Goal: Task Accomplishment & Management: Complete application form

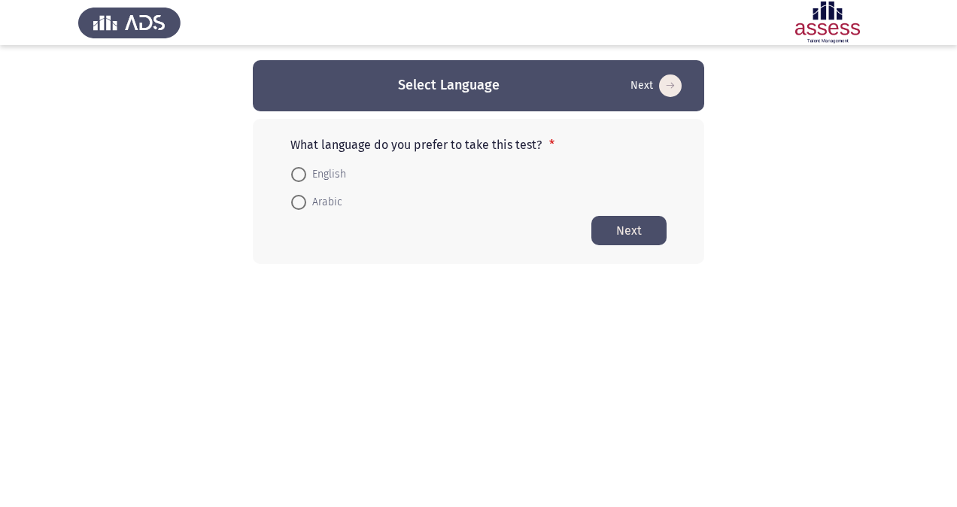
click at [320, 174] on span "English" at bounding box center [326, 175] width 40 height 18
click at [306, 174] on input "English" at bounding box center [298, 174] width 15 height 15
radio input "true"
click at [620, 230] on button "Next" at bounding box center [628, 229] width 75 height 29
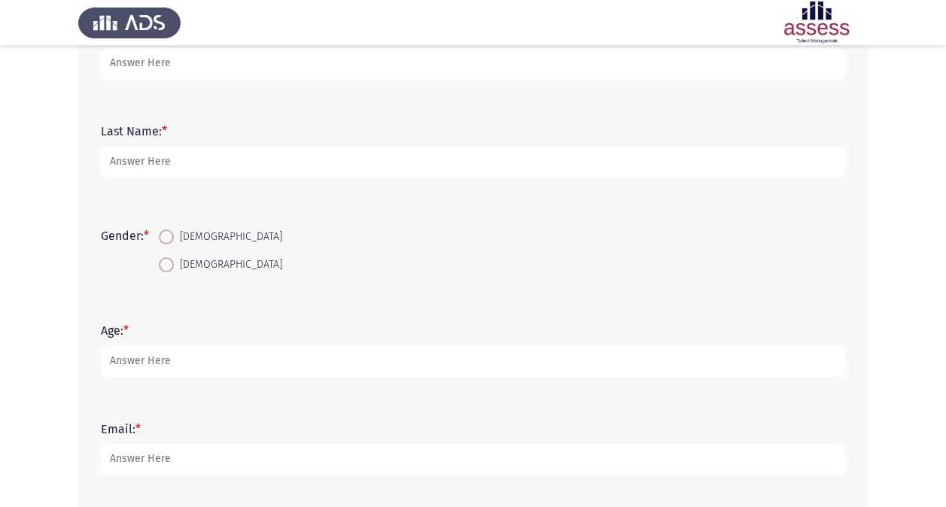
scroll to position [123, 0]
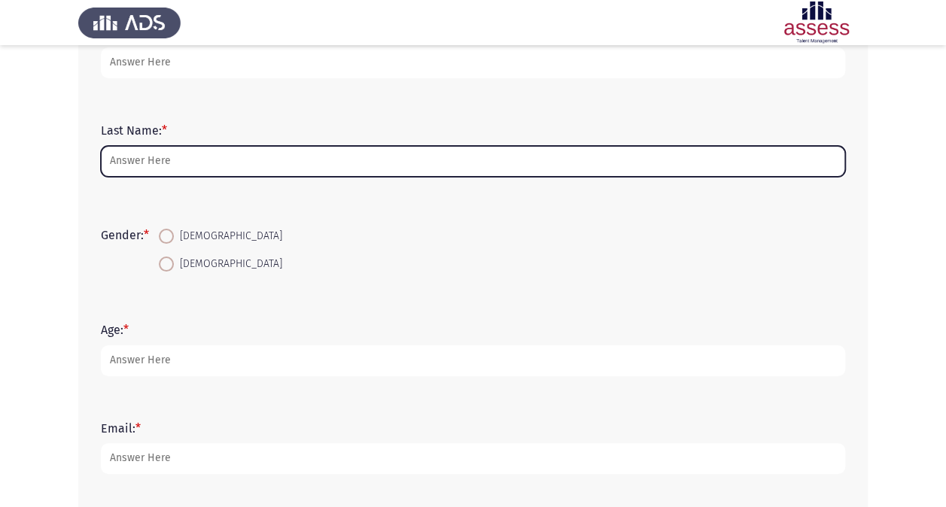
click at [293, 157] on input "Last Name: *" at bounding box center [473, 161] width 744 height 31
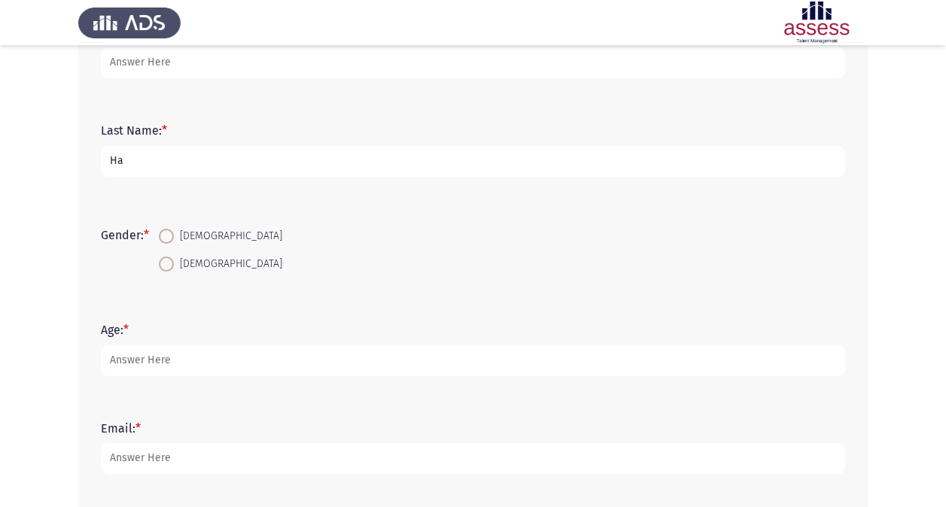
type input "H"
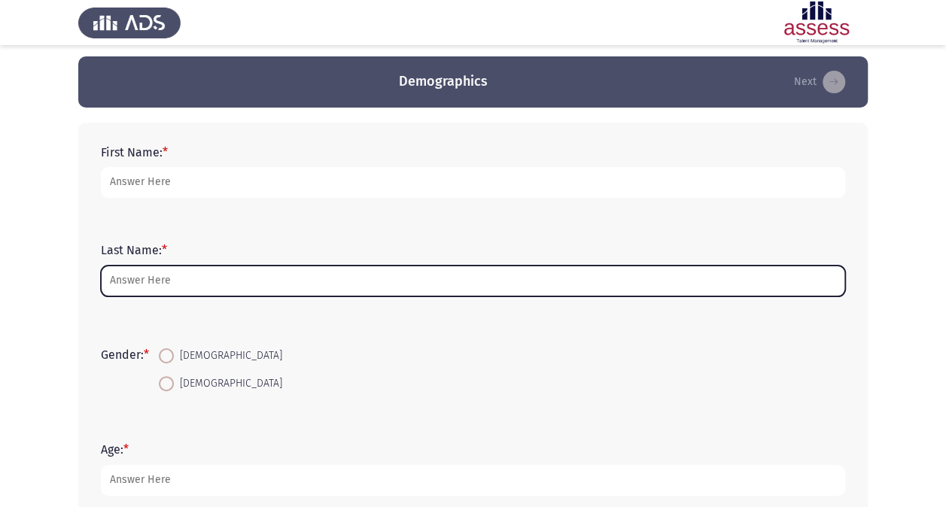
scroll to position [0, 0]
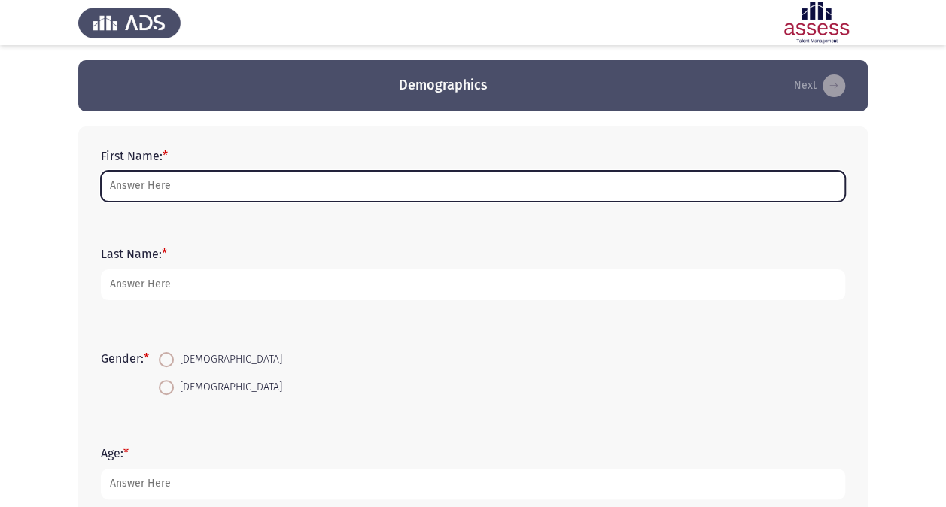
click at [259, 178] on input "First Name: *" at bounding box center [473, 186] width 744 height 31
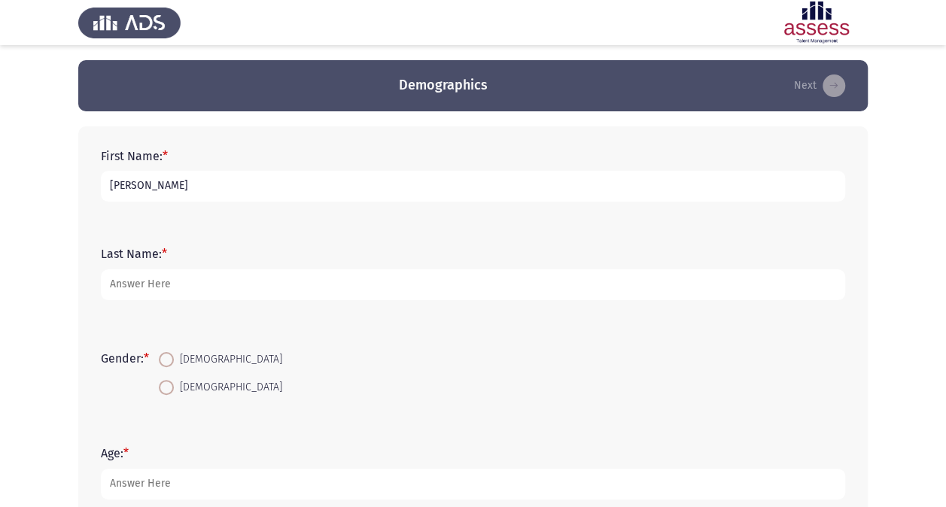
type input "[PERSON_NAME]"
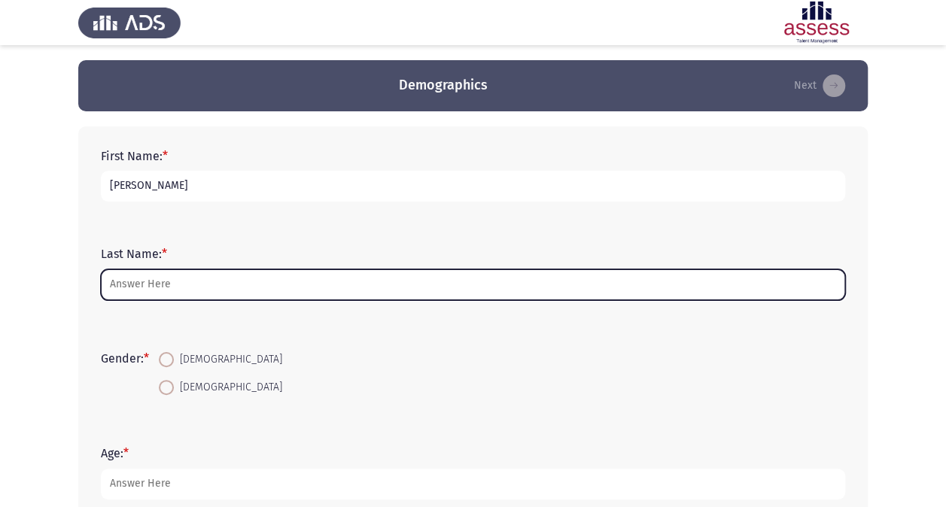
click at [217, 283] on input "Last Name: *" at bounding box center [473, 284] width 744 height 31
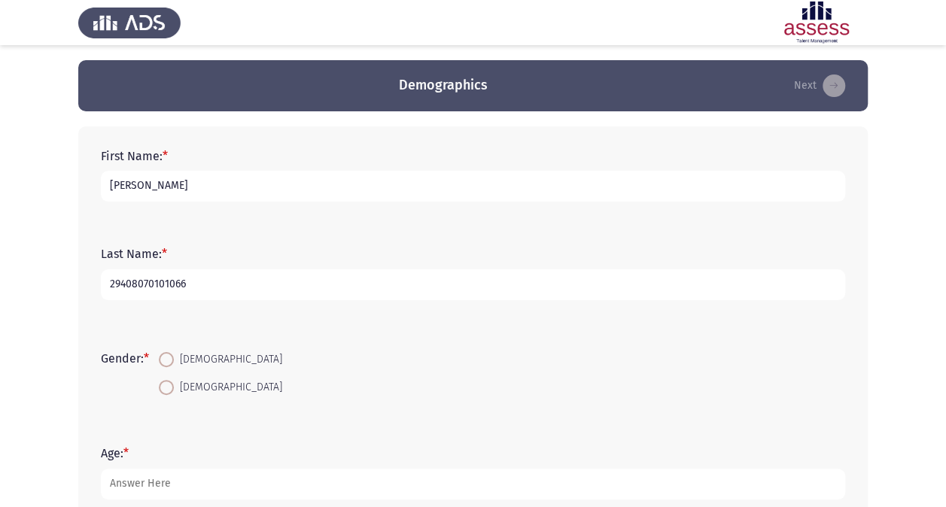
type input "29408070101066"
click at [173, 360] on span at bounding box center [166, 359] width 15 height 15
click at [173, 360] on input "[DEMOGRAPHIC_DATA]" at bounding box center [166, 359] width 15 height 15
radio input "true"
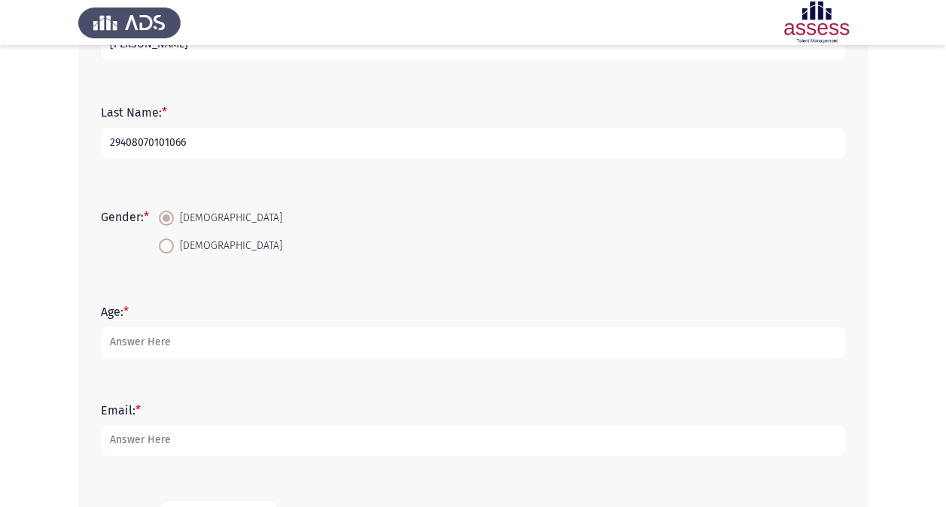
scroll to position [143, 0]
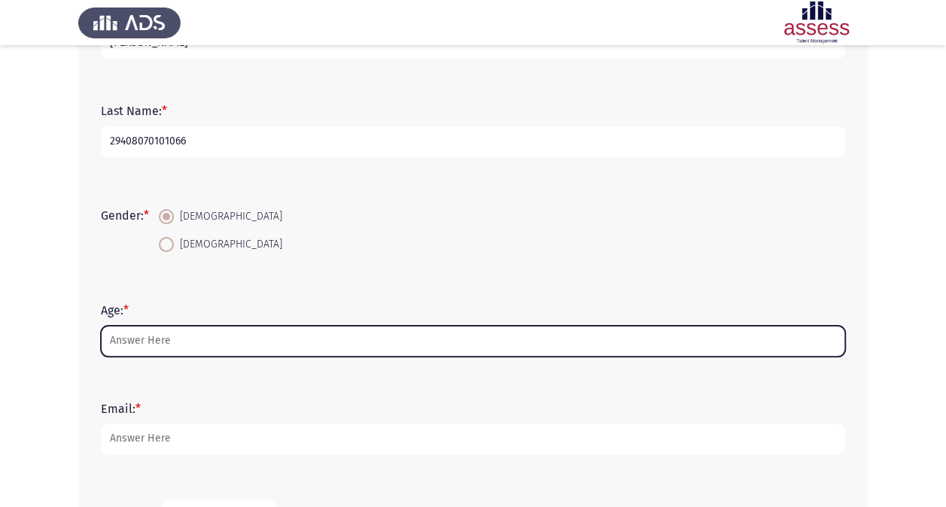
click at [161, 339] on input "Age: *" at bounding box center [473, 341] width 744 height 31
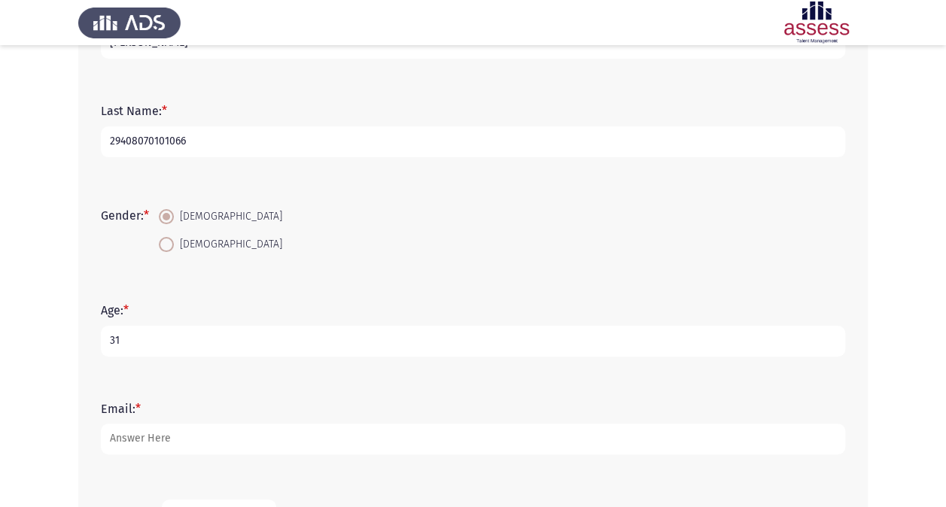
scroll to position [299, 0]
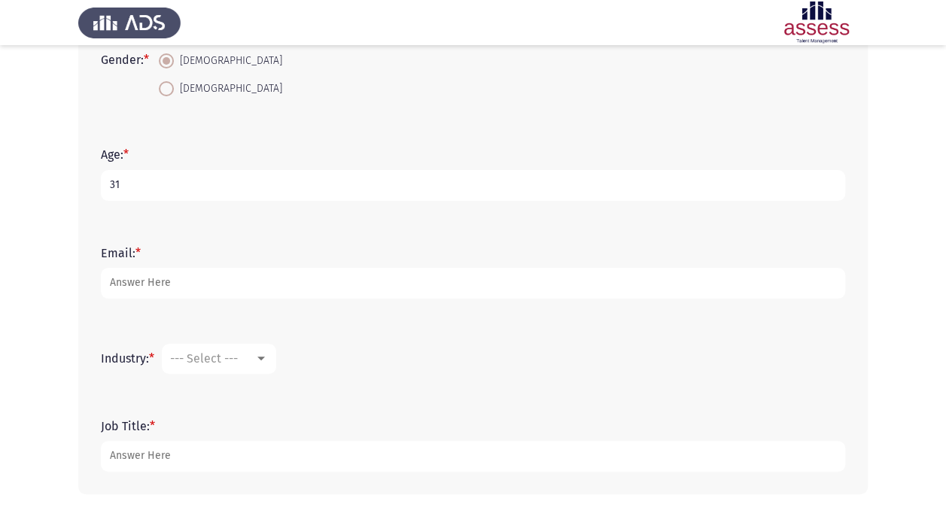
type input "31"
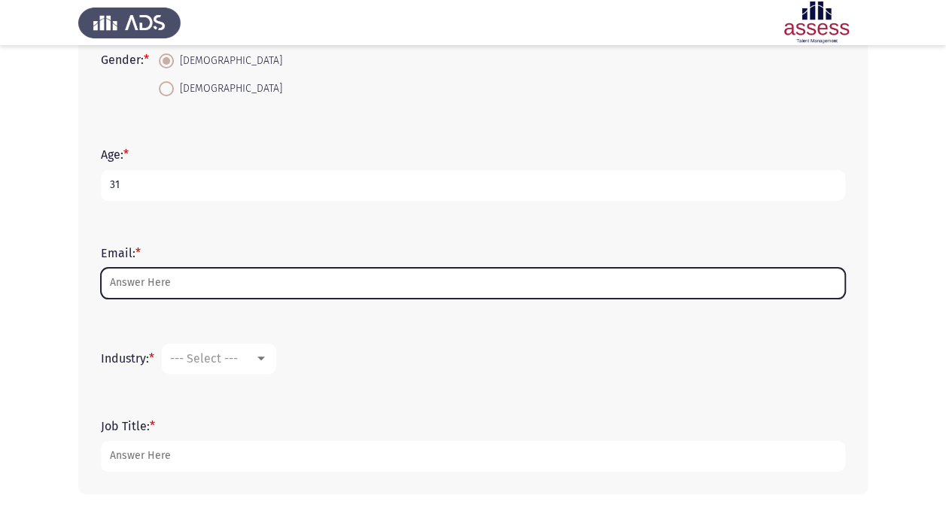
click at [148, 292] on input "Email: *" at bounding box center [473, 283] width 744 height 31
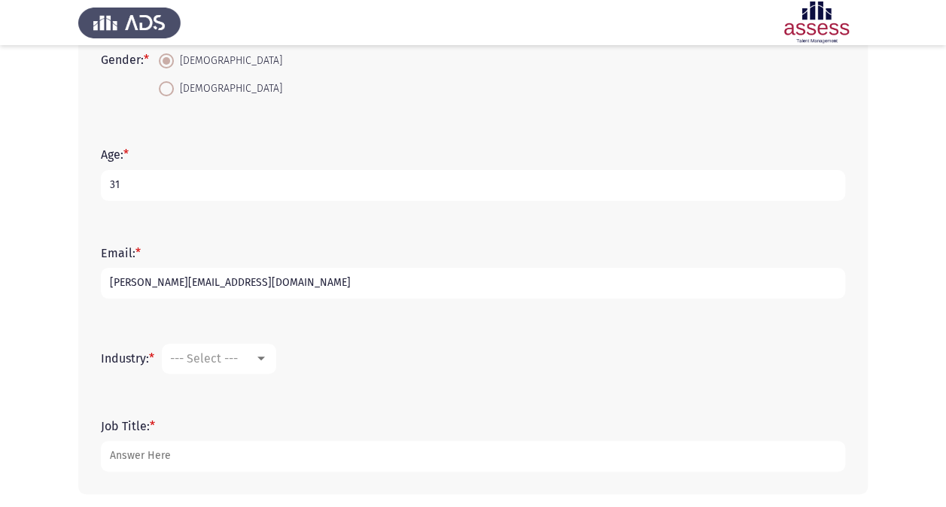
type input "[PERSON_NAME][EMAIL_ADDRESS][DOMAIN_NAME]"
click at [199, 358] on span "--- Select ---" at bounding box center [204, 358] width 68 height 14
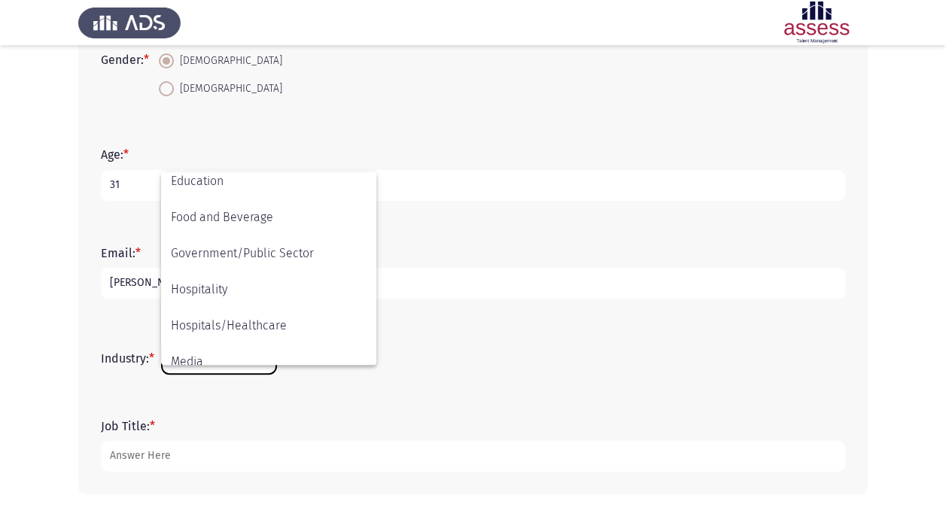
scroll to position [335, 0]
click at [233, 256] on span "Government/Public Sector" at bounding box center [269, 253] width 196 height 36
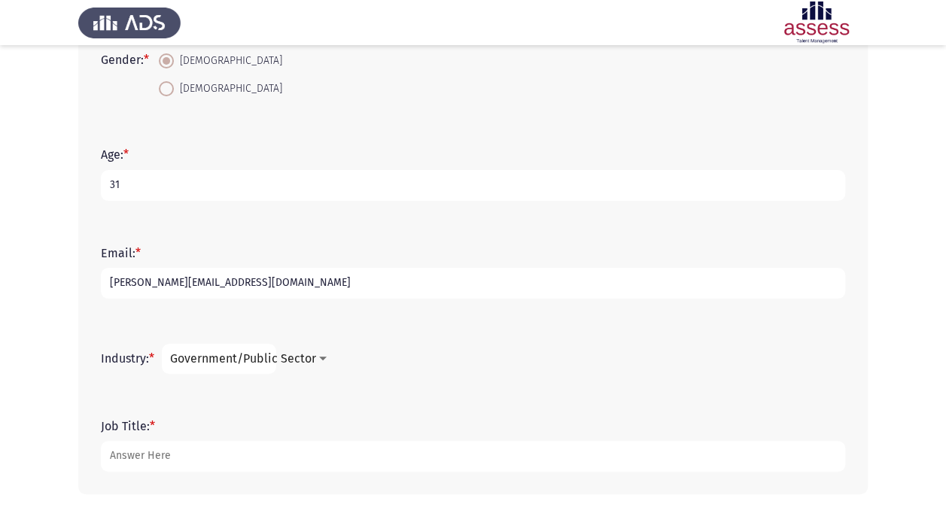
scroll to position [360, 0]
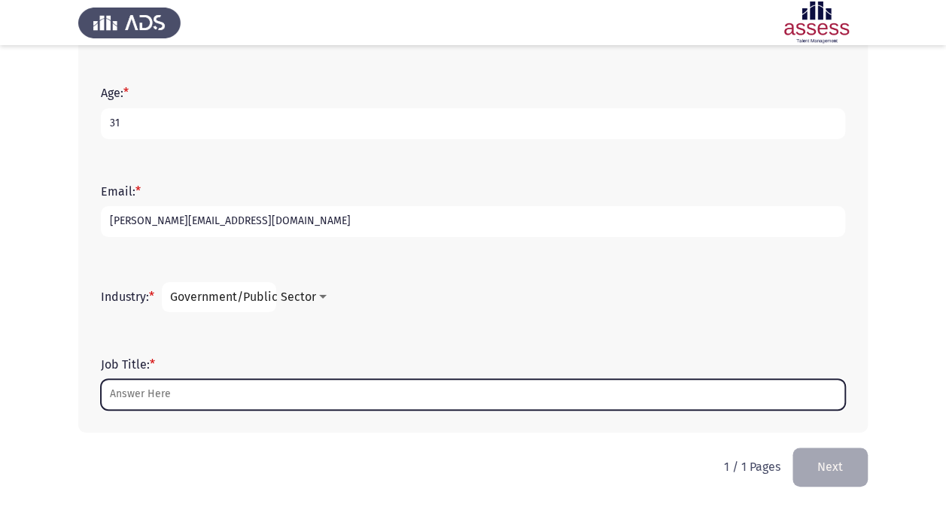
click at [175, 403] on input "Job Title: *" at bounding box center [473, 394] width 744 height 31
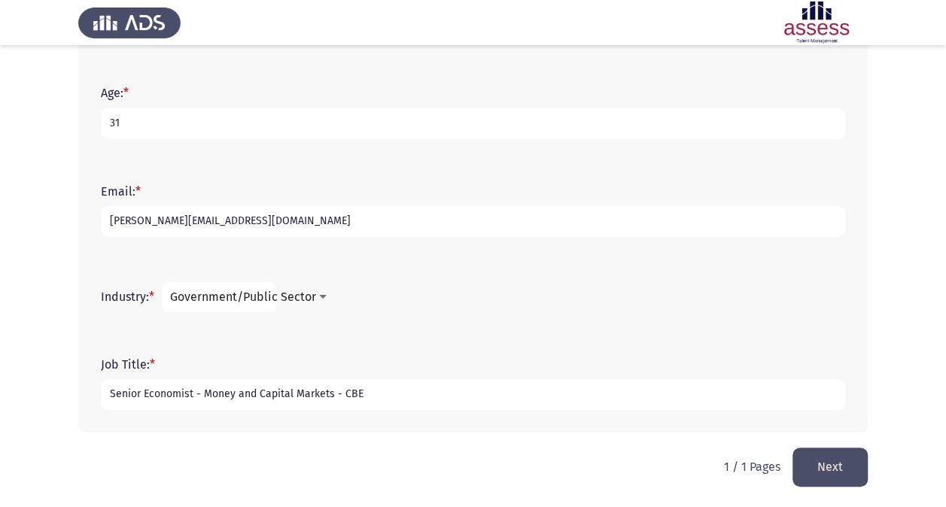
type input "Senior Economist - Money and Capital Markets - CBE"
click at [822, 458] on button "Next" at bounding box center [829, 467] width 75 height 38
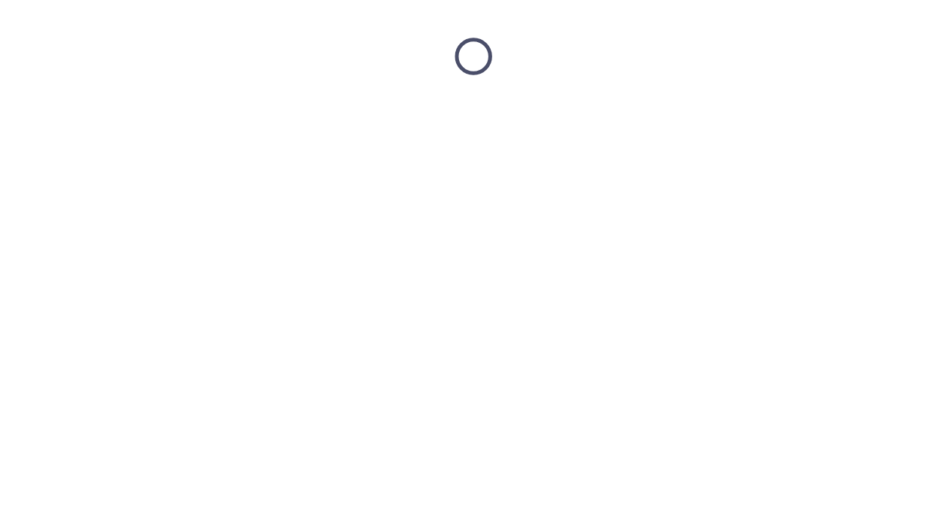
scroll to position [0, 0]
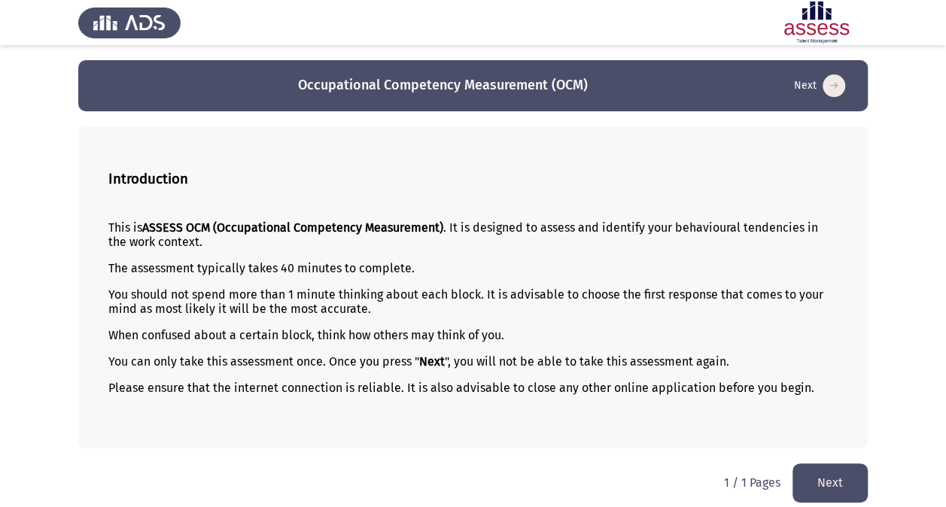
click at [834, 486] on button "Next" at bounding box center [829, 483] width 75 height 38
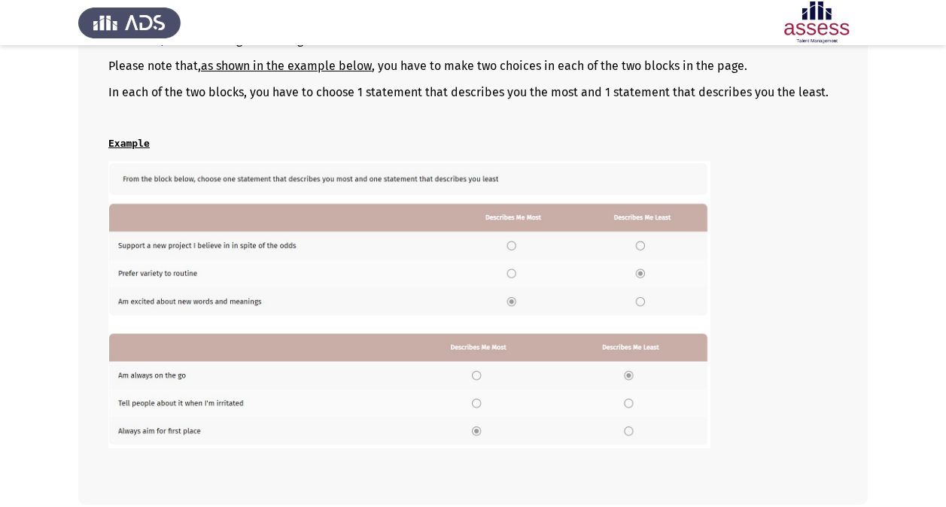
scroll to position [279, 0]
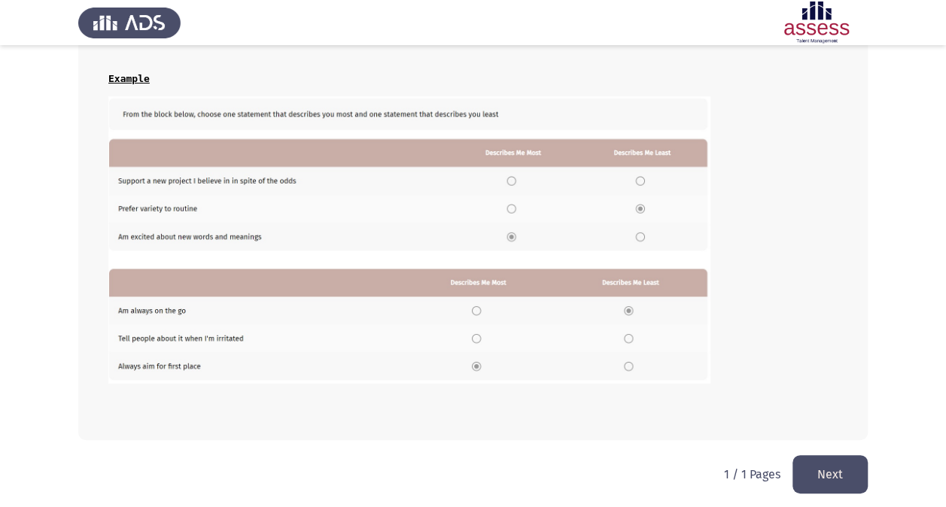
click at [811, 471] on button "Next" at bounding box center [829, 474] width 75 height 38
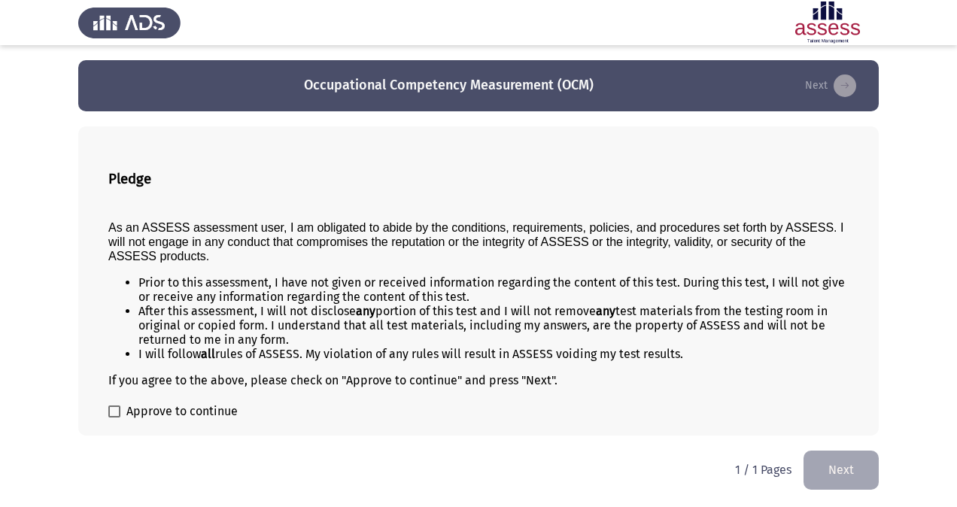
click at [136, 409] on span "Approve to continue" at bounding box center [181, 412] width 111 height 18
click at [114, 418] on input "Approve to continue" at bounding box center [114, 418] width 1 height 1
checkbox input "true"
click at [837, 476] on button "Next" at bounding box center [841, 470] width 75 height 38
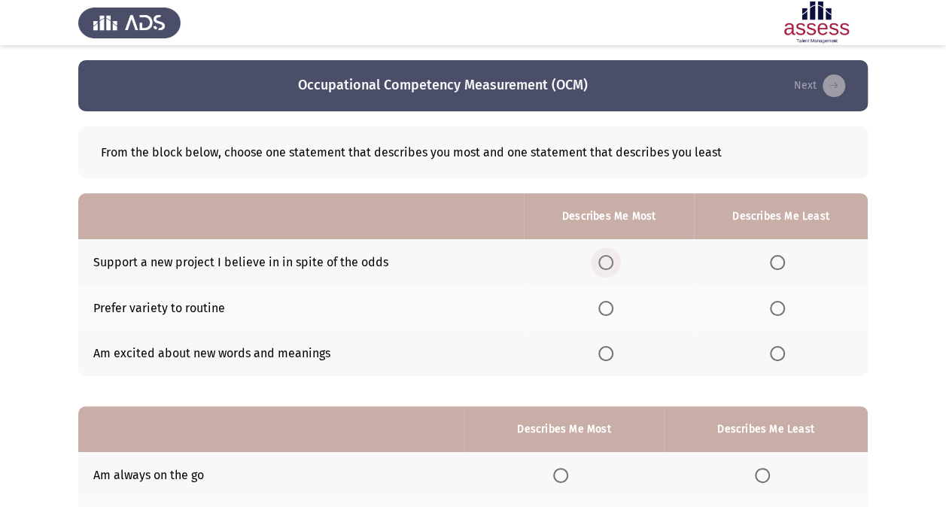
click at [602, 256] on span "Select an option" at bounding box center [605, 262] width 15 height 15
click at [602, 256] on input "Select an option" at bounding box center [605, 262] width 15 height 15
click at [777, 354] on span "Select an option" at bounding box center [777, 353] width 15 height 15
click at [777, 354] on input "Select an option" at bounding box center [777, 353] width 15 height 15
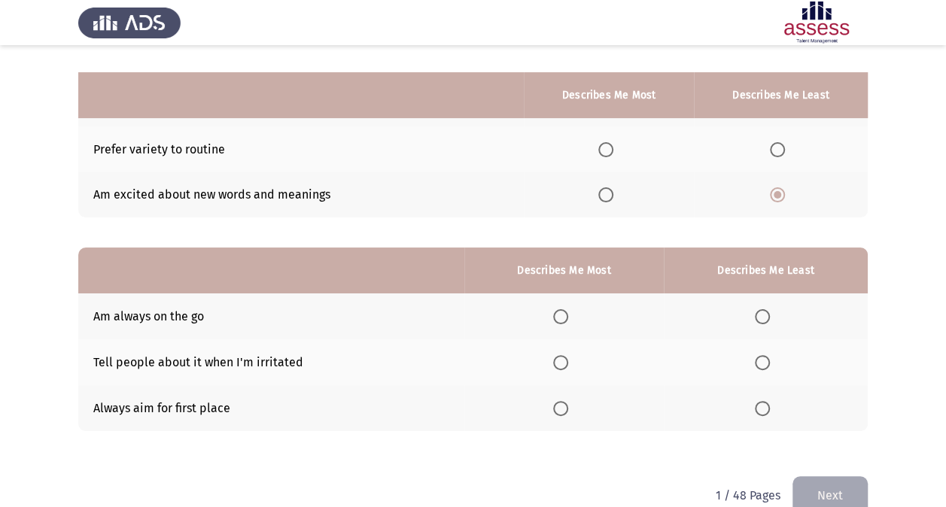
scroll to position [186, 0]
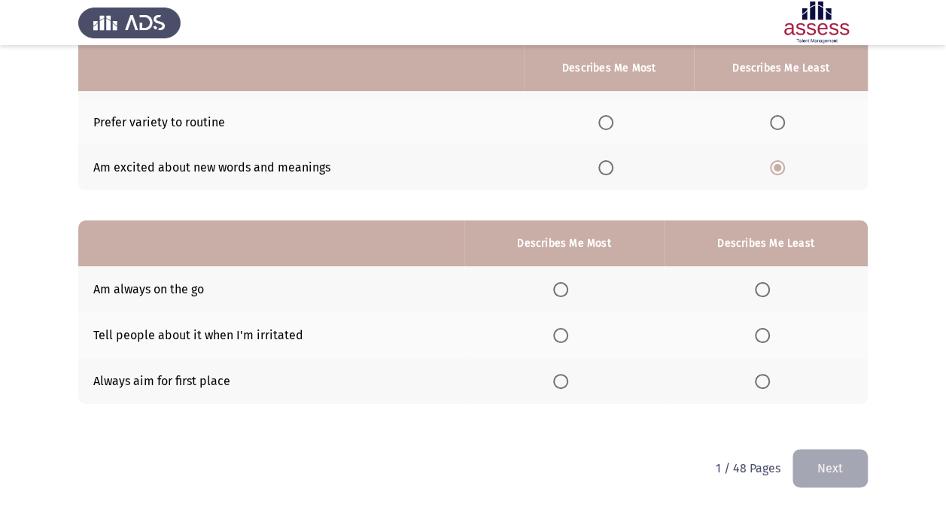
click at [761, 331] on span "Select an option" at bounding box center [762, 335] width 15 height 15
click at [761, 331] on input "Select an option" at bounding box center [762, 335] width 15 height 15
click at [563, 378] on span "Select an option" at bounding box center [560, 381] width 15 height 15
click at [563, 378] on input "Select an option" at bounding box center [560, 381] width 15 height 15
click at [824, 470] on button "Next" at bounding box center [829, 468] width 75 height 38
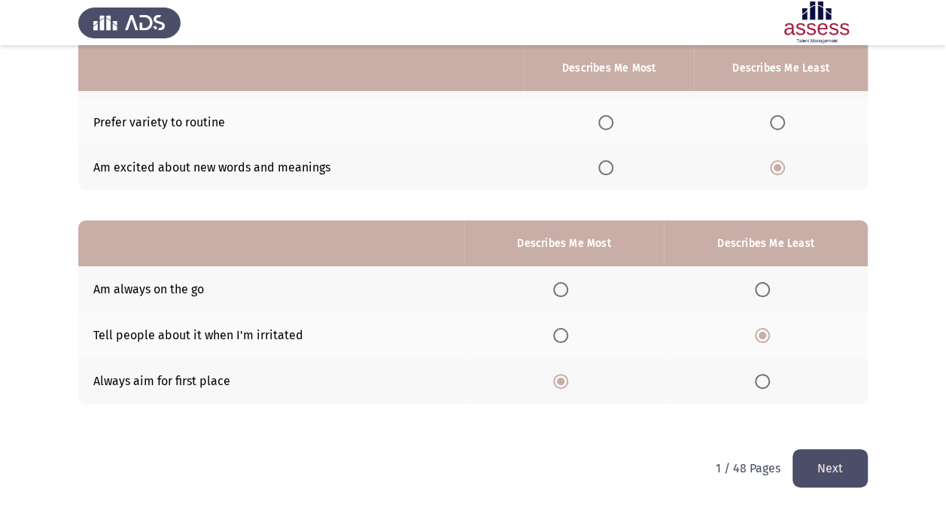
scroll to position [0, 0]
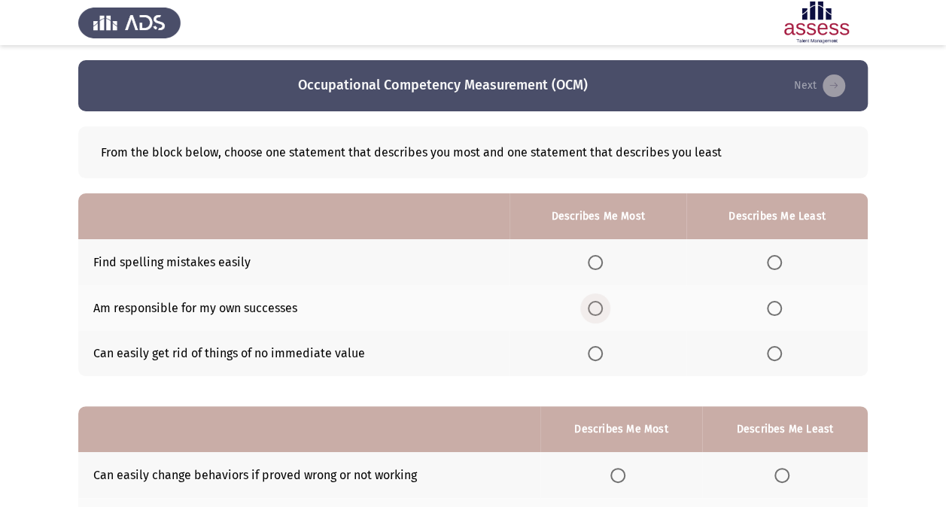
click at [597, 304] on span "Select an option" at bounding box center [595, 308] width 15 height 15
click at [597, 304] on input "Select an option" at bounding box center [595, 308] width 15 height 15
click at [777, 352] on span "Select an option" at bounding box center [774, 353] width 15 height 15
click at [777, 352] on input "Select an option" at bounding box center [774, 353] width 15 height 15
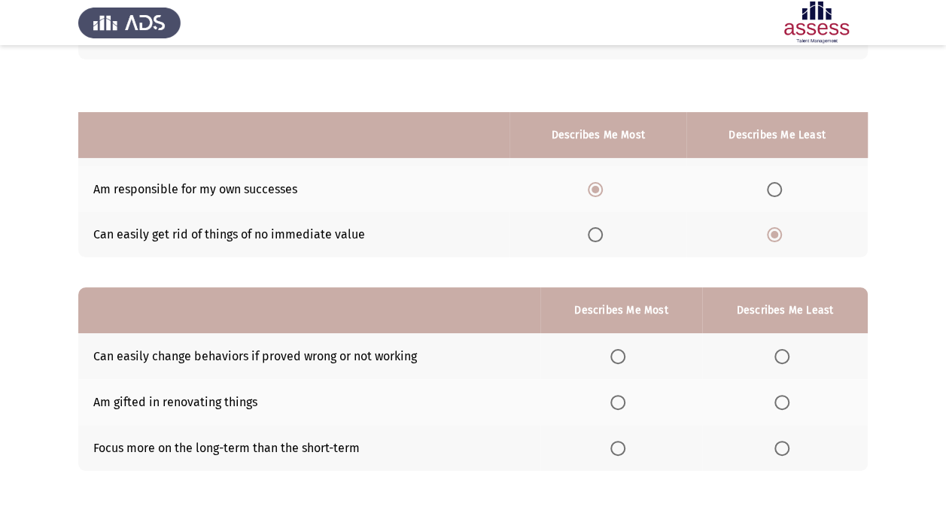
scroll to position [186, 0]
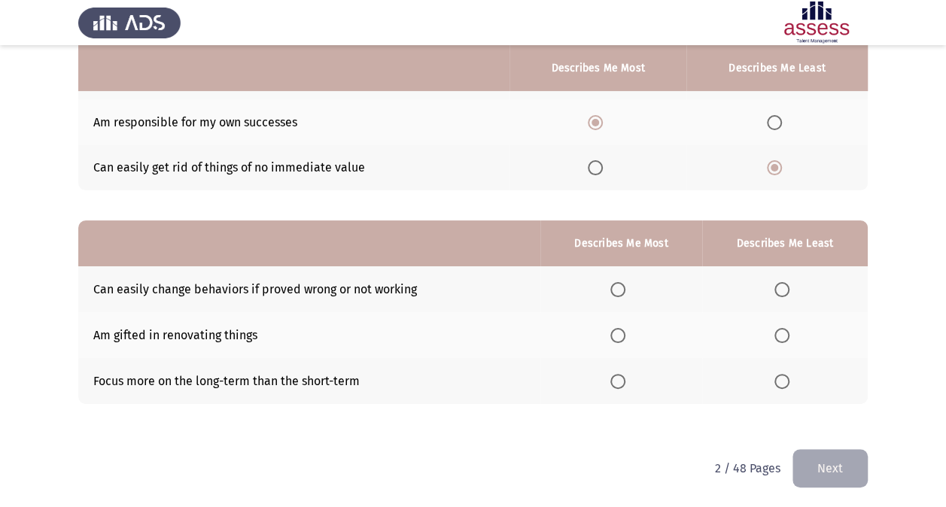
click at [621, 284] on span "Select an option" at bounding box center [617, 289] width 15 height 15
click at [621, 284] on input "Select an option" at bounding box center [617, 289] width 15 height 15
click at [789, 333] on span "Select an option" at bounding box center [781, 335] width 15 height 15
click at [789, 333] on input "Select an option" at bounding box center [781, 335] width 15 height 15
click at [807, 477] on button "Next" at bounding box center [829, 468] width 75 height 38
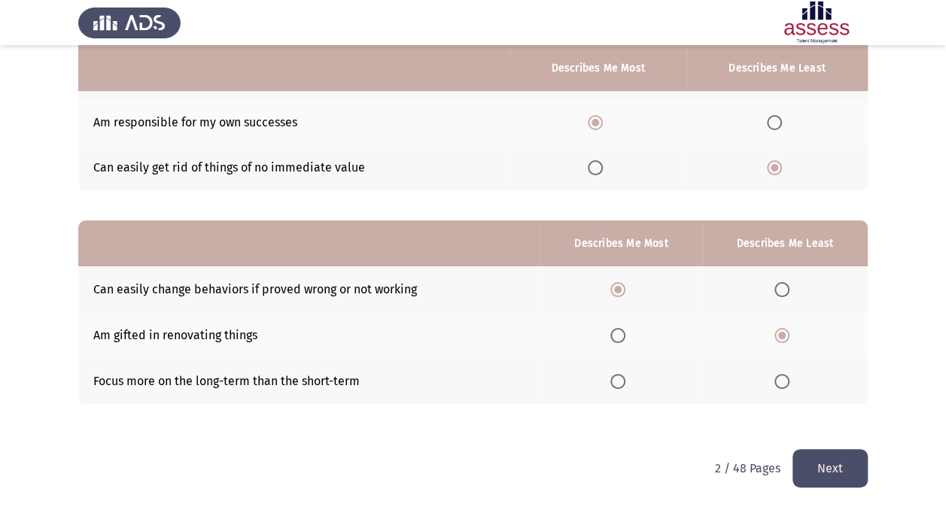
scroll to position [0, 0]
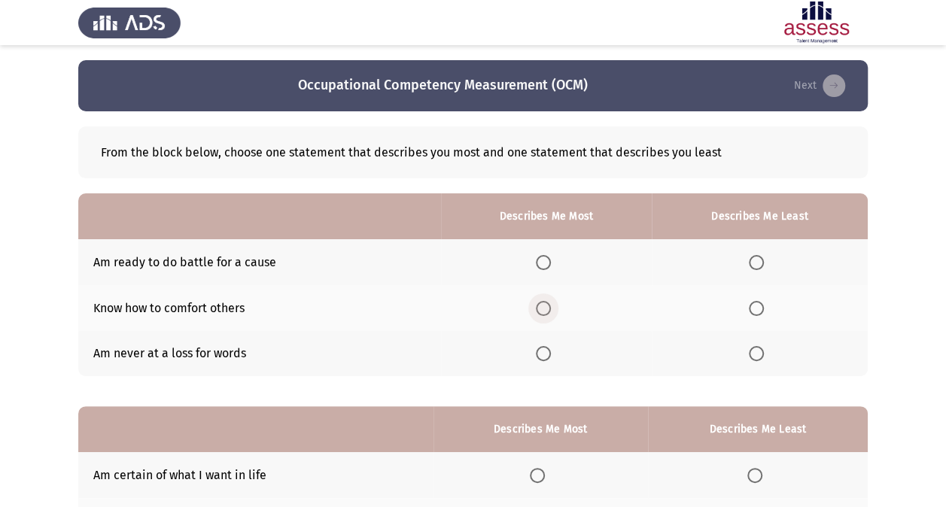
click at [545, 308] on span "Select an option" at bounding box center [543, 308] width 15 height 15
click at [545, 308] on input "Select an option" at bounding box center [543, 308] width 15 height 15
click at [757, 358] on span "Select an option" at bounding box center [756, 353] width 15 height 15
click at [757, 358] on input "Select an option" at bounding box center [756, 353] width 15 height 15
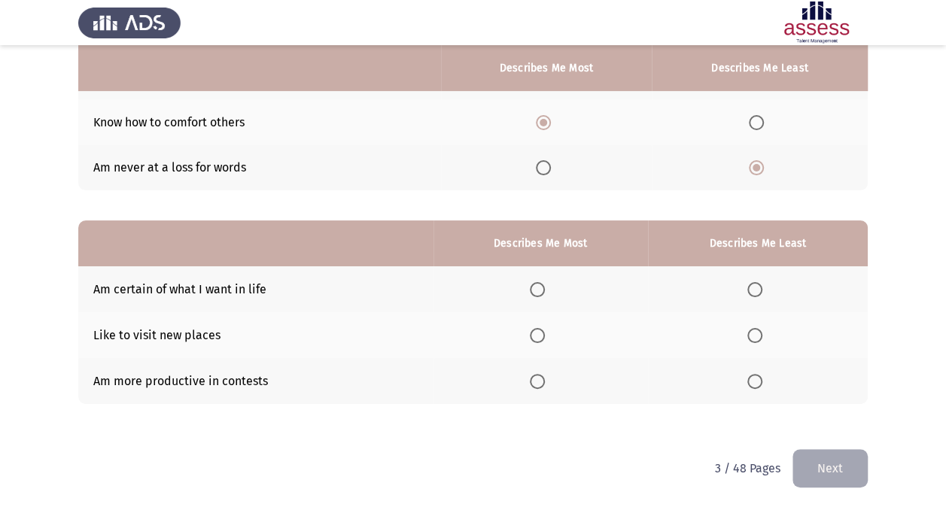
click at [535, 291] on span "Select an option" at bounding box center [537, 289] width 15 height 15
click at [535, 291] on input "Select an option" at bounding box center [537, 289] width 15 height 15
click at [758, 380] on span "Select an option" at bounding box center [754, 381] width 15 height 15
click at [758, 380] on input "Select an option" at bounding box center [754, 381] width 15 height 15
click at [826, 472] on button "Next" at bounding box center [829, 468] width 75 height 38
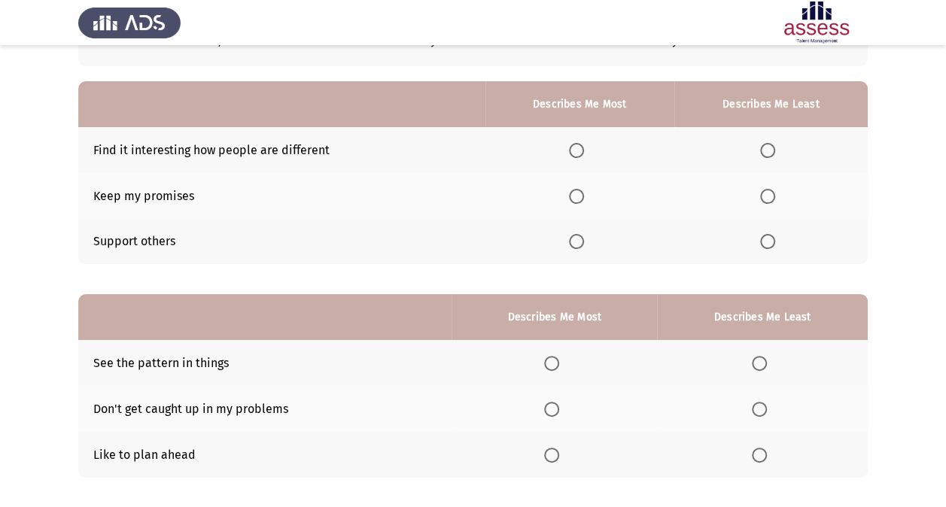
scroll to position [119, 0]
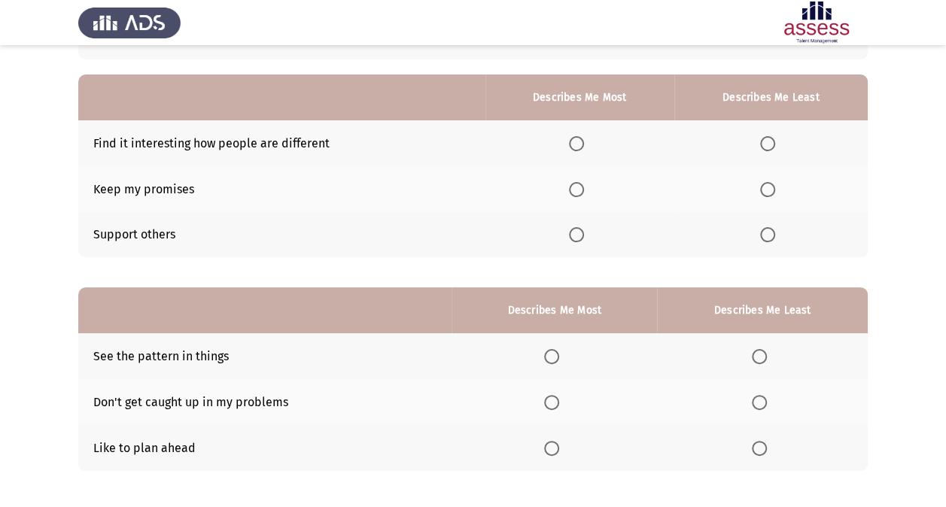
click at [575, 233] on span "Select an option" at bounding box center [576, 234] width 15 height 15
click at [575, 233] on input "Select an option" at bounding box center [576, 234] width 15 height 15
click at [768, 143] on span "Select an option" at bounding box center [767, 143] width 15 height 15
click at [768, 143] on input "Select an option" at bounding box center [767, 143] width 15 height 15
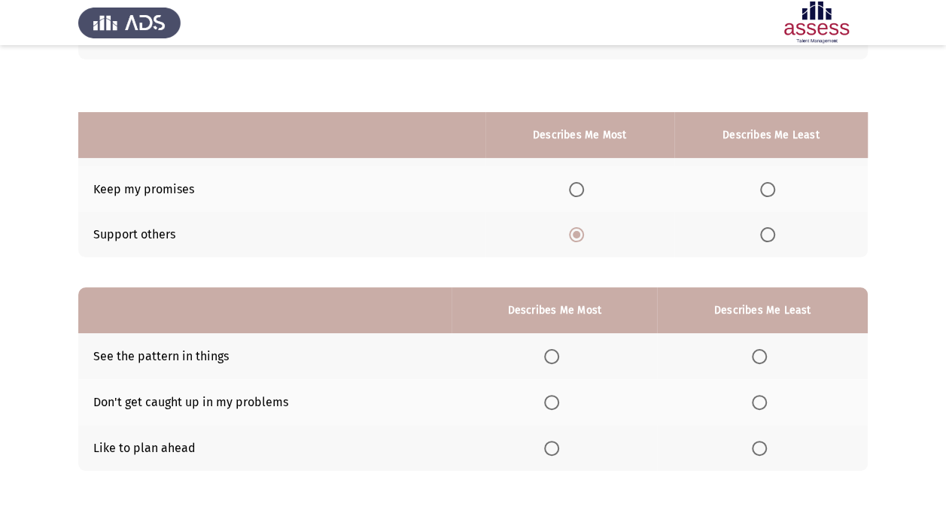
scroll to position [186, 0]
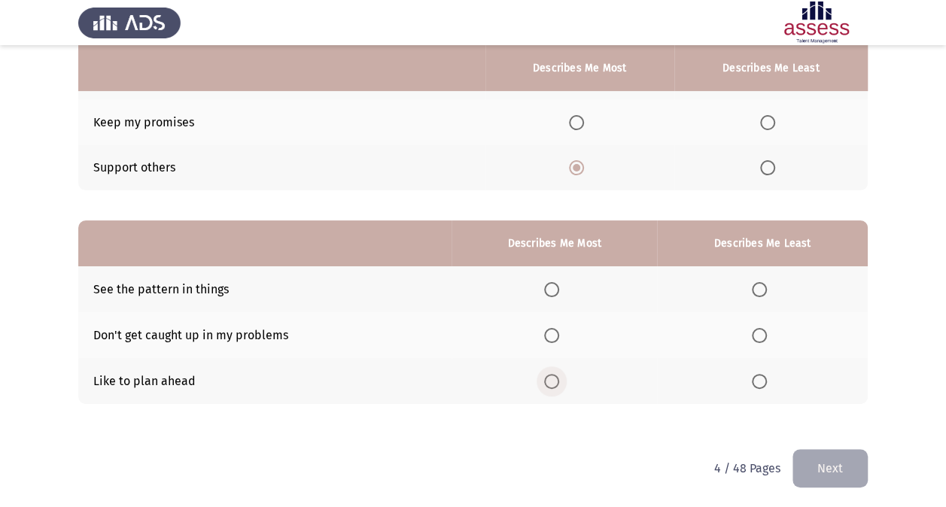
click at [556, 378] on span "Select an option" at bounding box center [551, 381] width 15 height 15
click at [556, 378] on input "Select an option" at bounding box center [551, 381] width 15 height 15
click at [759, 289] on span "Select an option" at bounding box center [759, 289] width 15 height 15
click at [759, 289] on input "Select an option" at bounding box center [759, 289] width 15 height 15
click at [816, 461] on button "Next" at bounding box center [829, 468] width 75 height 38
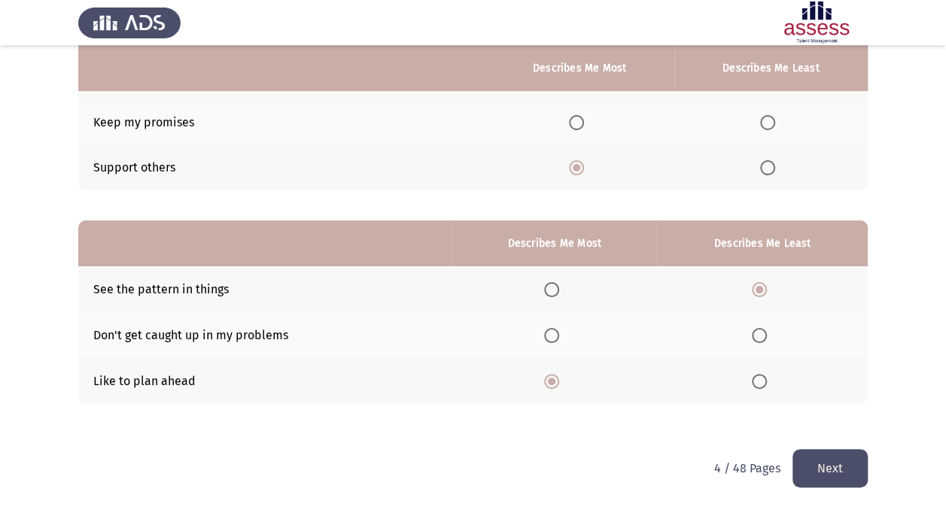
scroll to position [0, 0]
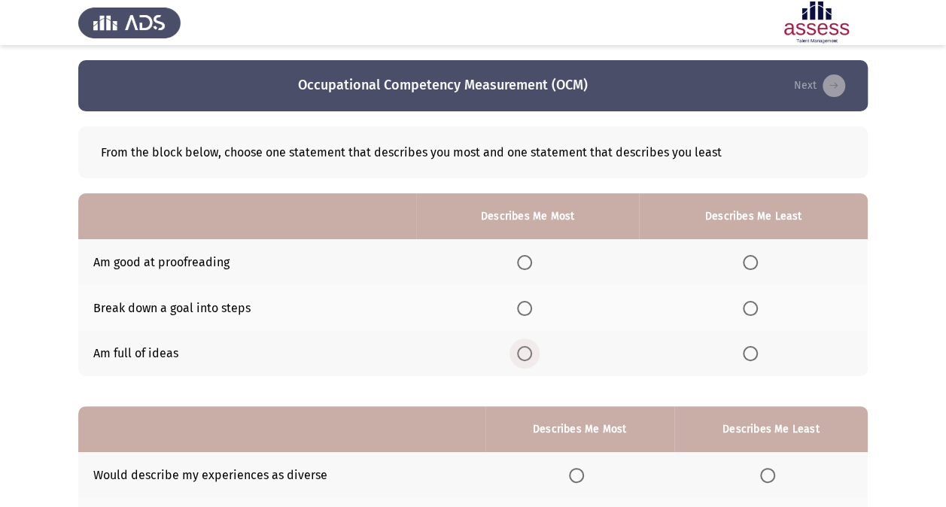
click at [525, 350] on span "Select an option" at bounding box center [524, 353] width 15 height 15
click at [525, 350] on input "Select an option" at bounding box center [524, 353] width 15 height 15
click at [524, 309] on span "Select an option" at bounding box center [524, 308] width 15 height 15
click at [524, 309] on input "Select an option" at bounding box center [524, 308] width 15 height 15
click at [517, 346] on th at bounding box center [527, 354] width 223 height 46
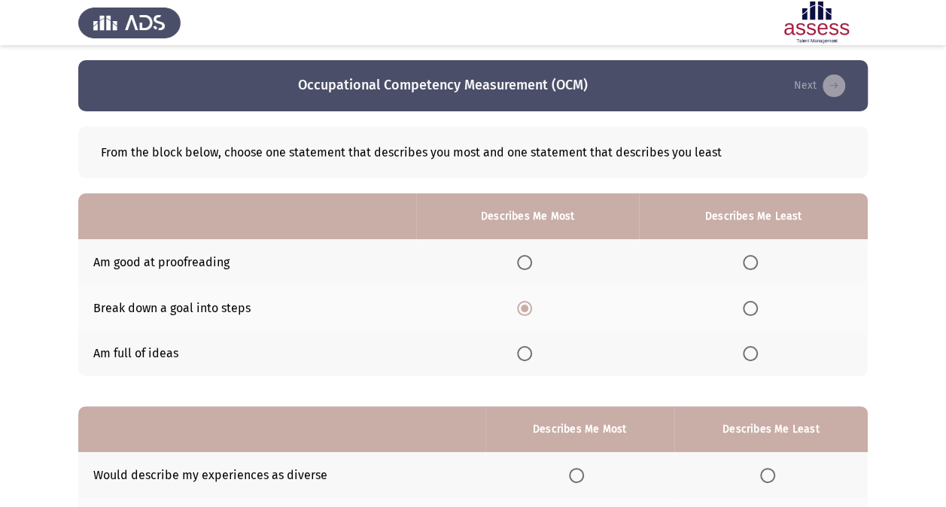
click at [529, 354] on span "Select an option" at bounding box center [524, 353] width 15 height 15
click at [529, 354] on input "Select an option" at bounding box center [524, 353] width 15 height 15
click at [749, 302] on span "Select an option" at bounding box center [750, 308] width 15 height 15
click at [749, 302] on input "Select an option" at bounding box center [750, 308] width 15 height 15
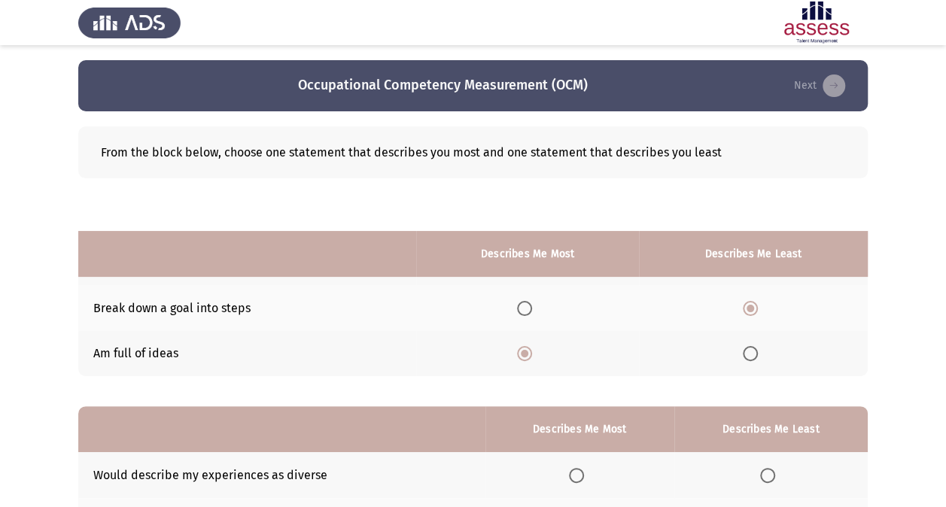
scroll to position [186, 0]
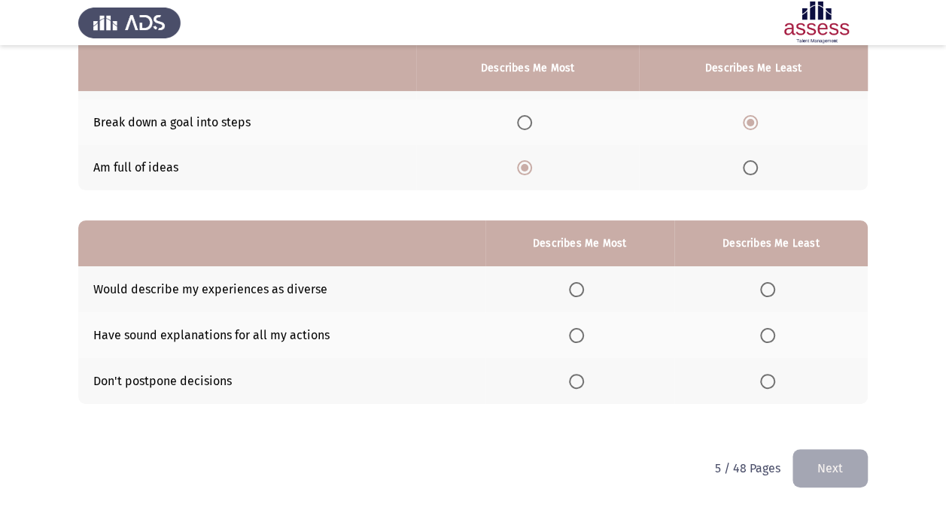
click at [579, 287] on span "Select an option" at bounding box center [576, 289] width 15 height 15
click at [579, 287] on input "Select an option" at bounding box center [576, 289] width 15 height 15
click at [763, 334] on span "Select an option" at bounding box center [767, 335] width 15 height 15
click at [763, 334] on input "Select an option" at bounding box center [767, 335] width 15 height 15
click at [807, 459] on button "Next" at bounding box center [829, 468] width 75 height 38
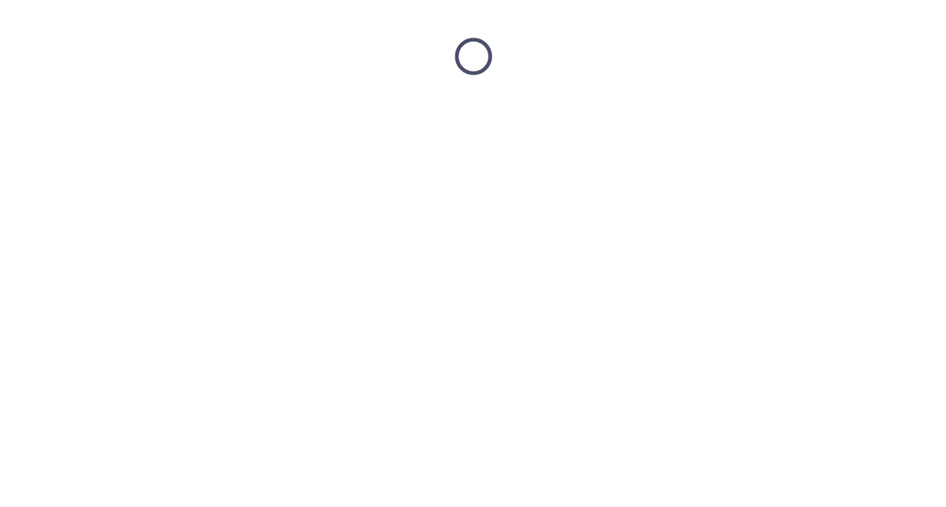
scroll to position [0, 0]
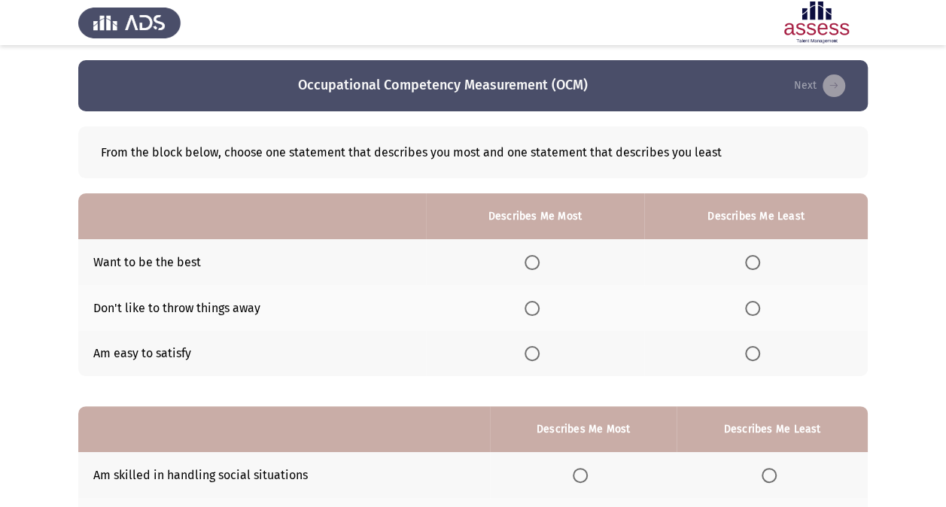
click at [533, 260] on span "Select an option" at bounding box center [531, 262] width 15 height 15
click at [533, 260] on input "Select an option" at bounding box center [531, 262] width 15 height 15
click at [749, 306] on span "Select an option" at bounding box center [752, 308] width 15 height 15
click at [749, 306] on input "Select an option" at bounding box center [752, 308] width 15 height 15
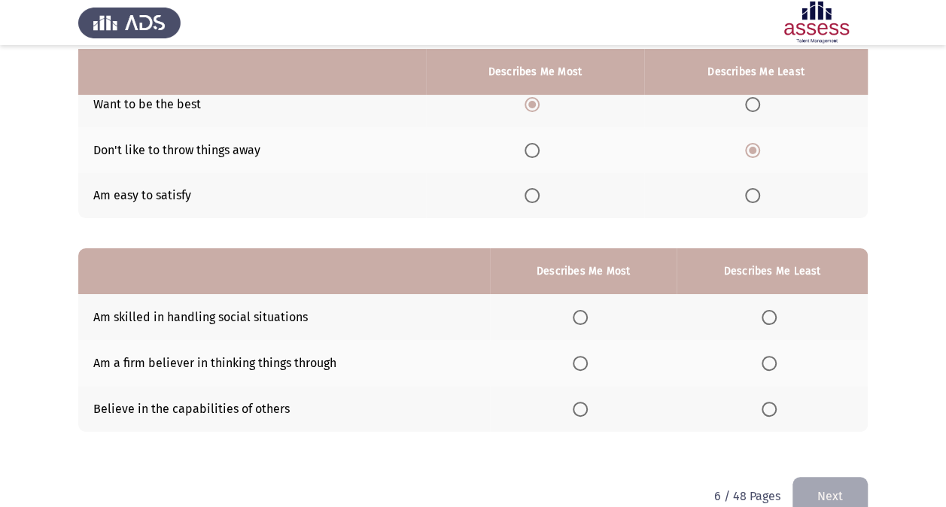
scroll to position [156, 0]
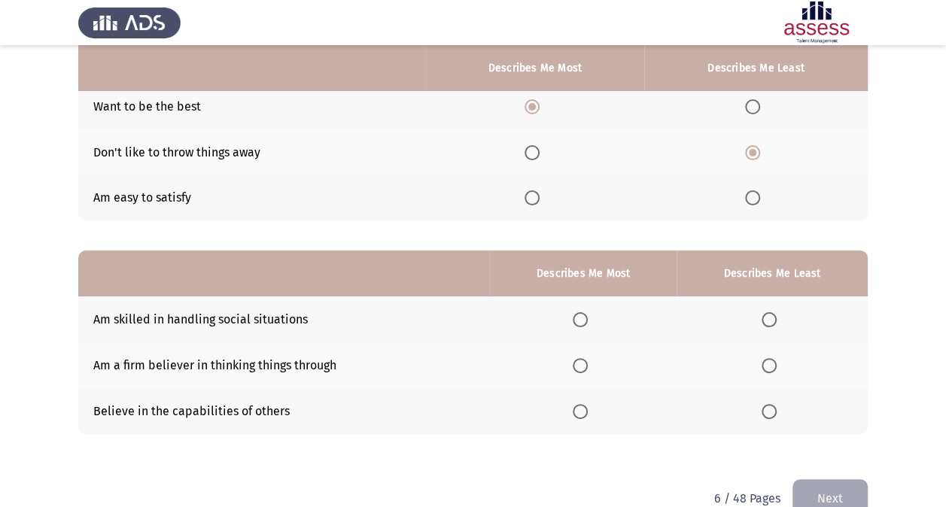
click at [751, 199] on span "Select an option" at bounding box center [752, 197] width 15 height 15
click at [751, 199] on input "Select an option" at bounding box center [752, 197] width 15 height 15
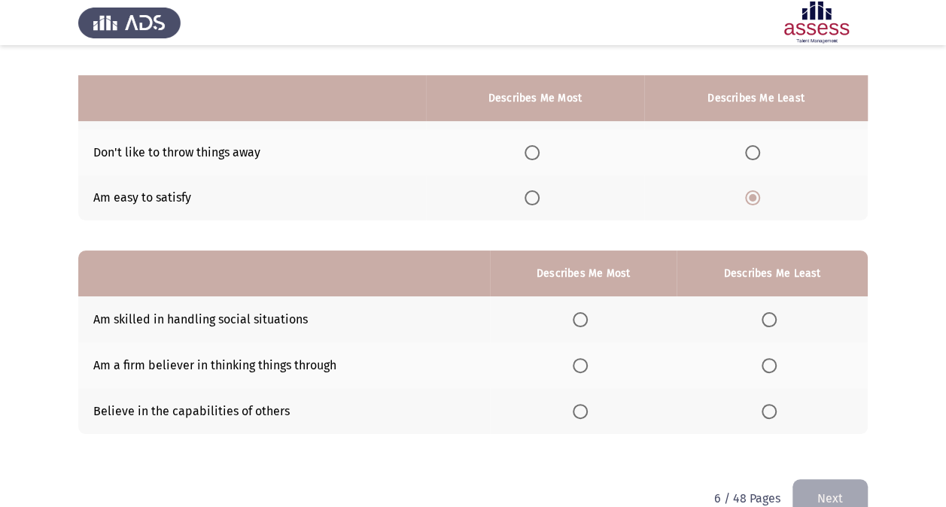
scroll to position [186, 0]
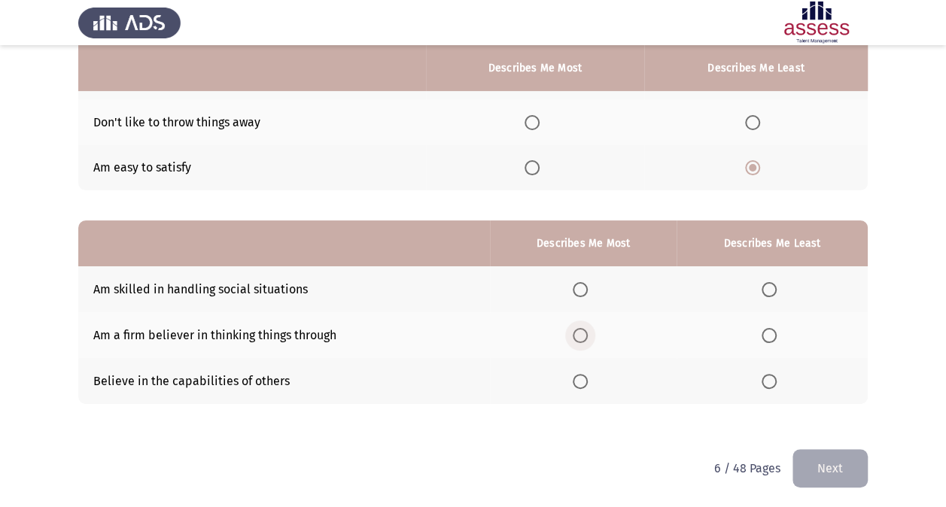
click at [586, 330] on span "Select an option" at bounding box center [580, 335] width 15 height 15
click at [586, 330] on input "Select an option" at bounding box center [580, 335] width 15 height 15
click at [773, 293] on span "Select an option" at bounding box center [768, 289] width 15 height 15
click at [773, 293] on input "Select an option" at bounding box center [768, 289] width 15 height 15
click at [831, 470] on button "Next" at bounding box center [829, 468] width 75 height 38
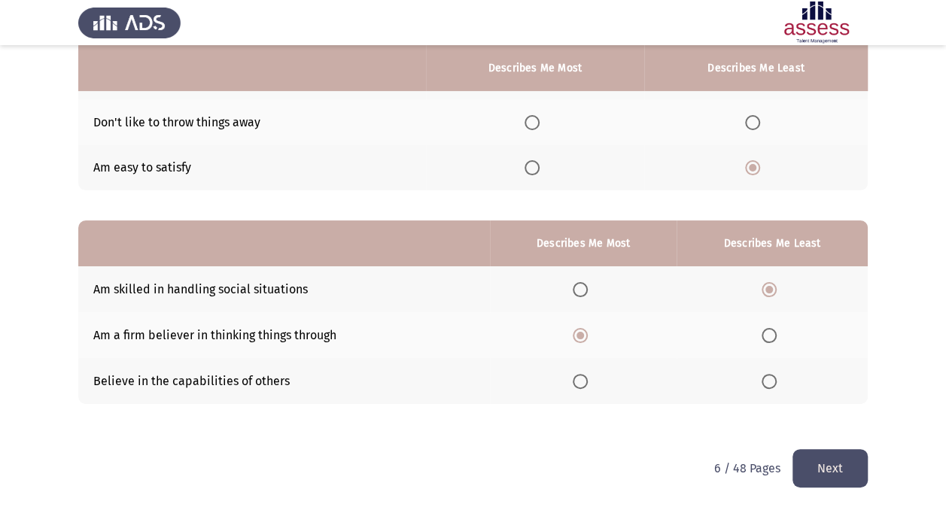
scroll to position [0, 0]
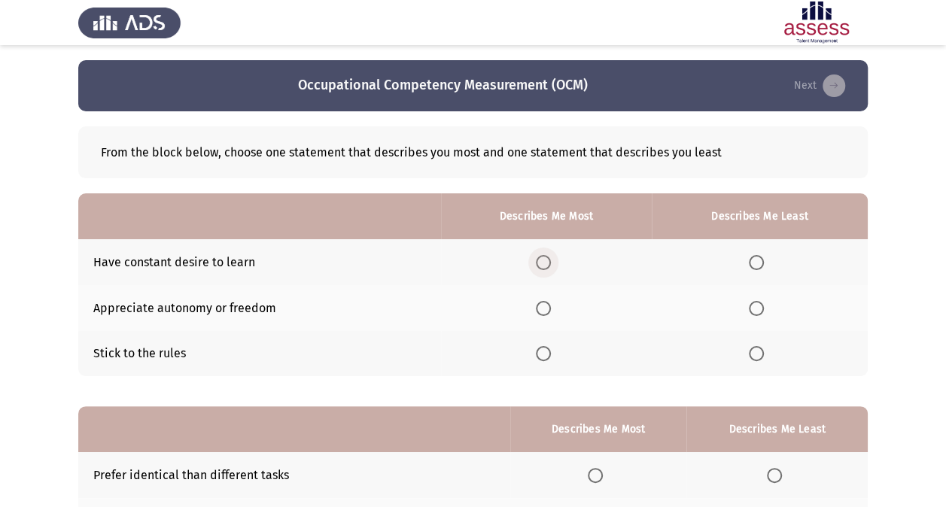
click at [543, 262] on span "Select an option" at bounding box center [543, 262] width 15 height 15
click at [543, 262] on input "Select an option" at bounding box center [543, 262] width 15 height 15
click at [754, 298] on th at bounding box center [760, 308] width 216 height 46
click at [755, 306] on span "Select an option" at bounding box center [756, 308] width 15 height 15
click at [755, 306] on input "Select an option" at bounding box center [756, 308] width 15 height 15
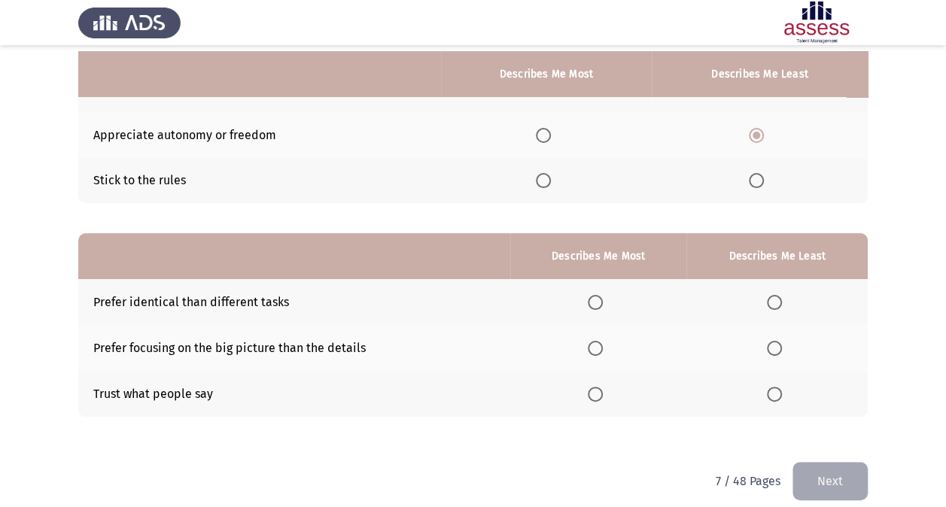
scroll to position [186, 0]
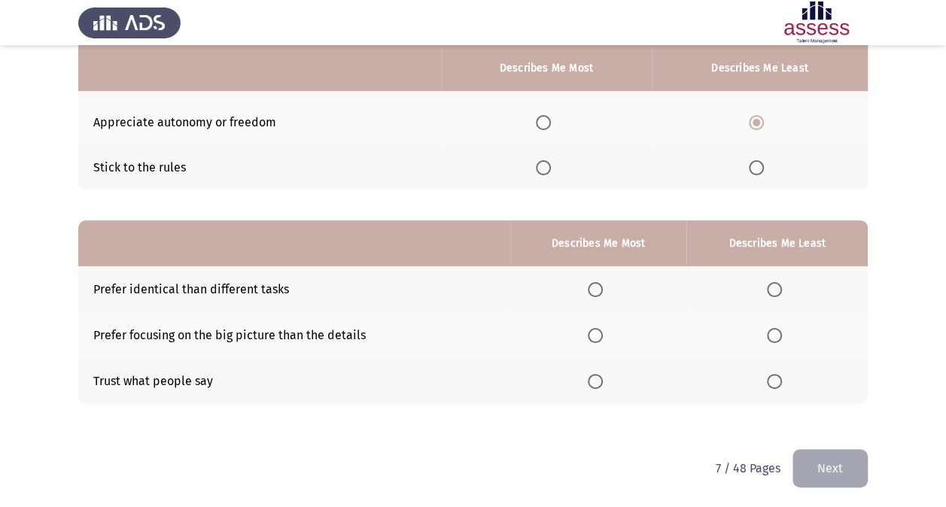
click at [776, 286] on span "Select an option" at bounding box center [774, 289] width 15 height 15
click at [776, 286] on input "Select an option" at bounding box center [774, 289] width 15 height 15
click at [593, 333] on span "Select an option" at bounding box center [595, 335] width 15 height 15
click at [593, 333] on input "Select an option" at bounding box center [595, 335] width 15 height 15
click at [830, 451] on button "Next" at bounding box center [829, 468] width 75 height 38
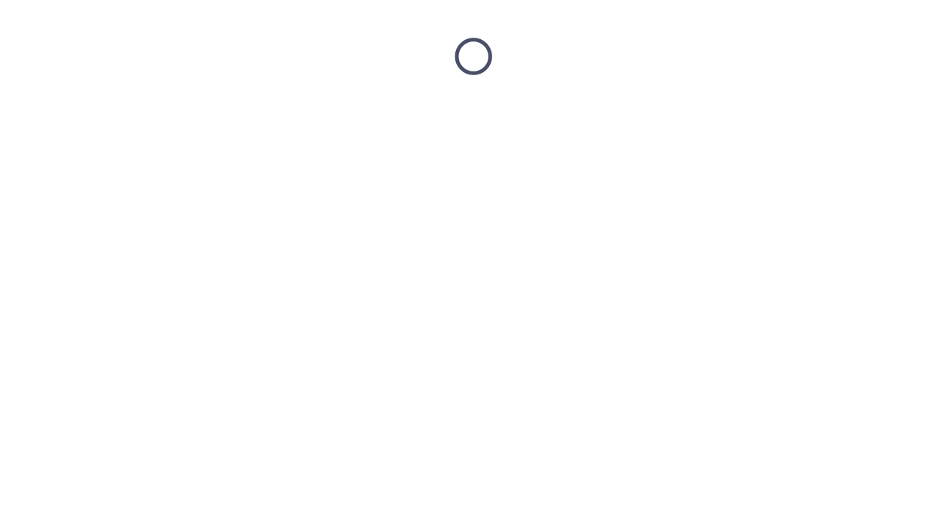
scroll to position [0, 0]
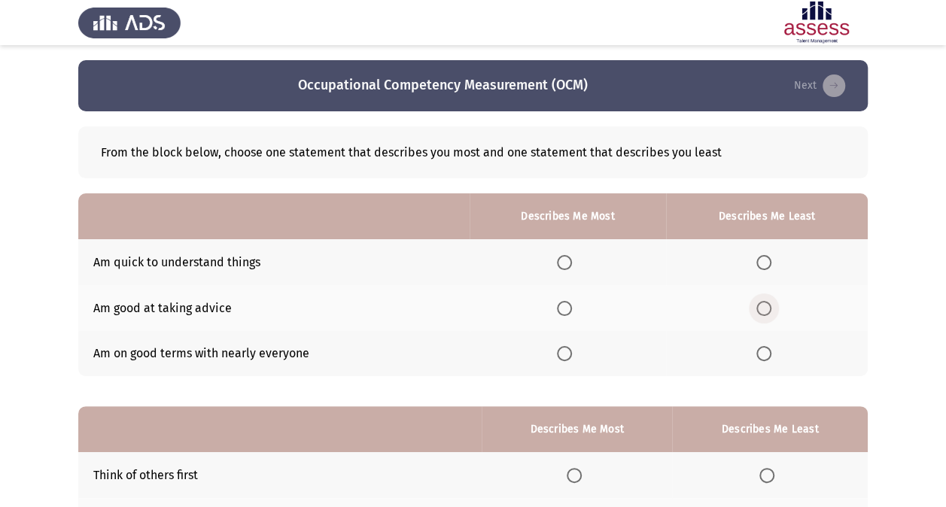
click at [763, 303] on span "Select an option" at bounding box center [763, 308] width 15 height 15
click at [763, 303] on input "Select an option" at bounding box center [763, 308] width 15 height 15
click at [576, 352] on label "Select an option" at bounding box center [567, 353] width 21 height 15
click at [572, 352] on input "Select an option" at bounding box center [564, 353] width 15 height 15
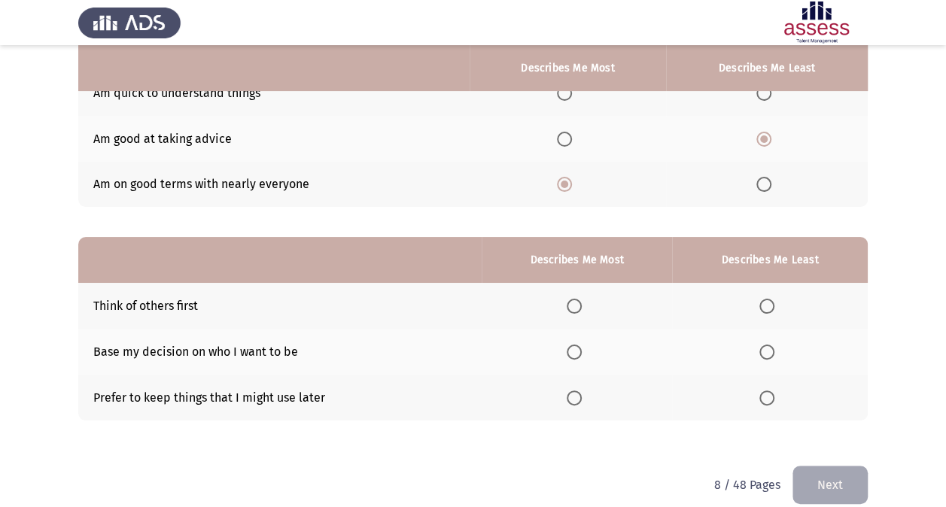
scroll to position [170, 0]
click at [769, 396] on span "Select an option" at bounding box center [766, 397] width 15 height 15
click at [769, 396] on input "Select an option" at bounding box center [766, 397] width 15 height 15
click at [765, 346] on span "Select an option" at bounding box center [766, 351] width 15 height 15
click at [765, 346] on input "Select an option" at bounding box center [766, 351] width 15 height 15
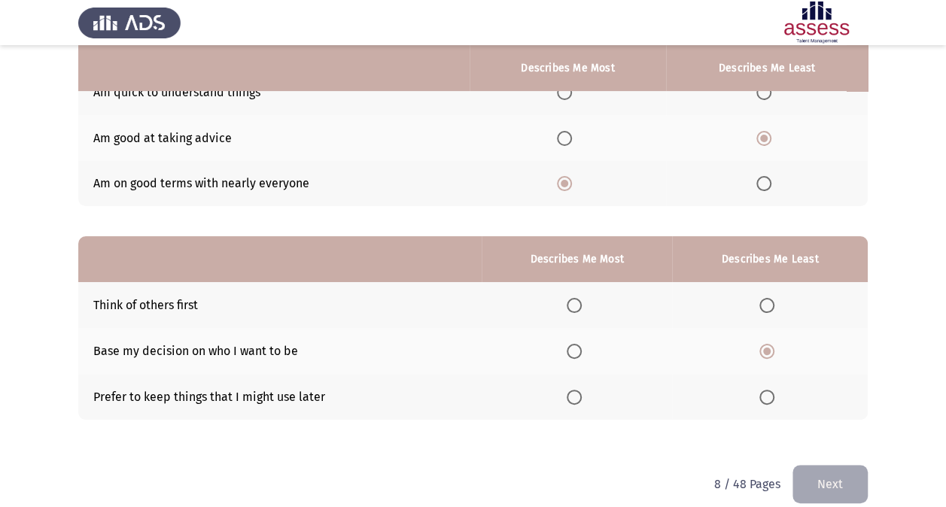
click at [577, 303] on span "Select an option" at bounding box center [574, 305] width 15 height 15
click at [577, 303] on input "Select an option" at bounding box center [574, 305] width 15 height 15
click at [839, 474] on button "Next" at bounding box center [829, 484] width 75 height 38
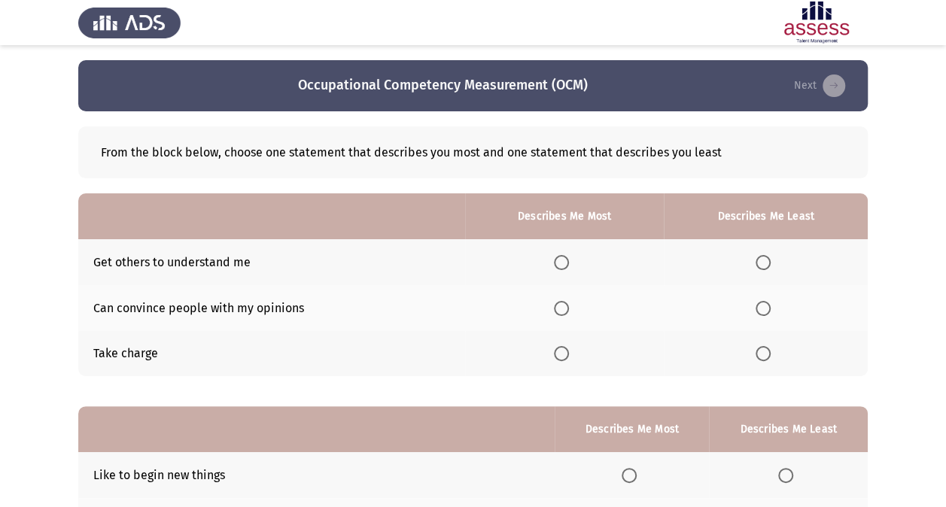
click at [569, 308] on span "Select an option" at bounding box center [561, 308] width 15 height 15
click at [569, 308] on input "Select an option" at bounding box center [561, 308] width 15 height 15
click at [760, 264] on span "Select an option" at bounding box center [762, 262] width 15 height 15
click at [760, 264] on input "Select an option" at bounding box center [762, 262] width 15 height 15
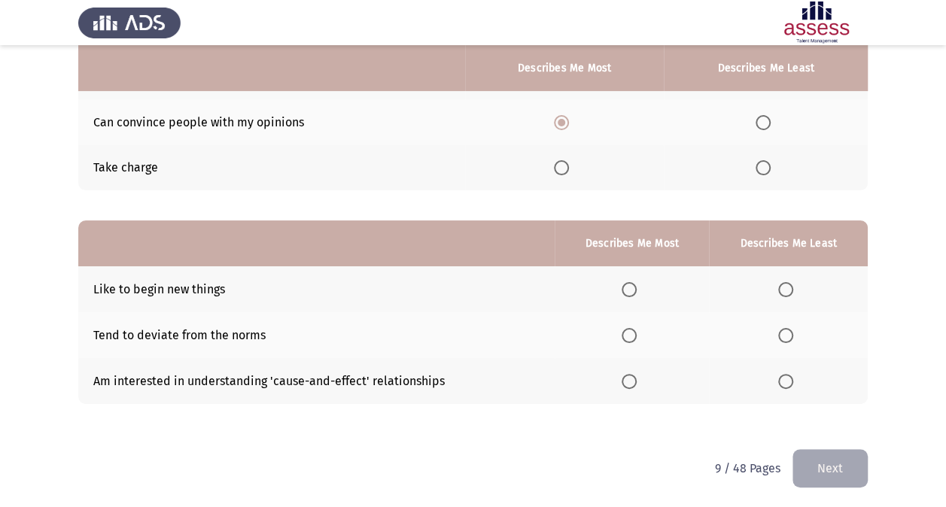
click at [634, 378] on span "Select an option" at bounding box center [629, 381] width 15 height 15
click at [634, 378] on input "Select an option" at bounding box center [629, 381] width 15 height 15
click at [787, 334] on span "Select an option" at bounding box center [785, 335] width 15 height 15
click at [787, 334] on input "Select an option" at bounding box center [785, 335] width 15 height 15
click at [829, 450] on button "Next" at bounding box center [829, 468] width 75 height 38
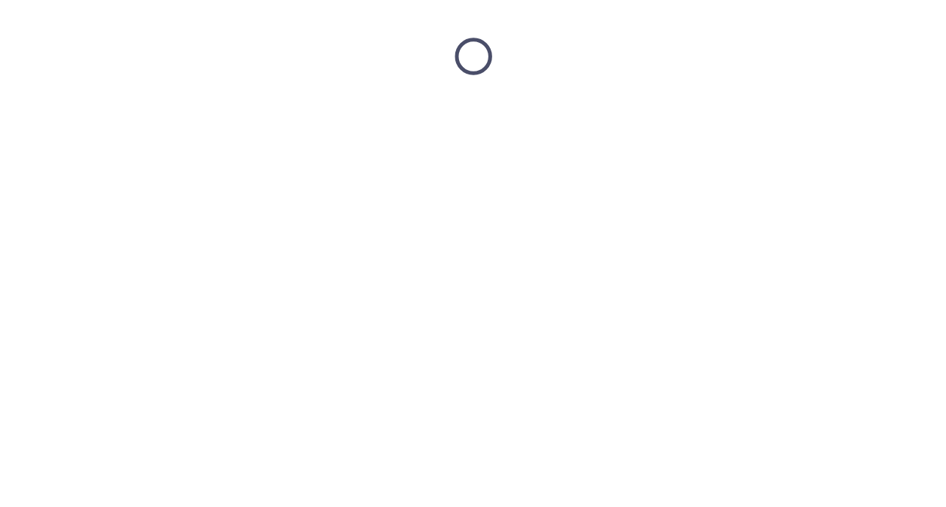
scroll to position [0, 0]
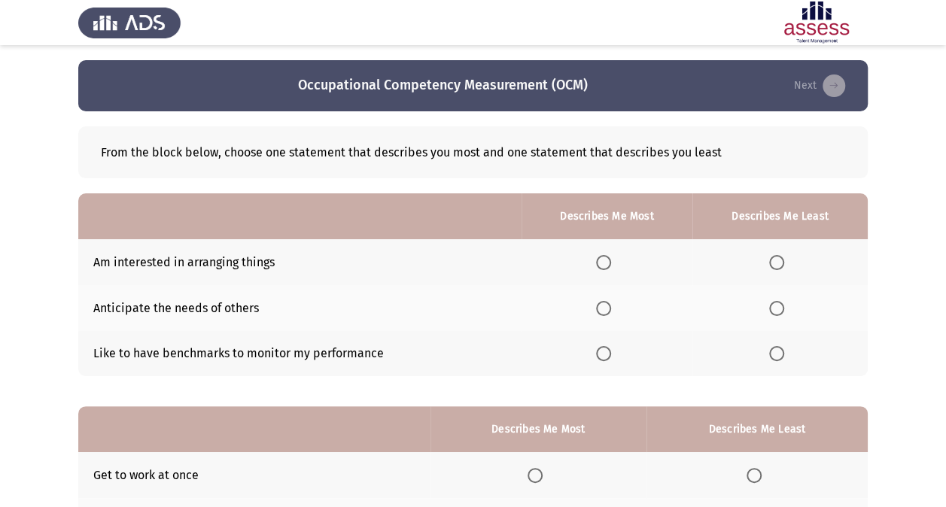
click at [606, 354] on span "Select an option" at bounding box center [603, 353] width 15 height 15
click at [606, 354] on input "Select an option" at bounding box center [603, 353] width 15 height 15
click at [776, 264] on span "Select an option" at bounding box center [776, 262] width 15 height 15
click at [776, 264] on input "Select an option" at bounding box center [776, 262] width 15 height 15
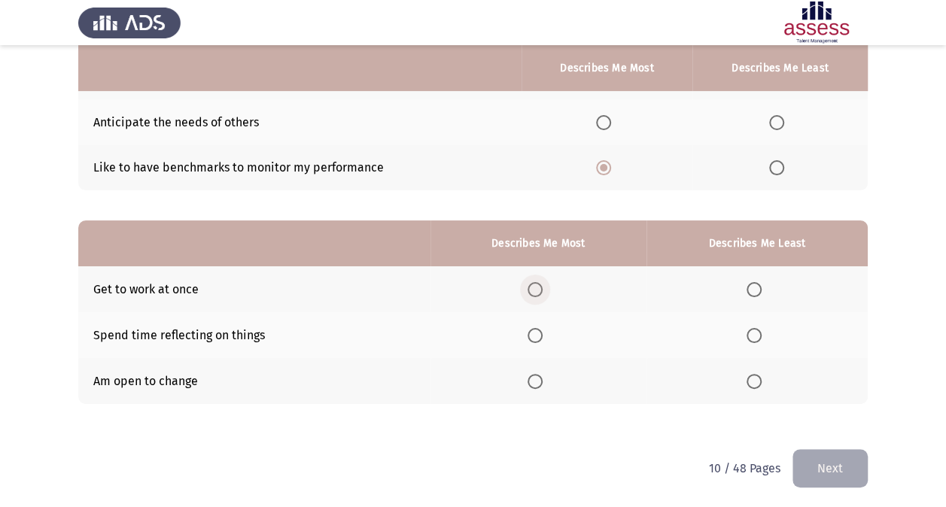
click at [540, 292] on span "Select an option" at bounding box center [534, 289] width 15 height 15
click at [540, 292] on input "Select an option" at bounding box center [534, 289] width 15 height 15
click at [752, 332] on span "Select an option" at bounding box center [753, 335] width 15 height 15
click at [752, 332] on input "Select an option" at bounding box center [753, 335] width 15 height 15
click at [822, 458] on button "Next" at bounding box center [829, 468] width 75 height 38
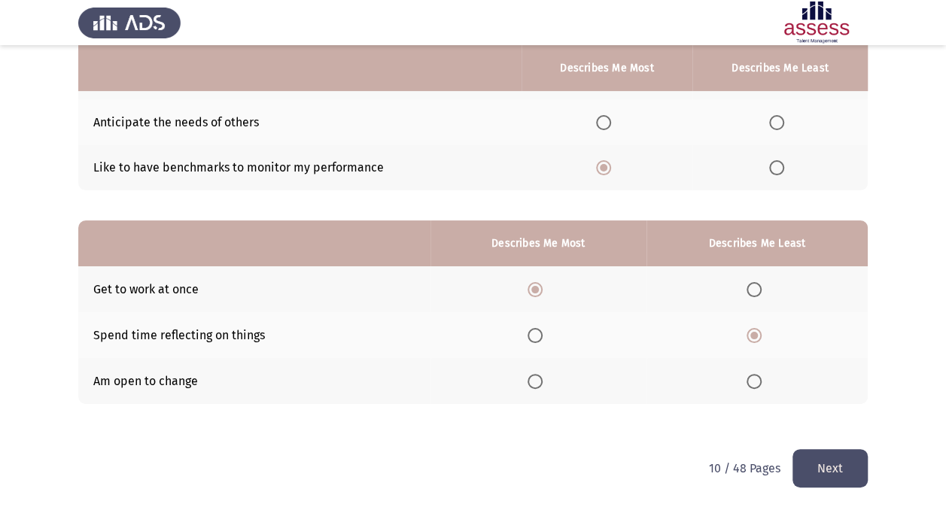
scroll to position [0, 0]
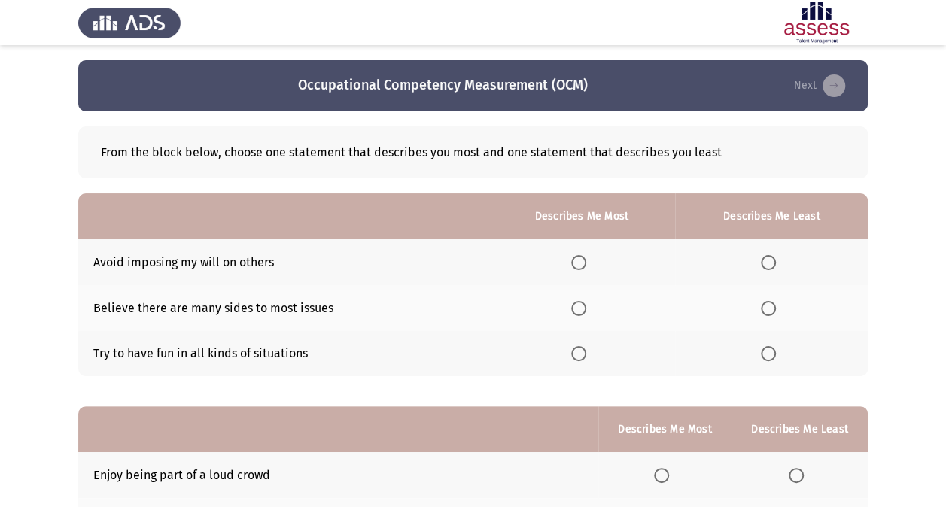
click at [576, 304] on span "Select an option" at bounding box center [578, 308] width 15 height 15
click at [576, 304] on input "Select an option" at bounding box center [578, 308] width 15 height 15
click at [770, 355] on span "Select an option" at bounding box center [768, 353] width 15 height 15
click at [770, 355] on input "Select an option" at bounding box center [768, 353] width 15 height 15
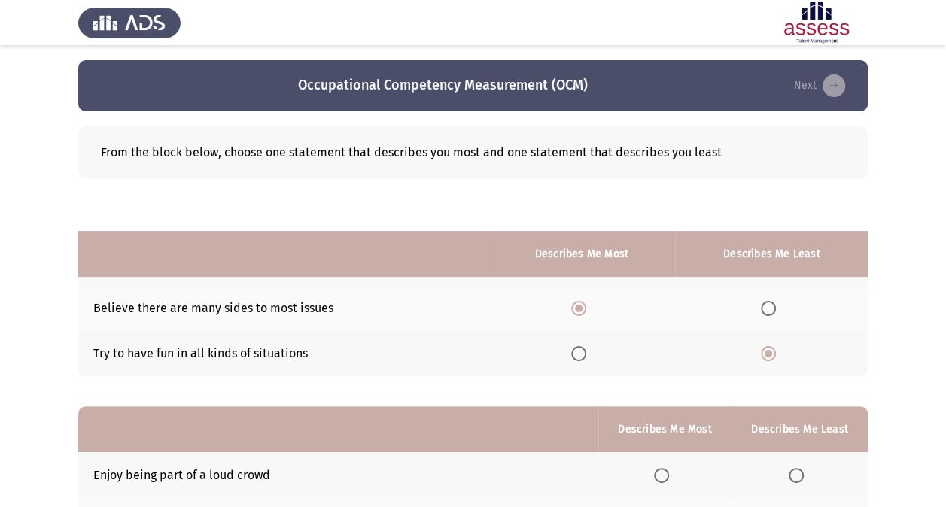
scroll to position [186, 0]
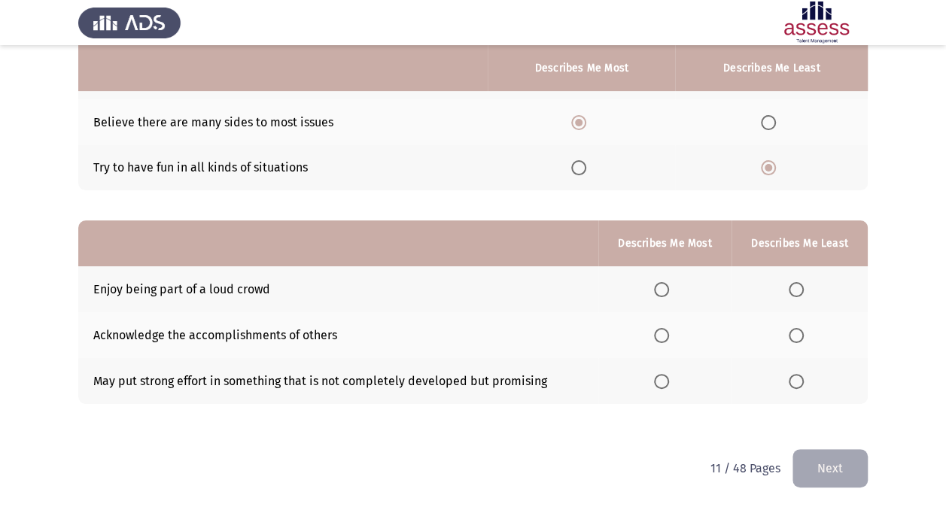
click at [799, 285] on span "Select an option" at bounding box center [796, 289] width 15 height 15
click at [799, 285] on input "Select an option" at bounding box center [796, 289] width 15 height 15
click at [659, 385] on span "Select an option" at bounding box center [661, 381] width 15 height 15
click at [659, 385] on input "Select an option" at bounding box center [661, 381] width 15 height 15
click at [820, 464] on button "Next" at bounding box center [829, 468] width 75 height 38
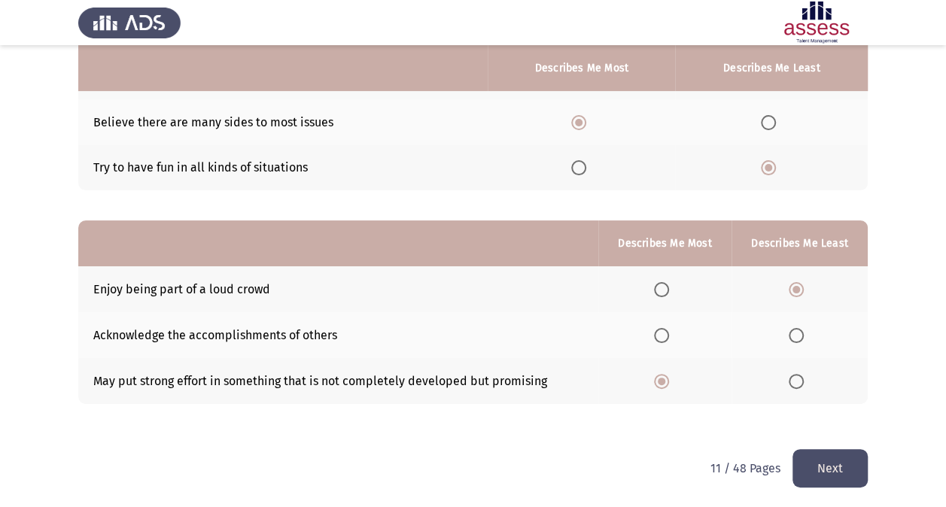
scroll to position [0, 0]
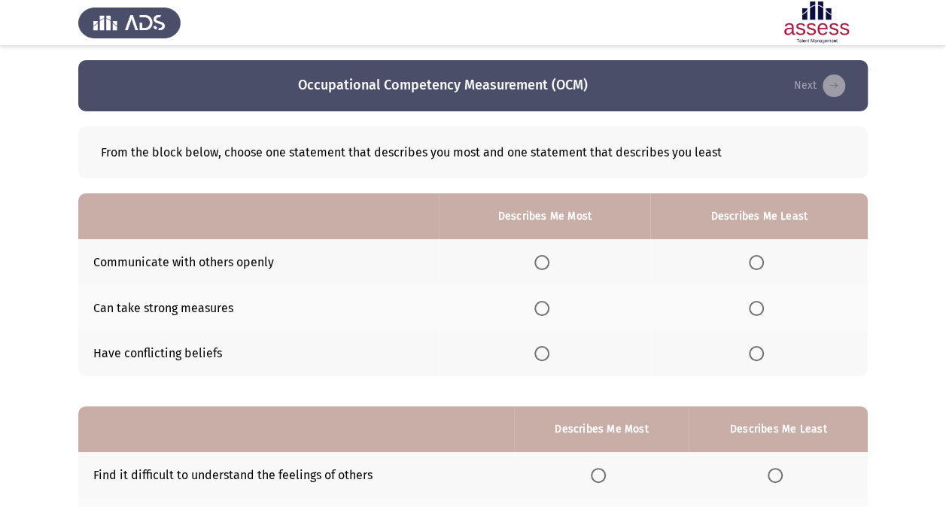
click at [749, 348] on th at bounding box center [758, 354] width 217 height 46
click at [765, 357] on label "Select an option" at bounding box center [759, 353] width 21 height 15
click at [764, 357] on input "Select an option" at bounding box center [756, 353] width 15 height 15
click at [545, 309] on span "Select an option" at bounding box center [541, 308] width 15 height 15
click at [545, 309] on input "Select an option" at bounding box center [541, 308] width 15 height 15
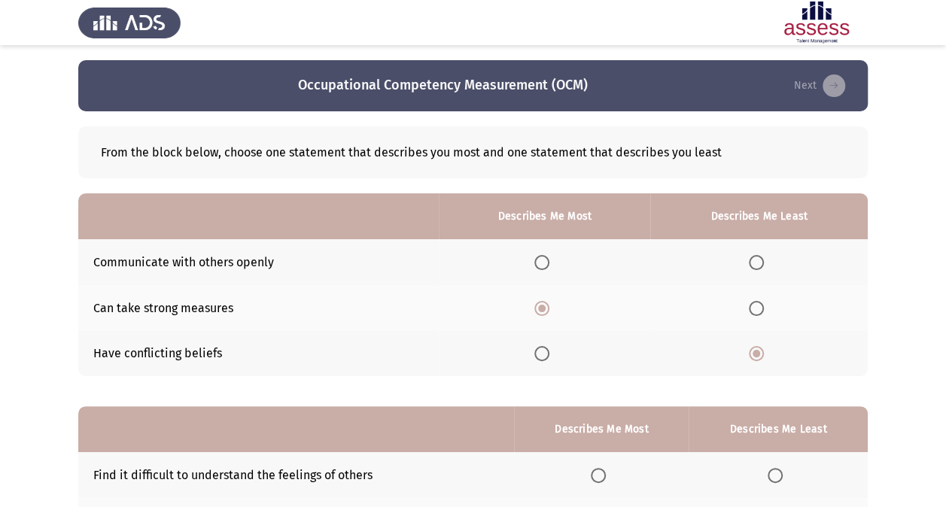
scroll to position [186, 0]
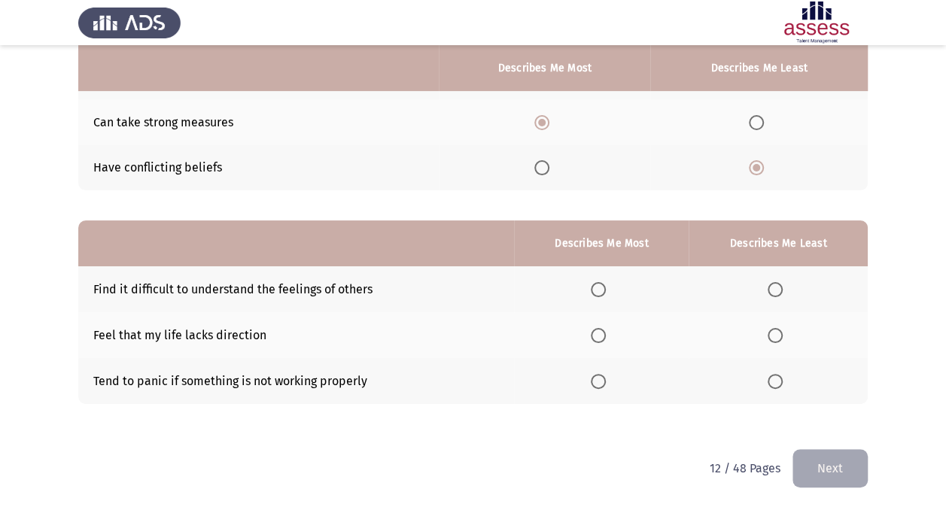
click at [772, 335] on span "Select an option" at bounding box center [775, 335] width 15 height 15
click at [772, 335] on input "Select an option" at bounding box center [775, 335] width 15 height 15
click at [599, 283] on span "Select an option" at bounding box center [598, 289] width 15 height 15
click at [599, 283] on input "Select an option" at bounding box center [598, 289] width 15 height 15
click at [811, 462] on button "Next" at bounding box center [829, 468] width 75 height 38
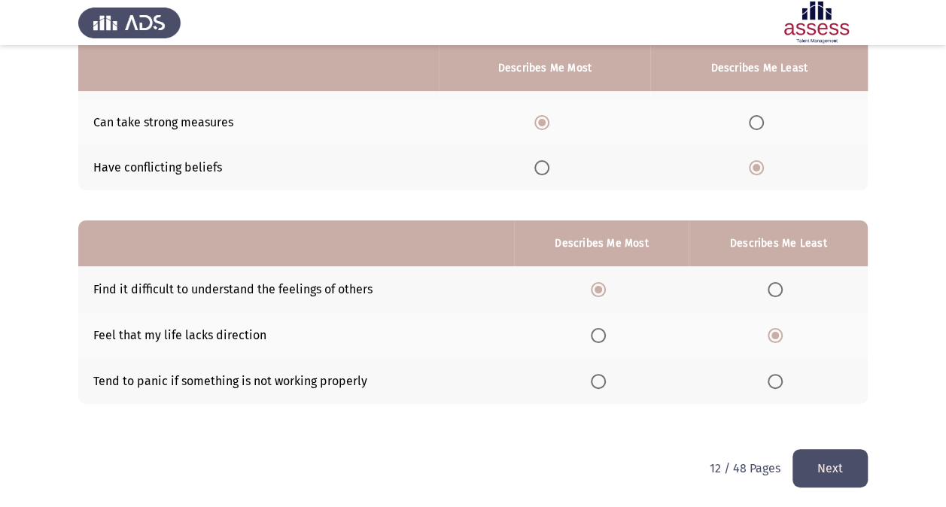
scroll to position [0, 0]
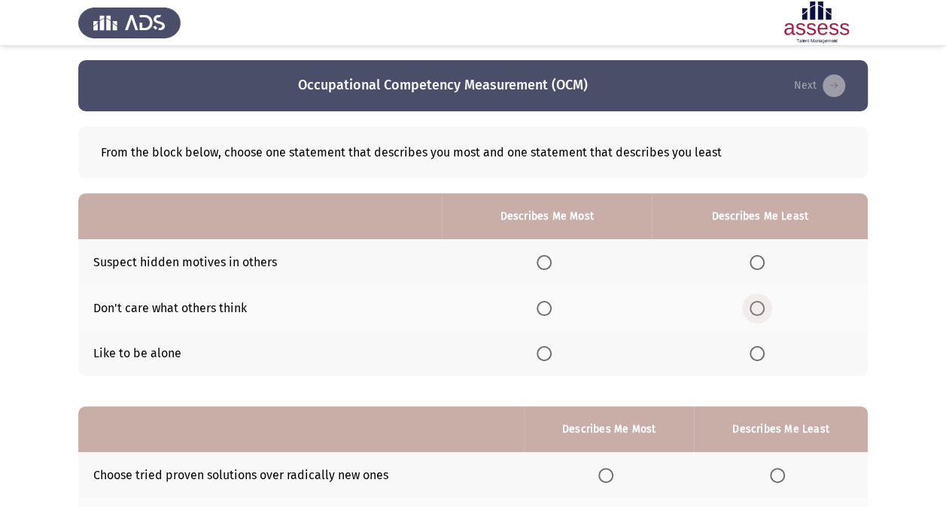
click at [757, 312] on span "Select an option" at bounding box center [756, 308] width 15 height 15
click at [757, 312] on input "Select an option" at bounding box center [756, 308] width 15 height 15
click at [551, 256] on span "Select an option" at bounding box center [544, 262] width 15 height 15
click at [551, 256] on input "Select an option" at bounding box center [544, 262] width 15 height 15
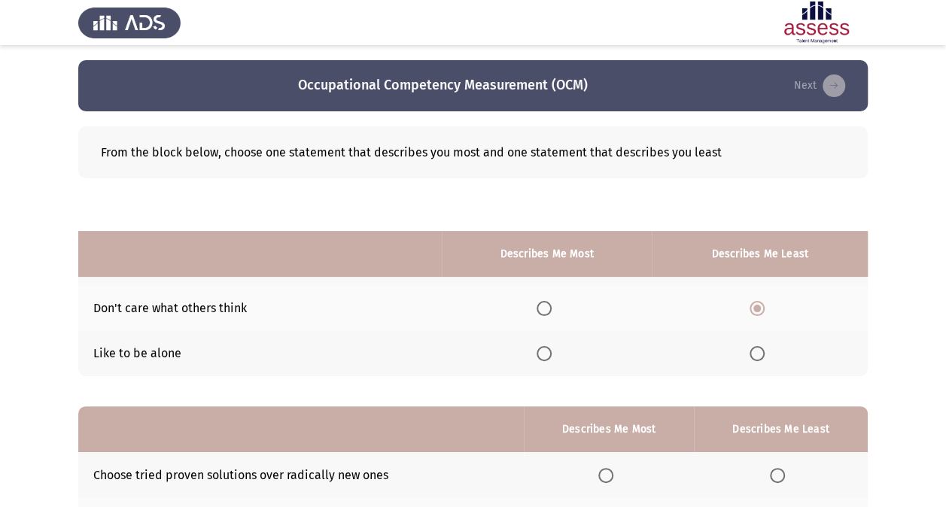
scroll to position [186, 0]
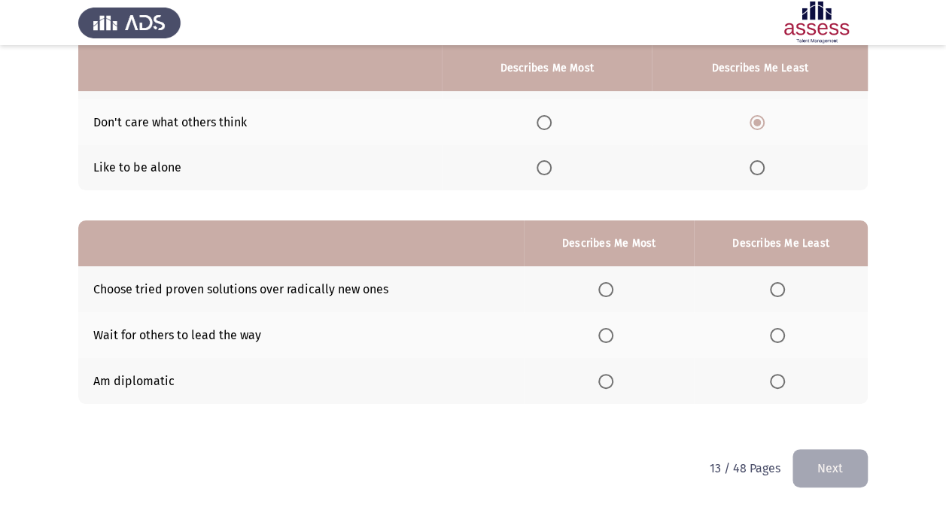
click at [776, 287] on span "Select an option" at bounding box center [777, 289] width 15 height 15
click at [776, 287] on input "Select an option" at bounding box center [777, 289] width 15 height 15
click at [612, 377] on span "Select an option" at bounding box center [605, 381] width 15 height 15
click at [612, 377] on input "Select an option" at bounding box center [605, 381] width 15 height 15
click at [851, 464] on button "Next" at bounding box center [829, 468] width 75 height 38
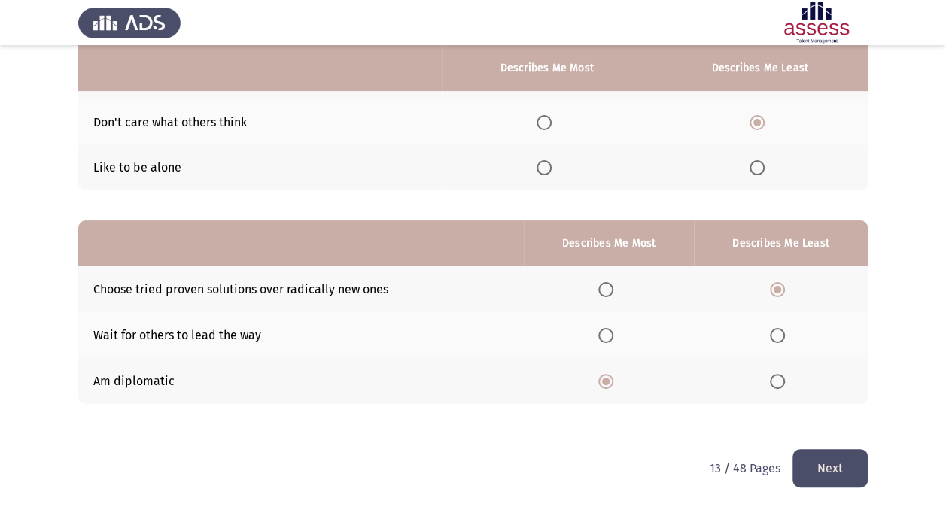
scroll to position [0, 0]
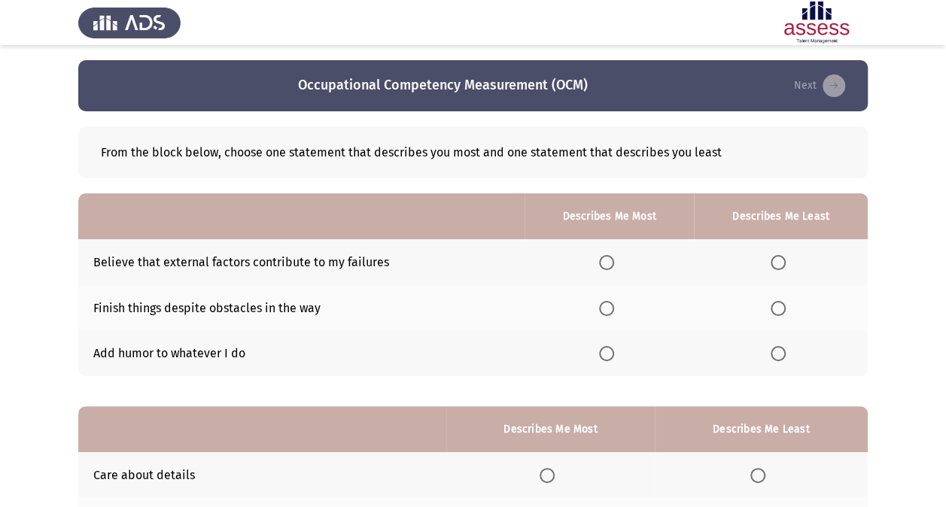
click at [777, 263] on span "Select an option" at bounding box center [778, 262] width 15 height 15
click at [777, 263] on input "Select an option" at bounding box center [778, 262] width 15 height 15
click at [605, 295] on th at bounding box center [608, 308] width 169 height 46
click at [605, 305] on span "Select an option" at bounding box center [606, 308] width 15 height 15
click at [605, 305] on input "Select an option" at bounding box center [606, 308] width 15 height 15
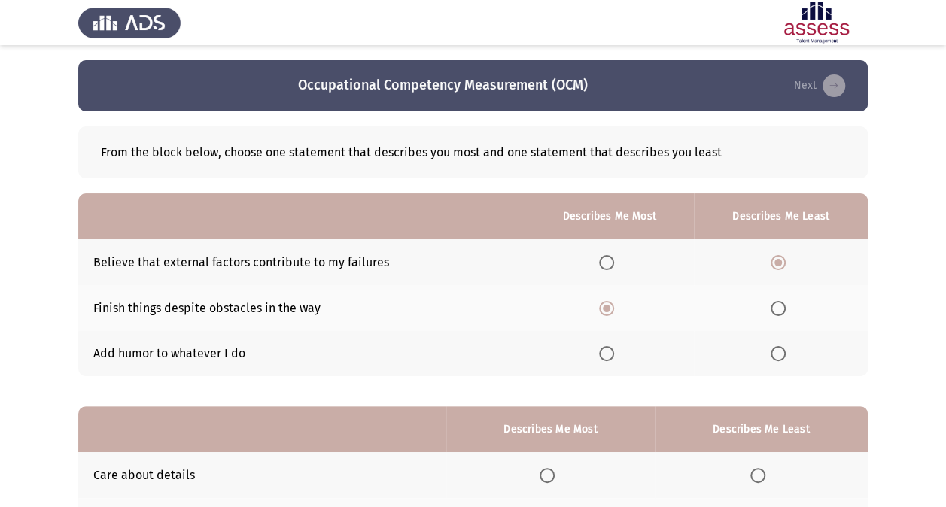
scroll to position [186, 0]
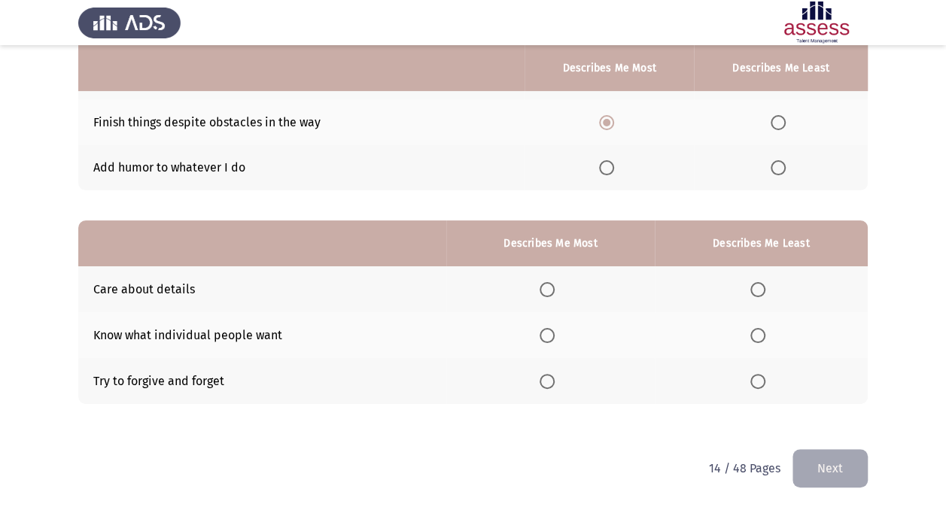
click at [546, 283] on span "Select an option" at bounding box center [547, 289] width 15 height 15
click at [546, 283] on input "Select an option" at bounding box center [547, 289] width 15 height 15
click at [754, 337] on span "Select an option" at bounding box center [757, 335] width 15 height 15
click at [754, 337] on input "Select an option" at bounding box center [757, 335] width 15 height 15
click at [813, 464] on button "Next" at bounding box center [829, 468] width 75 height 38
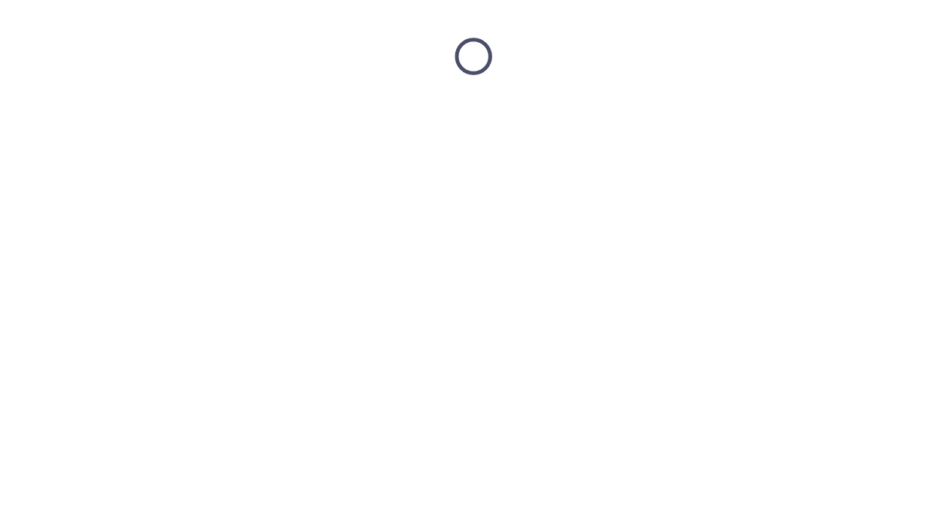
scroll to position [0, 0]
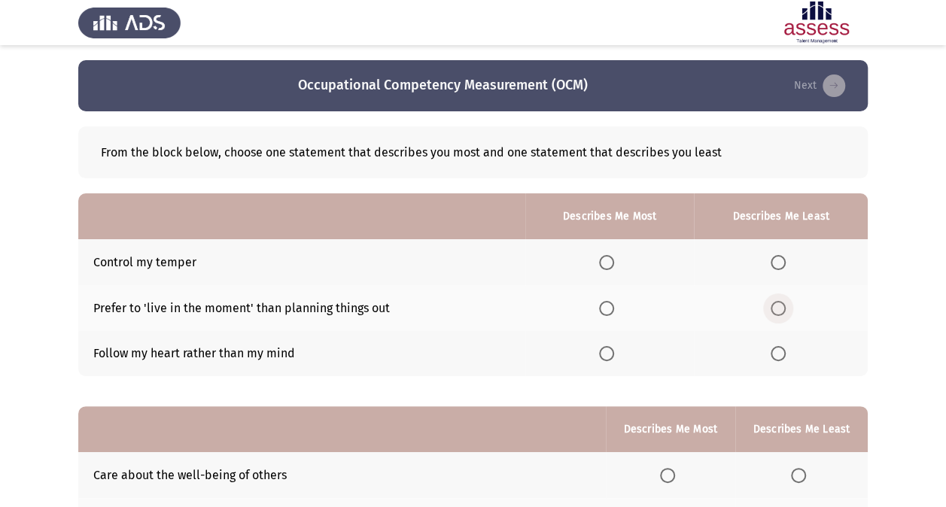
click at [777, 309] on span "Select an option" at bounding box center [778, 308] width 15 height 15
click at [777, 309] on input "Select an option" at bounding box center [778, 308] width 15 height 15
click at [610, 260] on span "Select an option" at bounding box center [606, 262] width 15 height 15
click at [610, 260] on input "Select an option" at bounding box center [606, 262] width 15 height 15
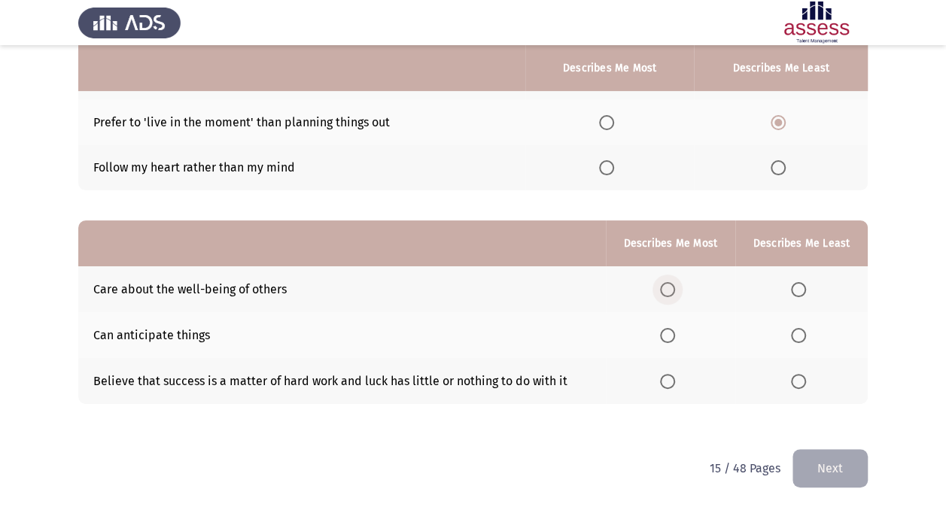
click at [669, 284] on span "Select an option" at bounding box center [667, 289] width 15 height 15
click at [669, 284] on input "Select an option" at bounding box center [667, 289] width 15 height 15
click at [793, 378] on span "Select an option" at bounding box center [798, 381] width 15 height 15
click at [793, 378] on input "Select an option" at bounding box center [798, 381] width 15 height 15
click at [826, 462] on button "Next" at bounding box center [829, 468] width 75 height 38
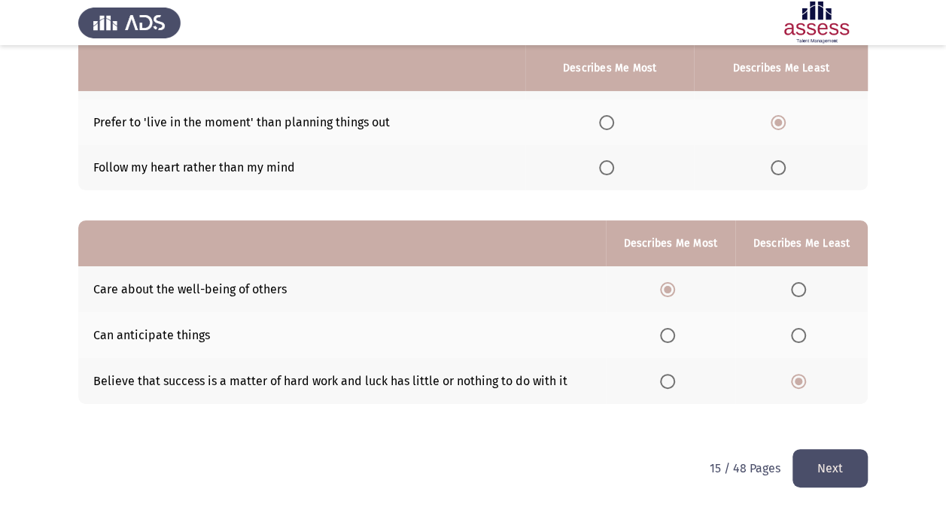
scroll to position [0, 0]
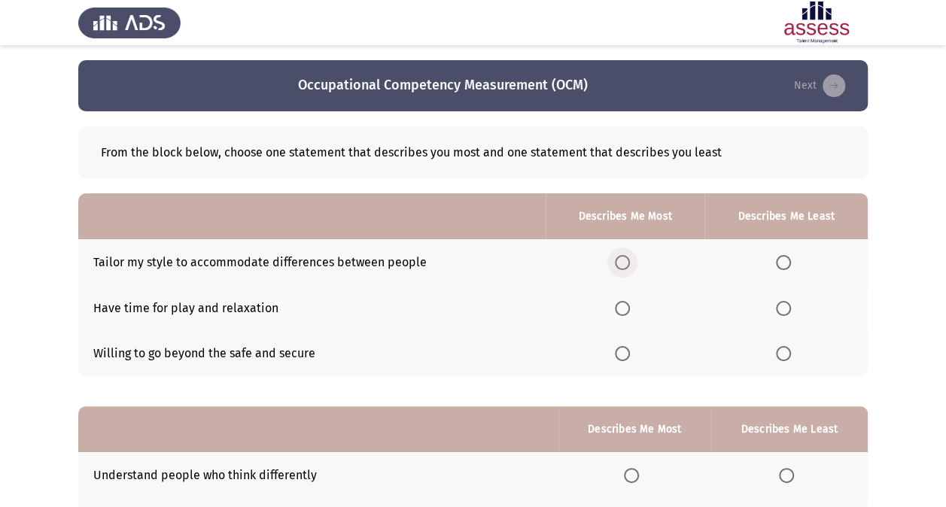
click at [626, 260] on span "Select an option" at bounding box center [622, 262] width 15 height 15
click at [626, 260] on input "Select an option" at bounding box center [622, 262] width 15 height 15
click at [774, 307] on th at bounding box center [785, 308] width 163 height 46
click at [783, 307] on span "Select an option" at bounding box center [783, 308] width 15 height 15
click at [783, 307] on input "Select an option" at bounding box center [783, 308] width 15 height 15
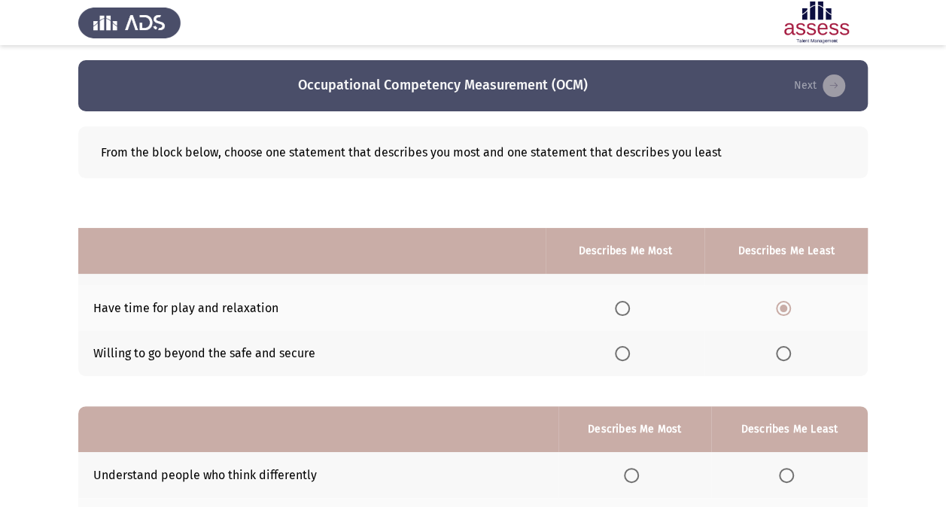
scroll to position [186, 0]
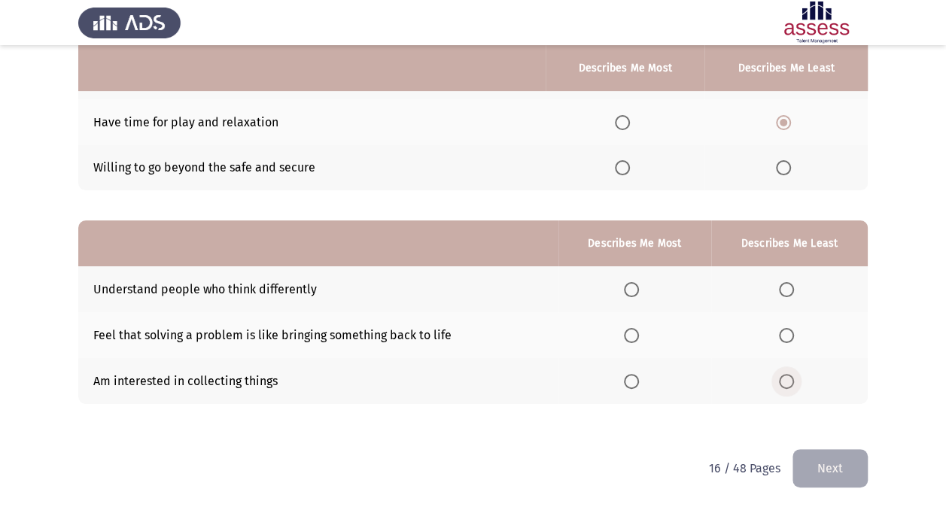
click at [787, 378] on span "Select an option" at bounding box center [786, 381] width 15 height 15
click at [787, 378] on input "Select an option" at bounding box center [786, 381] width 15 height 15
click at [631, 286] on span "Select an option" at bounding box center [631, 289] width 15 height 15
click at [631, 286] on input "Select an option" at bounding box center [631, 289] width 15 height 15
click at [820, 464] on button "Next" at bounding box center [829, 468] width 75 height 38
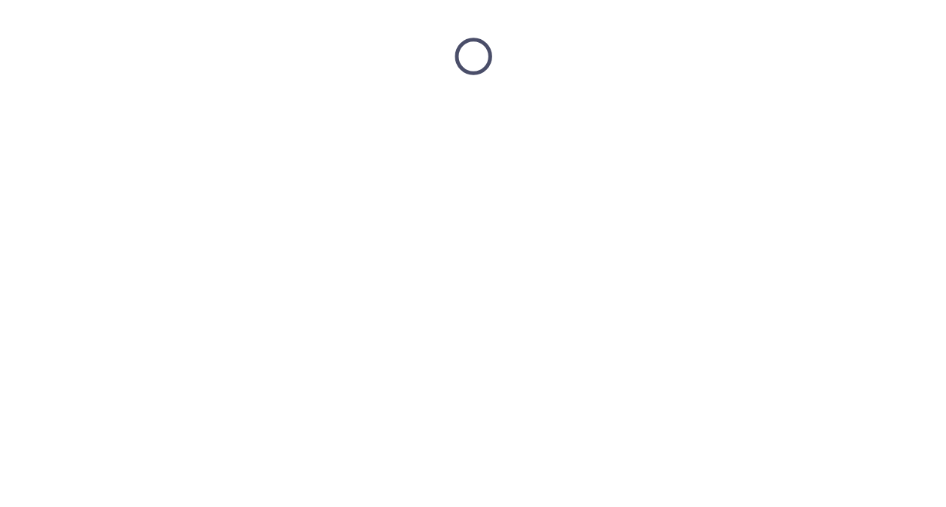
scroll to position [0, 0]
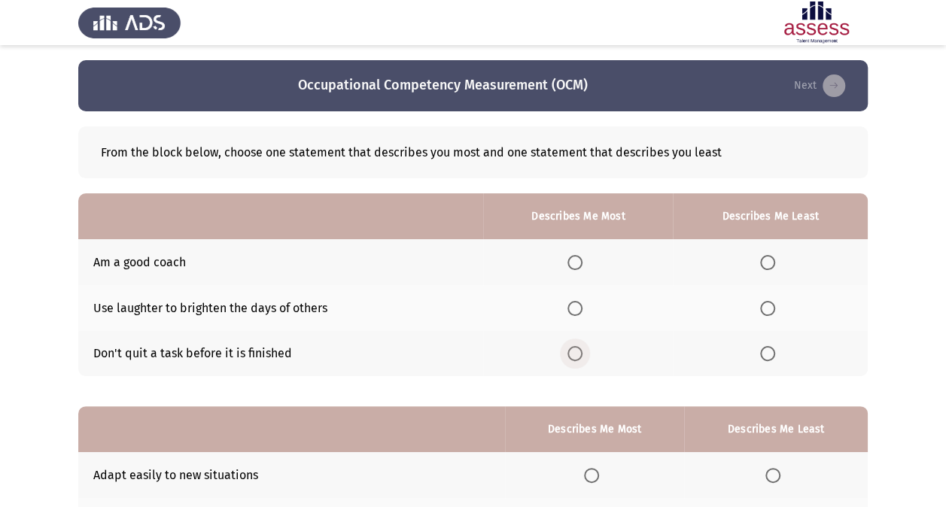
click at [574, 352] on span "Select an option" at bounding box center [574, 353] width 15 height 15
click at [574, 352] on input "Select an option" at bounding box center [574, 353] width 15 height 15
click at [764, 310] on span "Select an option" at bounding box center [767, 308] width 15 height 15
click at [764, 310] on input "Select an option" at bounding box center [767, 308] width 15 height 15
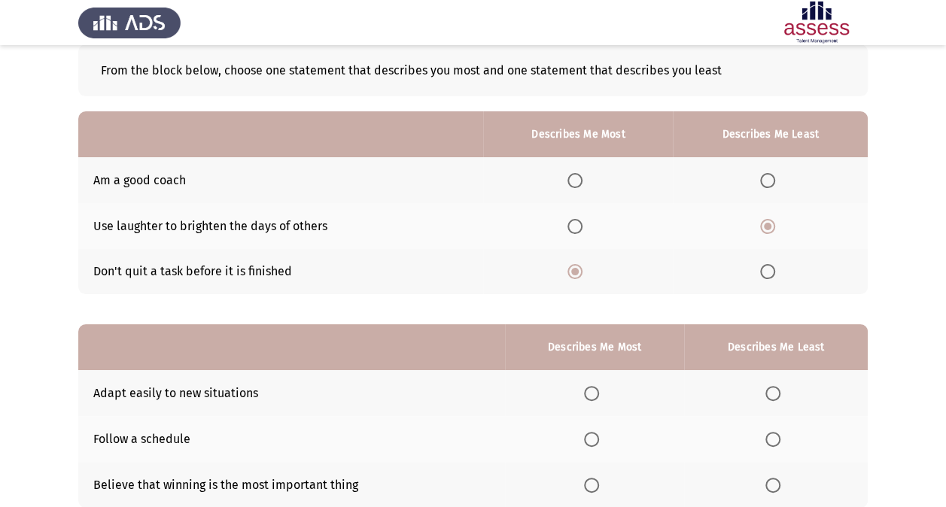
scroll to position [83, 0]
click at [582, 178] on span "Select an option" at bounding box center [574, 179] width 15 height 15
click at [582, 178] on input "Select an option" at bounding box center [574, 179] width 15 height 15
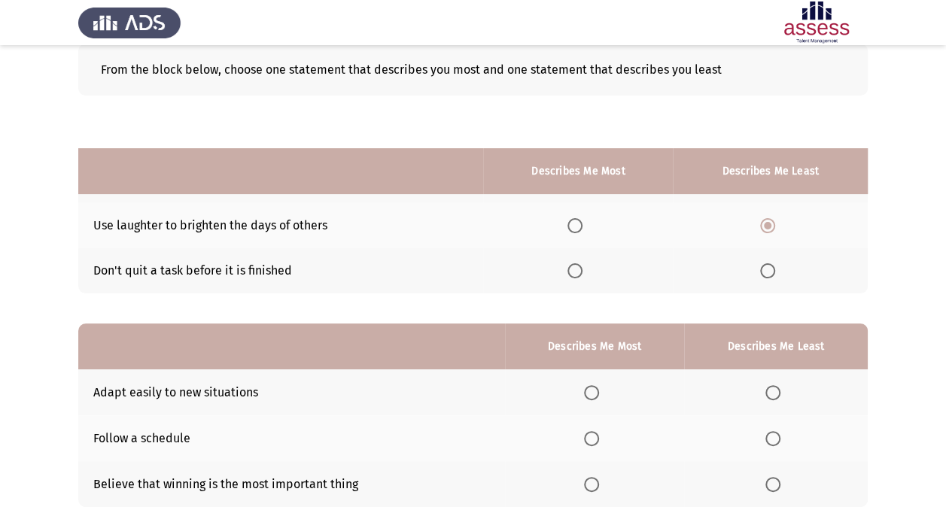
scroll to position [186, 0]
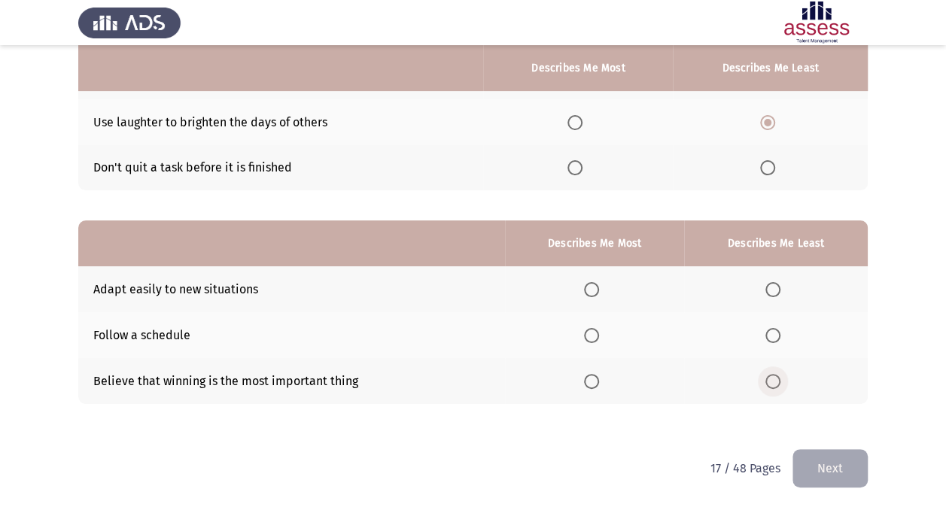
click at [768, 379] on span "Select an option" at bounding box center [772, 381] width 15 height 15
click at [768, 379] on input "Select an option" at bounding box center [772, 381] width 15 height 15
click at [588, 284] on span "Select an option" at bounding box center [591, 289] width 15 height 15
click at [588, 284] on input "Select an option" at bounding box center [591, 289] width 15 height 15
click at [821, 463] on button "Next" at bounding box center [829, 468] width 75 height 38
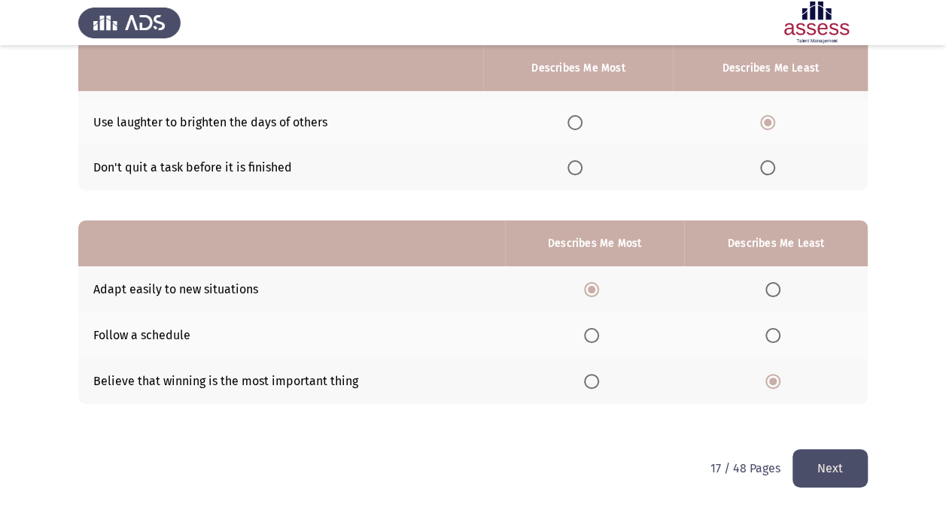
scroll to position [0, 0]
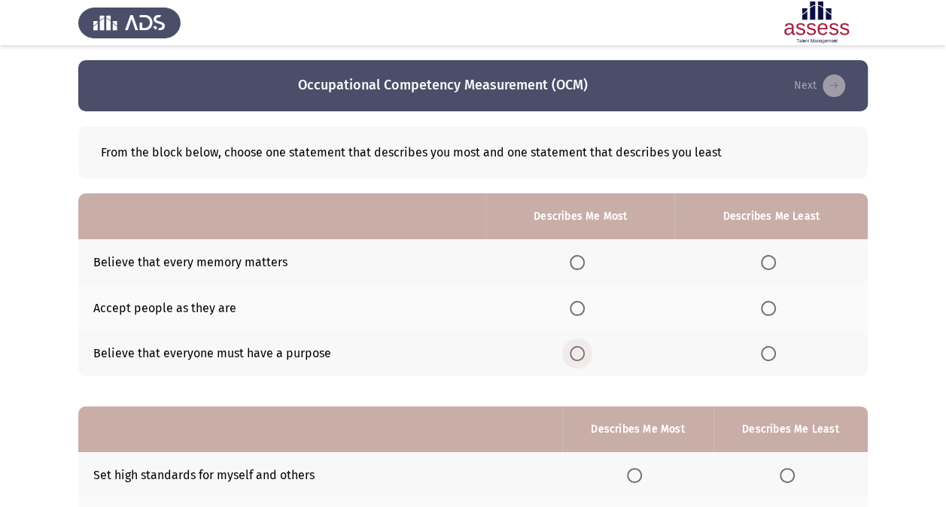
click at [575, 353] on span "Select an option" at bounding box center [577, 353] width 15 height 15
click at [575, 353] on input "Select an option" at bounding box center [577, 353] width 15 height 15
click at [762, 261] on span "Select an option" at bounding box center [768, 262] width 15 height 15
click at [762, 261] on input "Select an option" at bounding box center [768, 262] width 15 height 15
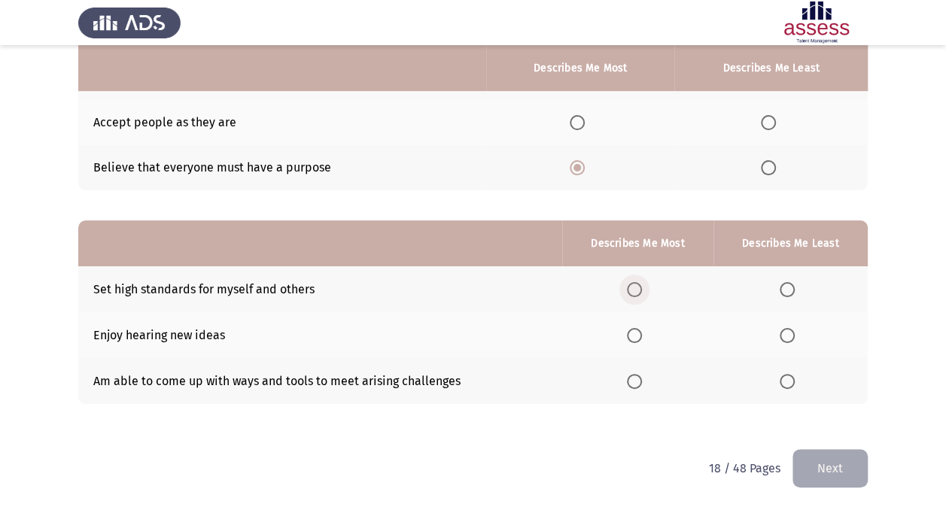
click at [634, 290] on span "Select an option" at bounding box center [634, 289] width 15 height 15
click at [634, 290] on input "Select an option" at bounding box center [634, 289] width 15 height 15
click at [786, 382] on span "Select an option" at bounding box center [787, 381] width 15 height 15
click at [786, 382] on input "Select an option" at bounding box center [787, 381] width 15 height 15
click at [803, 469] on button "Next" at bounding box center [829, 468] width 75 height 38
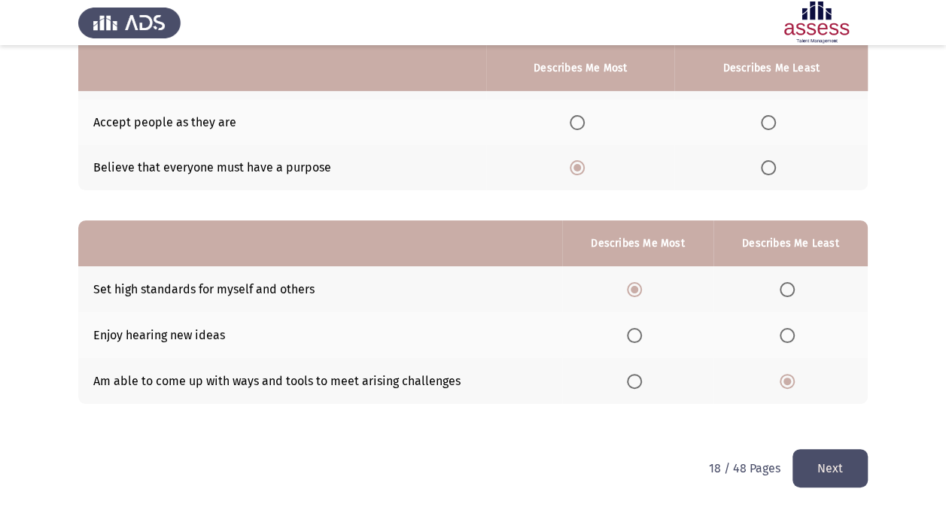
scroll to position [0, 0]
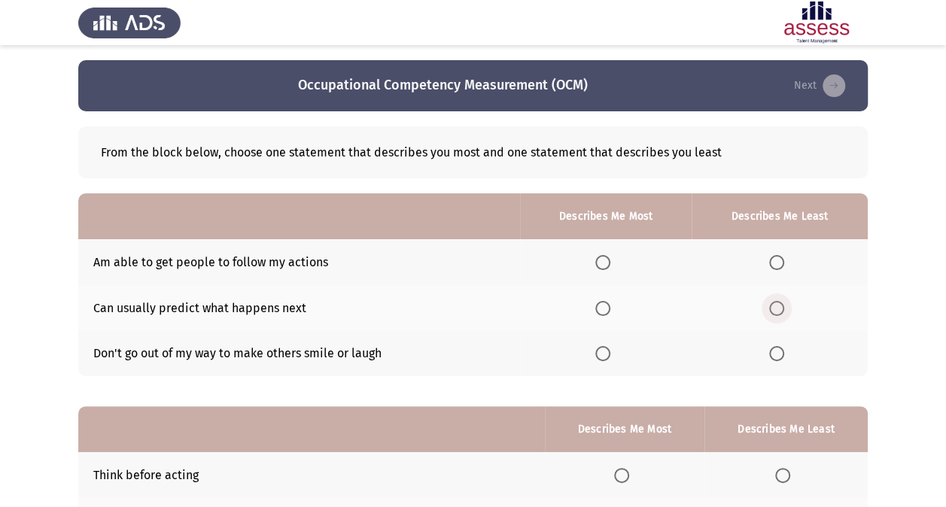
click at [774, 309] on span "Select an option" at bounding box center [776, 308] width 15 height 15
click at [774, 309] on input "Select an option" at bounding box center [776, 308] width 15 height 15
click at [777, 351] on span "Select an option" at bounding box center [776, 353] width 15 height 15
click at [777, 351] on input "Select an option" at bounding box center [776, 353] width 15 height 15
click at [609, 296] on th at bounding box center [606, 308] width 172 height 46
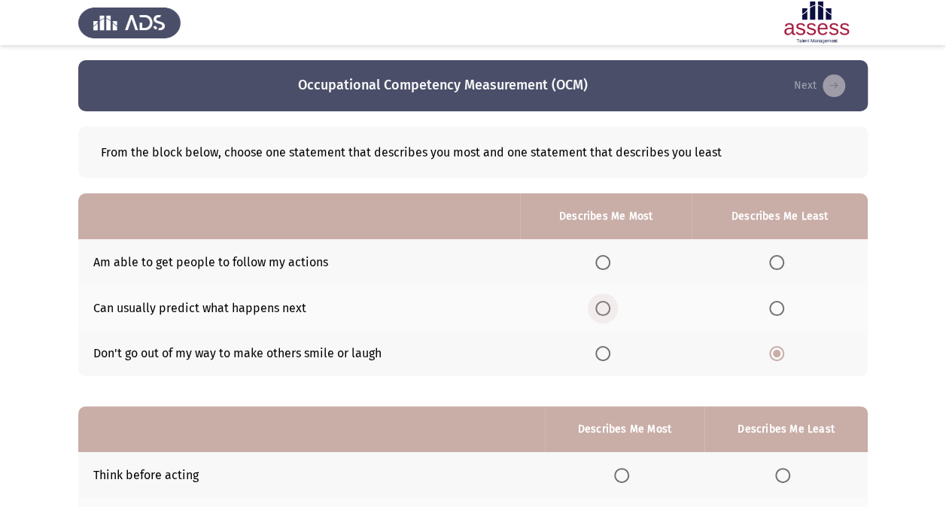
click at [609, 301] on span "Select an option" at bounding box center [602, 308] width 15 height 15
click at [609, 301] on input "Select an option" at bounding box center [602, 308] width 15 height 15
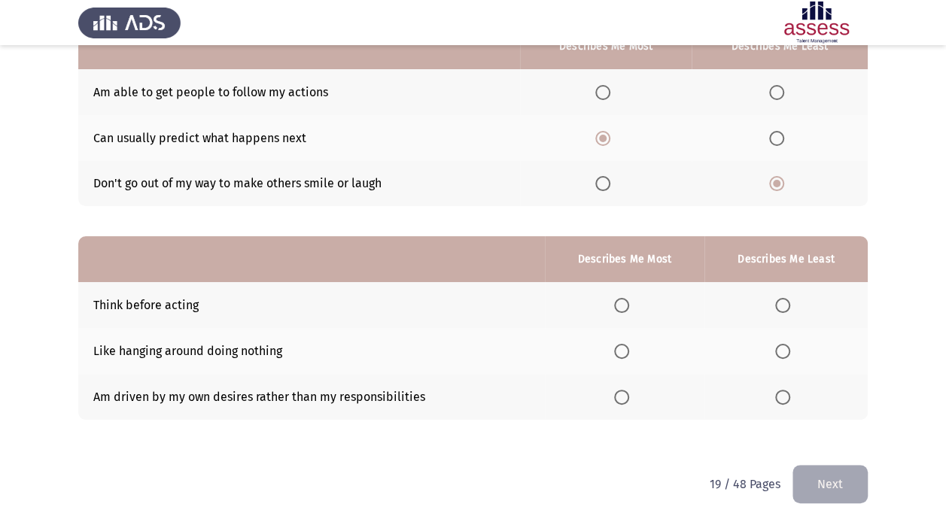
scroll to position [186, 0]
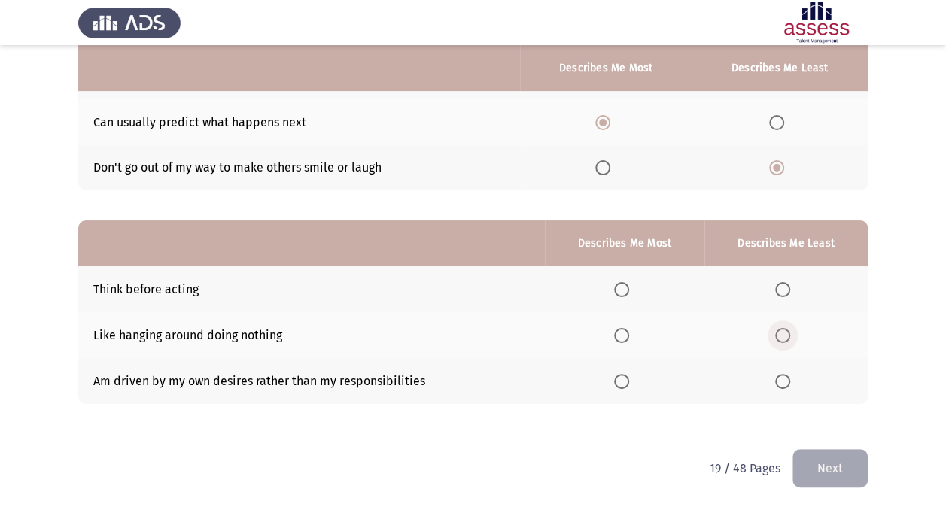
click at [783, 337] on span "Select an option" at bounding box center [782, 335] width 15 height 15
click at [783, 337] on input "Select an option" at bounding box center [782, 335] width 15 height 15
click at [622, 293] on span "Select an option" at bounding box center [621, 289] width 15 height 15
click at [622, 293] on input "Select an option" at bounding box center [621, 289] width 15 height 15
click at [816, 459] on button "Next" at bounding box center [829, 468] width 75 height 38
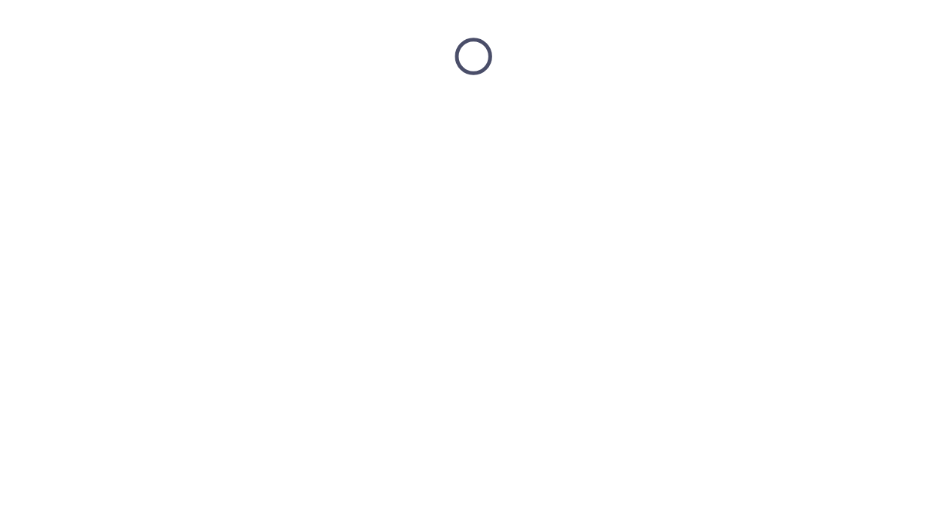
scroll to position [0, 0]
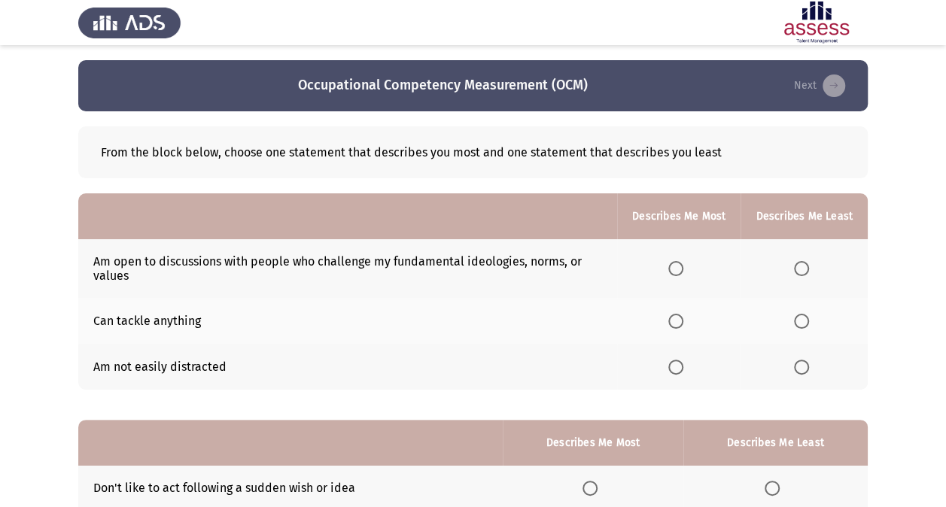
click at [683, 268] on span "Select an option" at bounding box center [675, 268] width 15 height 15
click at [683, 268] on input "Select an option" at bounding box center [675, 268] width 15 height 15
click at [799, 316] on span "Select an option" at bounding box center [801, 321] width 15 height 15
click at [799, 316] on input "Select an option" at bounding box center [801, 321] width 15 height 15
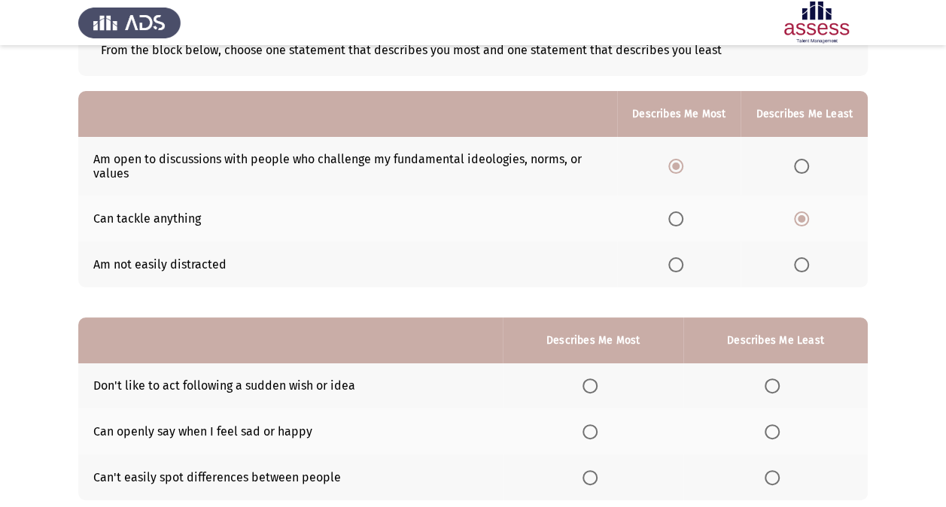
scroll to position [102, 0]
click at [676, 221] on span "Select an option" at bounding box center [675, 219] width 15 height 15
click at [676, 221] on input "Select an option" at bounding box center [675, 219] width 15 height 15
click at [804, 166] on span "Select an option" at bounding box center [801, 167] width 15 height 15
click at [804, 166] on input "Select an option" at bounding box center [801, 167] width 15 height 15
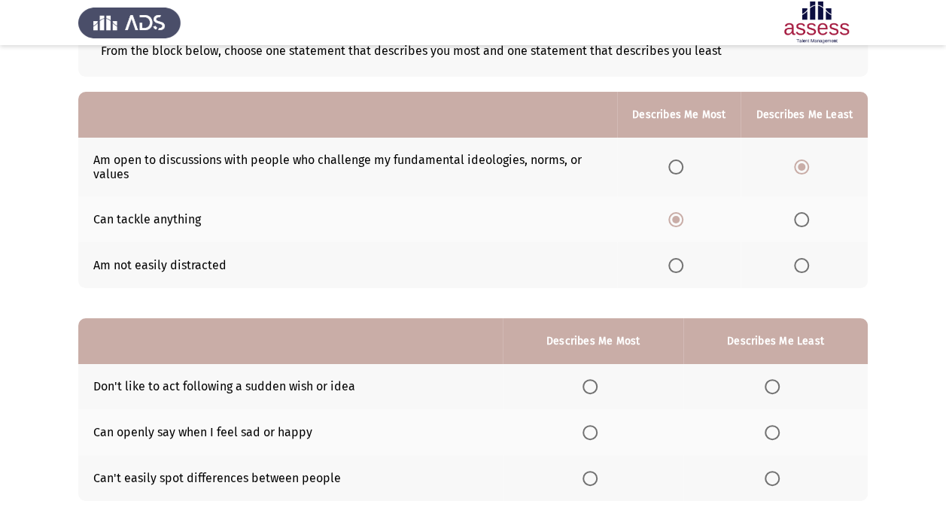
scroll to position [199, 0]
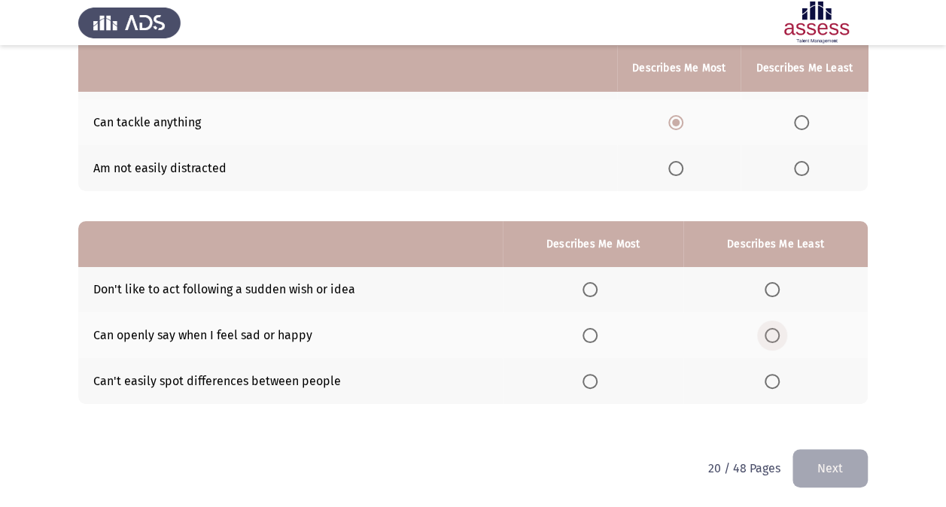
click at [771, 328] on span "Select an option" at bounding box center [772, 335] width 15 height 15
click at [771, 328] on input "Select an option" at bounding box center [772, 335] width 15 height 15
click at [584, 287] on th at bounding box center [593, 290] width 180 height 46
click at [595, 292] on span "Select an option" at bounding box center [589, 289] width 15 height 15
click at [595, 292] on input "Select an option" at bounding box center [589, 289] width 15 height 15
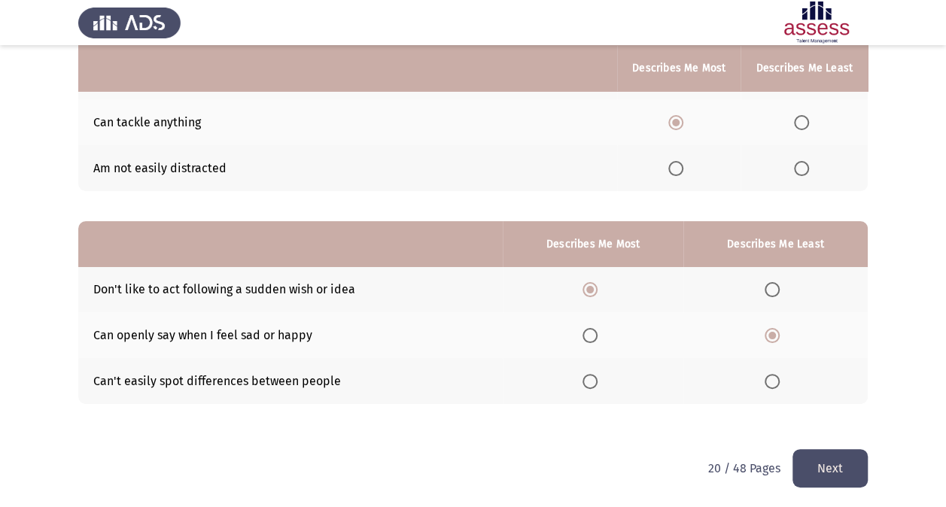
click at [831, 462] on button "Next" at bounding box center [829, 468] width 75 height 38
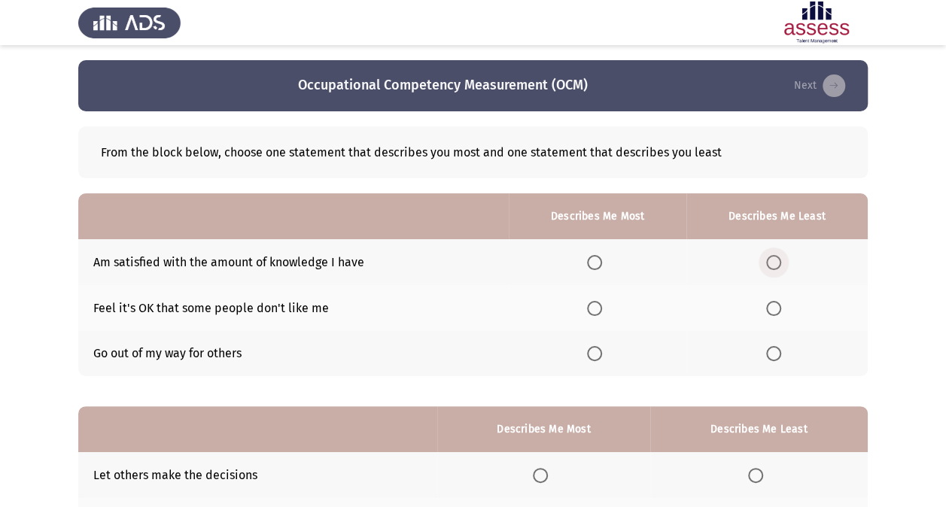
click at [776, 265] on span "Select an option" at bounding box center [773, 262] width 15 height 15
click at [776, 265] on input "Select an option" at bounding box center [773, 262] width 15 height 15
click at [596, 355] on span "Select an option" at bounding box center [594, 353] width 15 height 15
click at [596, 355] on input "Select an option" at bounding box center [594, 353] width 15 height 15
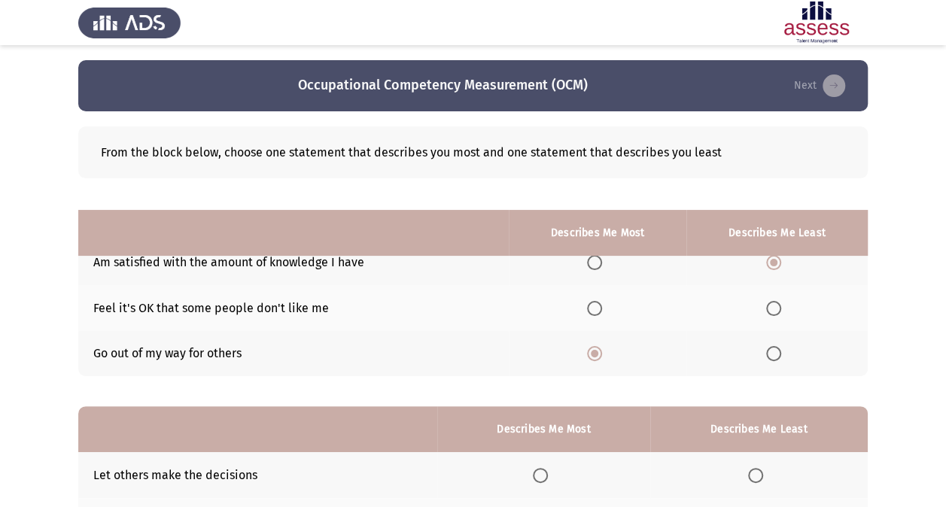
scroll to position [186, 0]
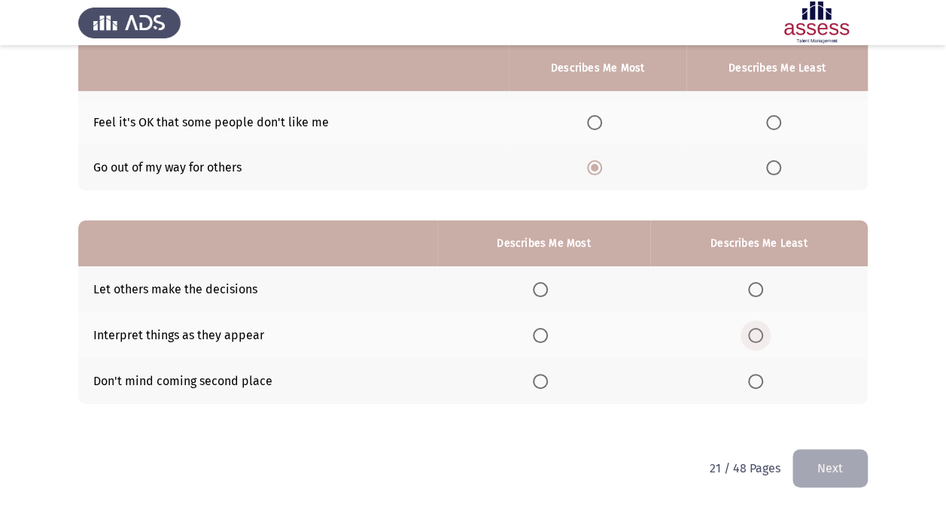
click at [755, 334] on span "Select an option" at bounding box center [755, 335] width 15 height 15
click at [755, 334] on input "Select an option" at bounding box center [755, 335] width 15 height 15
click at [755, 288] on span "Select an option" at bounding box center [755, 289] width 15 height 15
click at [755, 288] on input "Select an option" at bounding box center [755, 289] width 15 height 15
click at [760, 378] on span "Select an option" at bounding box center [755, 381] width 15 height 15
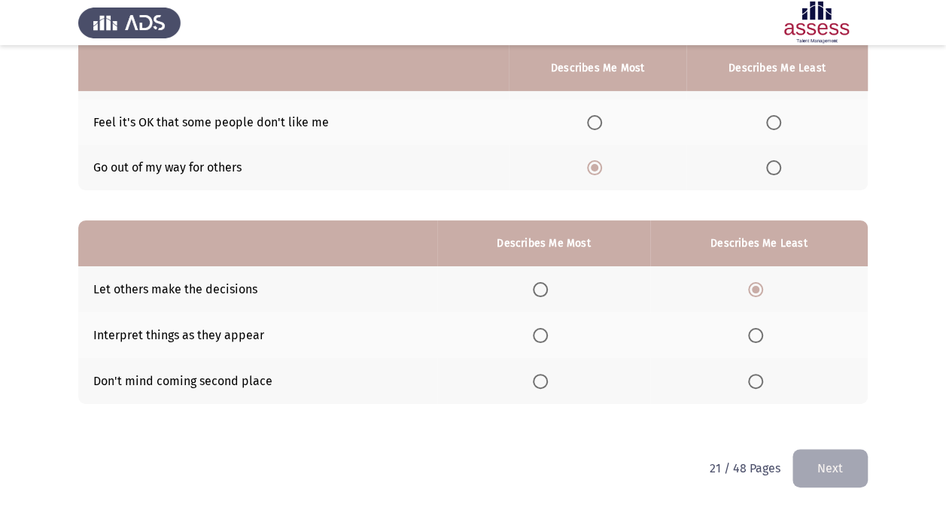
click at [760, 378] on input "Select an option" at bounding box center [755, 381] width 15 height 15
click at [543, 287] on span "Select an option" at bounding box center [540, 289] width 15 height 15
click at [543, 287] on input "Select an option" at bounding box center [540, 289] width 15 height 15
click at [843, 459] on button "Next" at bounding box center [829, 468] width 75 height 38
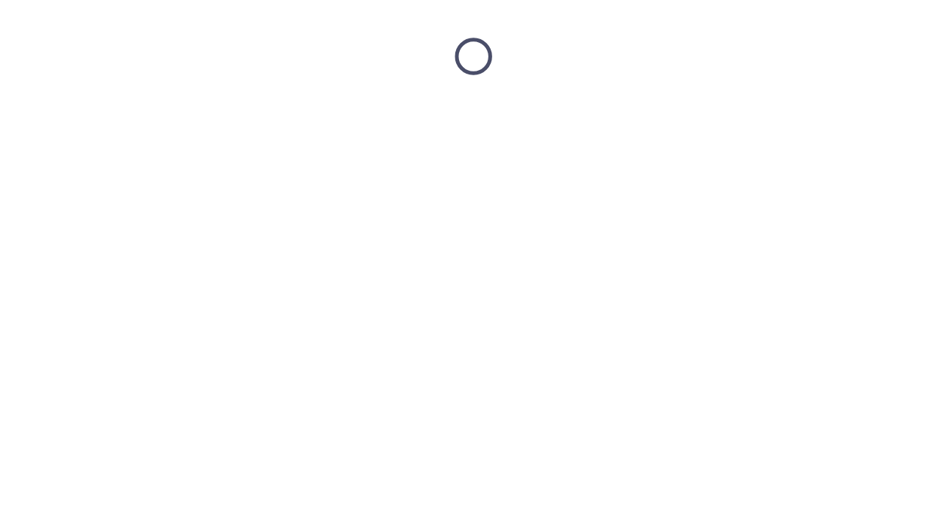
scroll to position [0, 0]
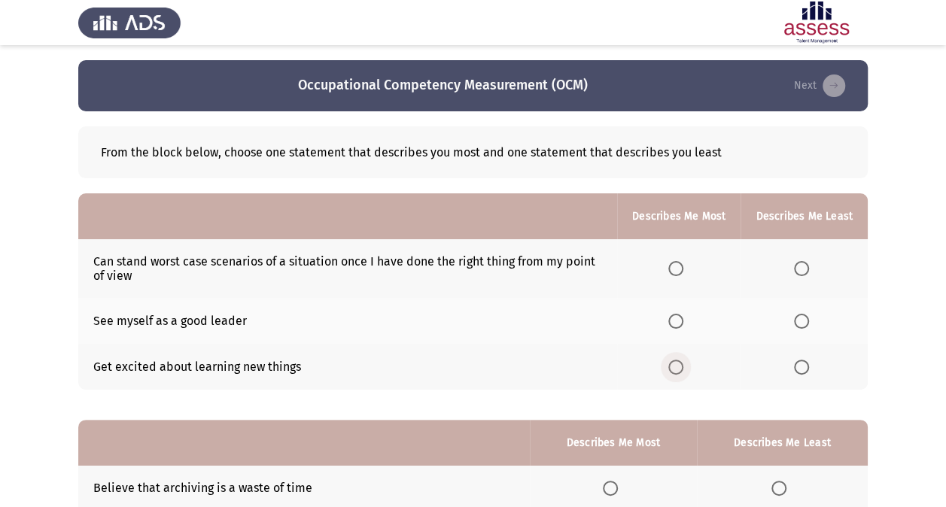
click at [681, 363] on span "Select an option" at bounding box center [675, 367] width 15 height 15
click at [681, 363] on input "Select an option" at bounding box center [675, 367] width 15 height 15
click at [796, 262] on span "Select an option" at bounding box center [801, 268] width 15 height 15
click at [796, 262] on input "Select an option" at bounding box center [801, 268] width 15 height 15
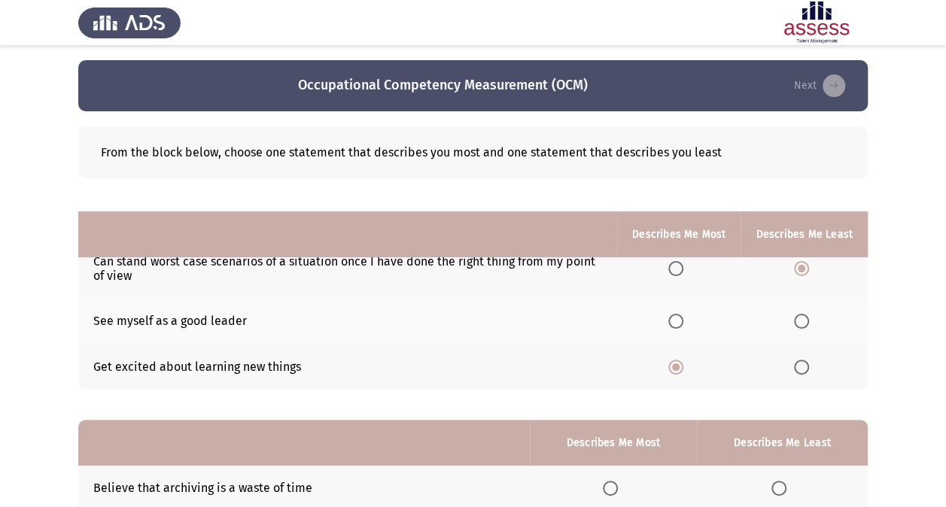
scroll to position [199, 0]
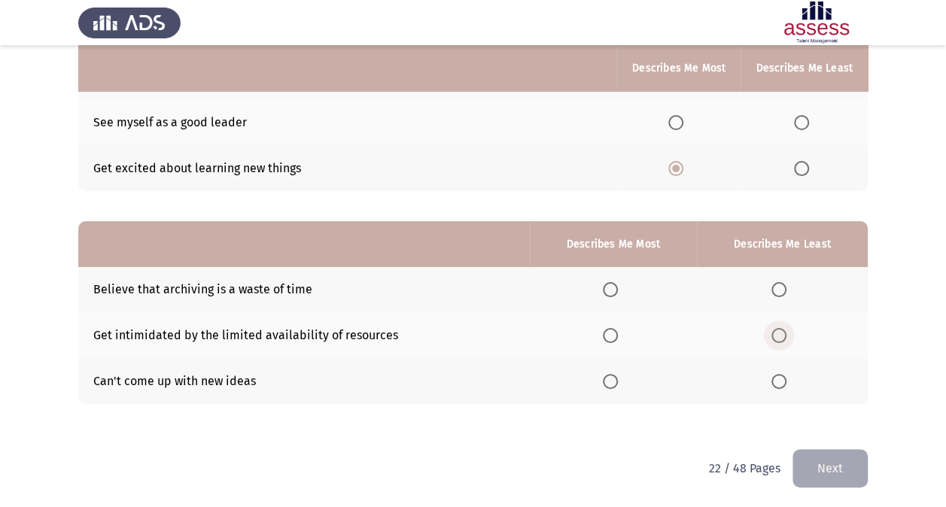
click at [777, 337] on span "Select an option" at bounding box center [778, 335] width 15 height 15
click at [777, 337] on input "Select an option" at bounding box center [778, 335] width 15 height 15
click at [775, 382] on span "Select an option" at bounding box center [778, 381] width 15 height 15
click at [775, 382] on input "Select an option" at bounding box center [778, 381] width 15 height 15
click at [614, 290] on span "Select an option" at bounding box center [610, 289] width 15 height 15
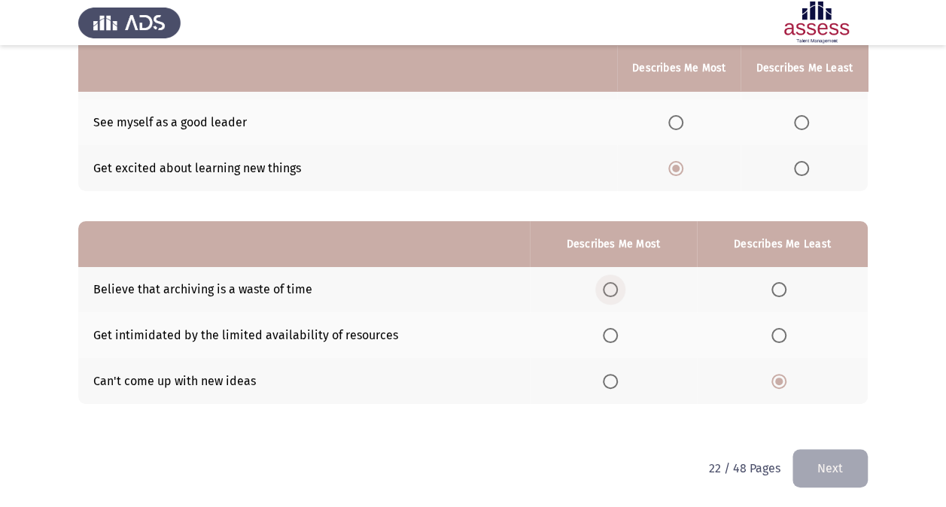
click at [614, 290] on input "Select an option" at bounding box center [610, 289] width 15 height 15
click at [610, 331] on span "Select an option" at bounding box center [610, 335] width 15 height 15
click at [610, 331] on input "Select an option" at bounding box center [610, 335] width 15 height 15
click at [818, 467] on button "Next" at bounding box center [829, 468] width 75 height 38
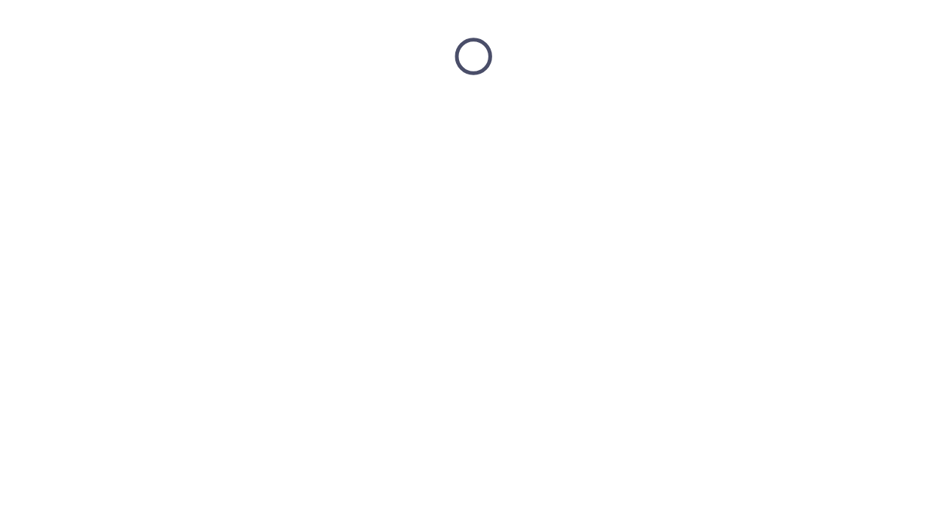
scroll to position [0, 0]
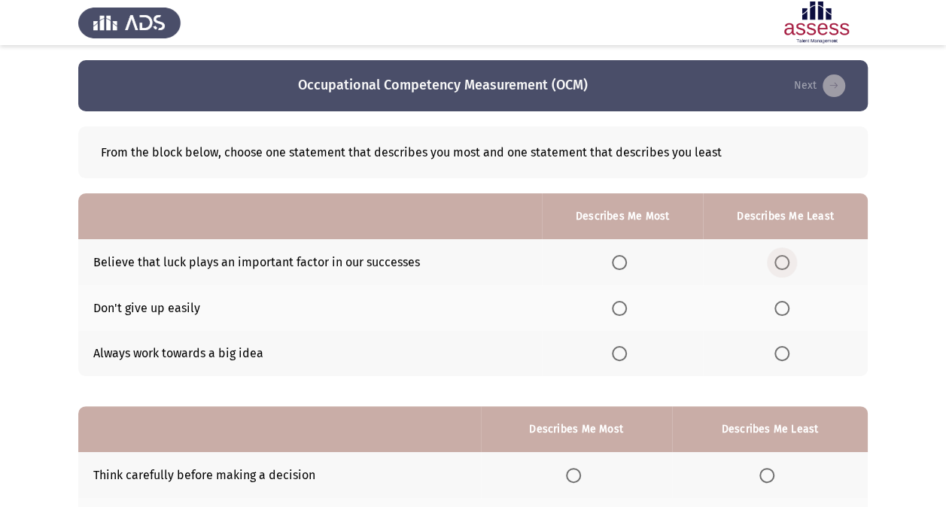
click at [789, 260] on span "Select an option" at bounding box center [781, 262] width 15 height 15
click at [789, 260] on input "Select an option" at bounding box center [781, 262] width 15 height 15
click at [613, 306] on th at bounding box center [622, 308] width 161 height 46
click at [617, 307] on span "Select an option" at bounding box center [619, 308] width 15 height 15
click at [617, 307] on input "Select an option" at bounding box center [619, 308] width 15 height 15
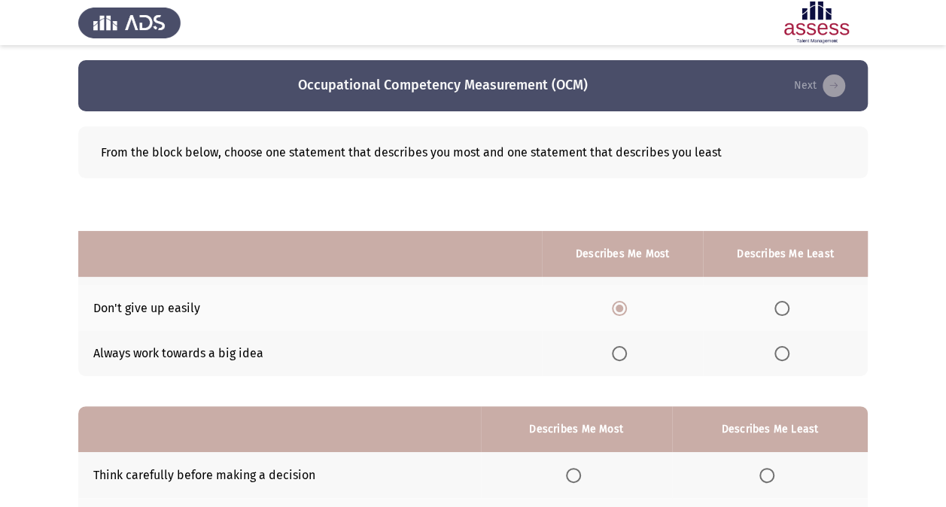
scroll to position [186, 0]
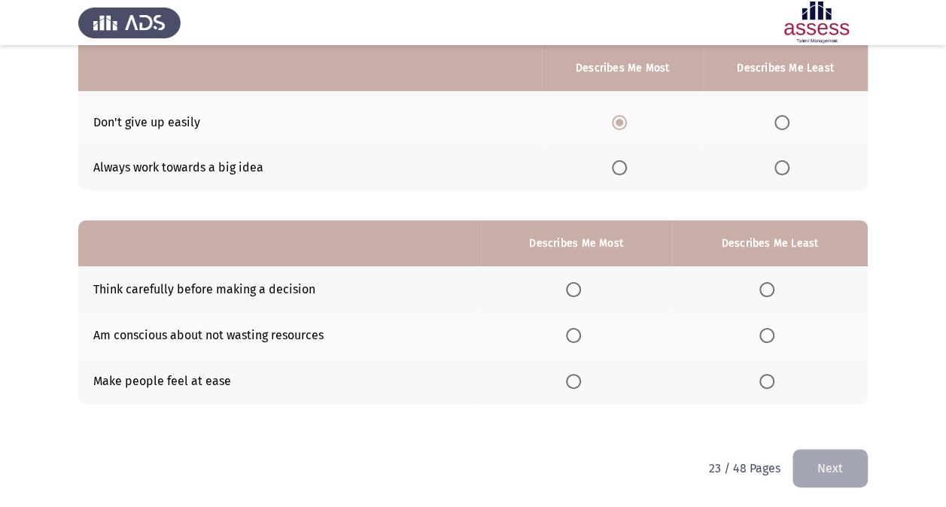
click at [578, 286] on span "Select an option" at bounding box center [573, 289] width 15 height 15
click at [578, 286] on input "Select an option" at bounding box center [573, 289] width 15 height 15
click at [768, 334] on span "Select an option" at bounding box center [766, 335] width 15 height 15
click at [768, 334] on input "Select an option" at bounding box center [766, 335] width 15 height 15
click at [838, 464] on button "Next" at bounding box center [829, 468] width 75 height 38
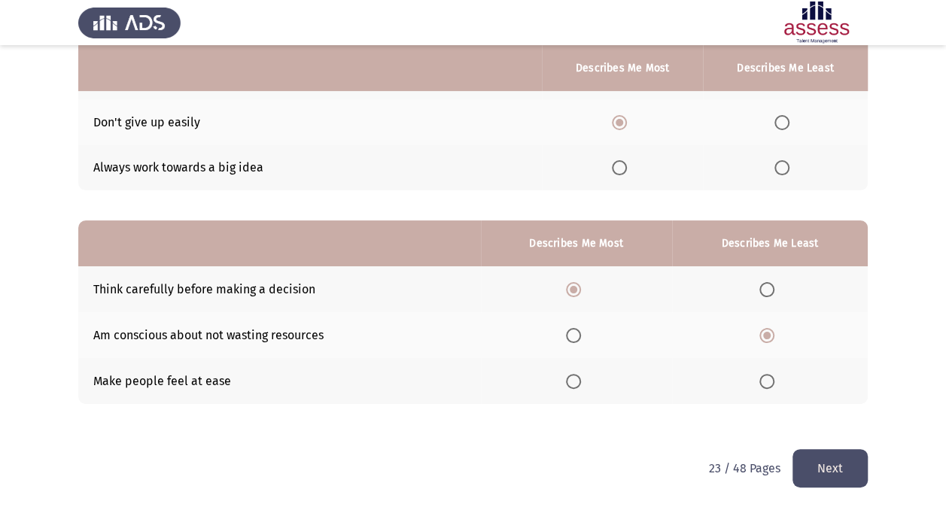
scroll to position [0, 0]
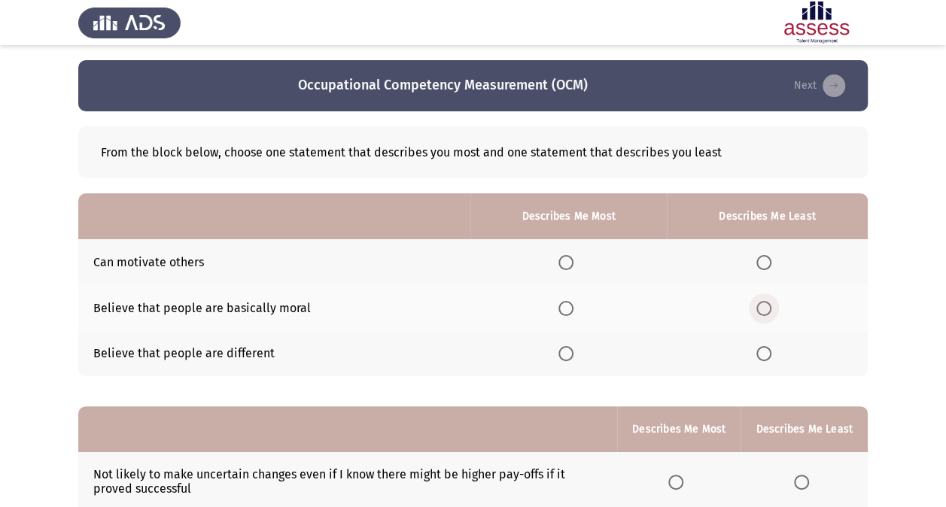
click at [761, 305] on span "Select an option" at bounding box center [763, 308] width 15 height 15
click at [761, 305] on input "Select an option" at bounding box center [763, 308] width 15 height 15
click at [563, 264] on span "Select an option" at bounding box center [565, 262] width 15 height 15
click at [563, 264] on input "Select an option" at bounding box center [565, 262] width 15 height 15
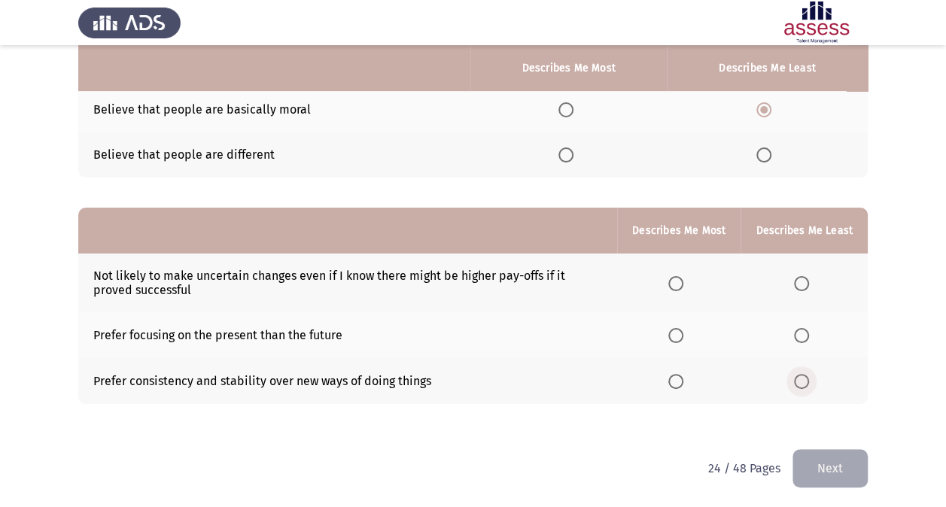
click at [808, 379] on span "Select an option" at bounding box center [801, 381] width 15 height 15
click at [808, 379] on input "Select an option" at bounding box center [801, 381] width 15 height 15
click at [804, 276] on span "Select an option" at bounding box center [801, 283] width 15 height 15
click at [804, 276] on input "Select an option" at bounding box center [801, 283] width 15 height 15
click at [676, 330] on span "Select an option" at bounding box center [675, 335] width 15 height 15
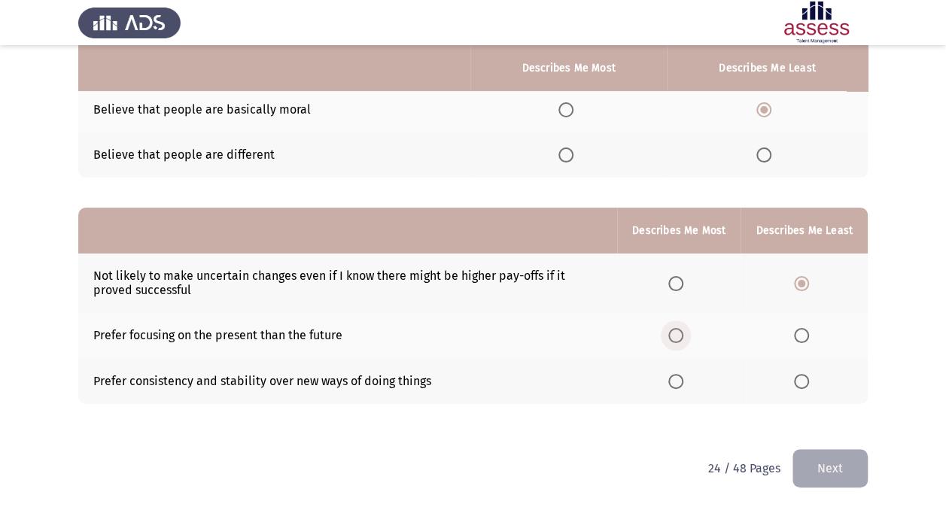
click at [676, 330] on input "Select an option" at bounding box center [675, 335] width 15 height 15
click at [856, 473] on button "Next" at bounding box center [829, 468] width 75 height 38
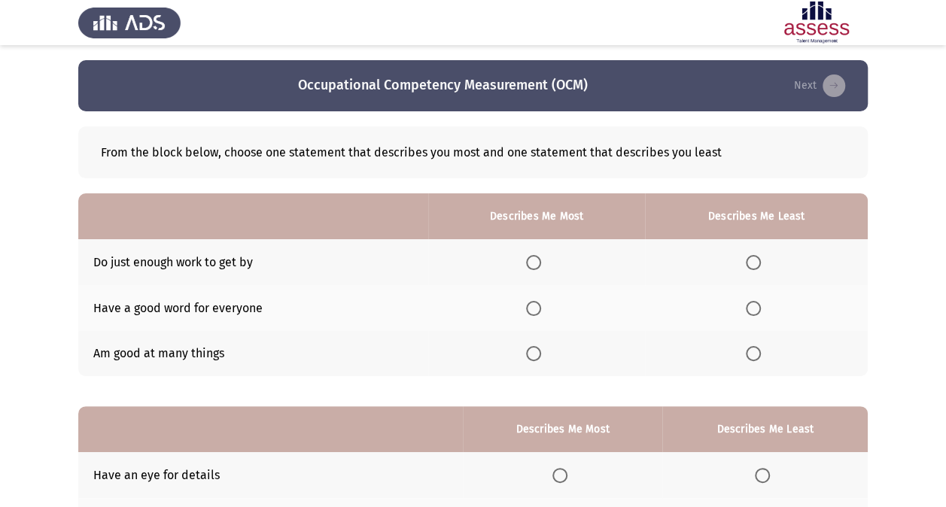
click at [755, 263] on span "Select an option" at bounding box center [753, 262] width 15 height 15
click at [755, 263] on input "Select an option" at bounding box center [753, 262] width 15 height 15
click at [537, 313] on span "Select an option" at bounding box center [533, 308] width 15 height 15
click at [537, 313] on input "Select an option" at bounding box center [533, 308] width 15 height 15
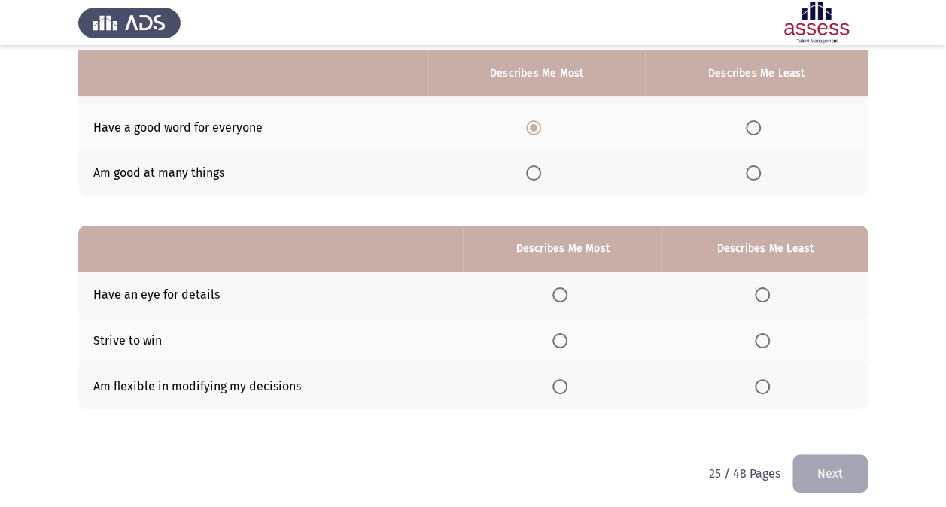
scroll to position [186, 0]
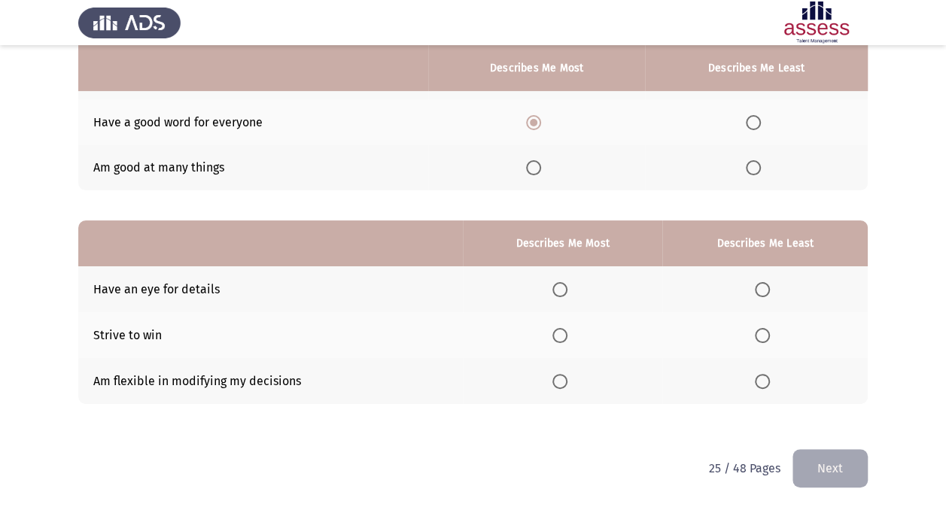
click at [762, 336] on span "Select an option" at bounding box center [762, 336] width 0 height 0
click at [762, 333] on input "Select an option" at bounding box center [762, 335] width 15 height 15
click at [561, 286] on span "Select an option" at bounding box center [559, 289] width 15 height 15
click at [561, 286] on input "Select an option" at bounding box center [559, 289] width 15 height 15
click at [841, 468] on button "Next" at bounding box center [829, 468] width 75 height 38
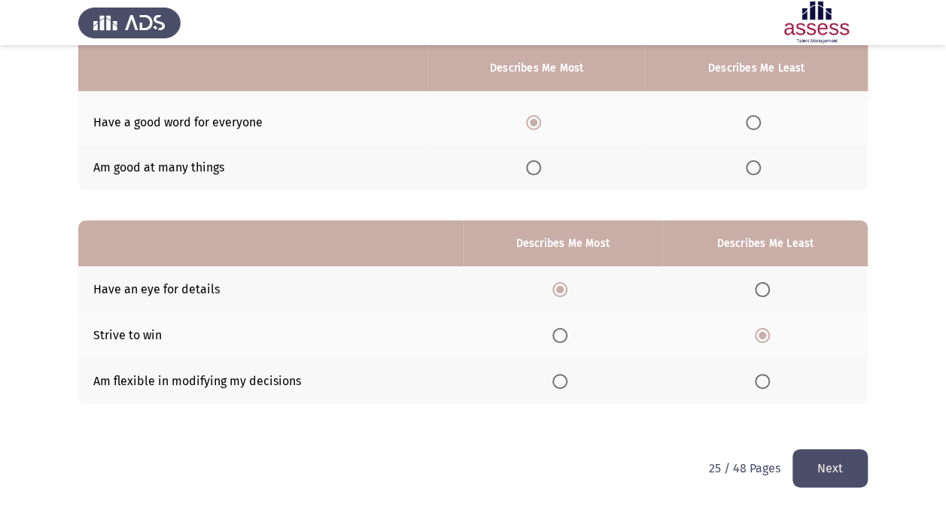
scroll to position [0, 0]
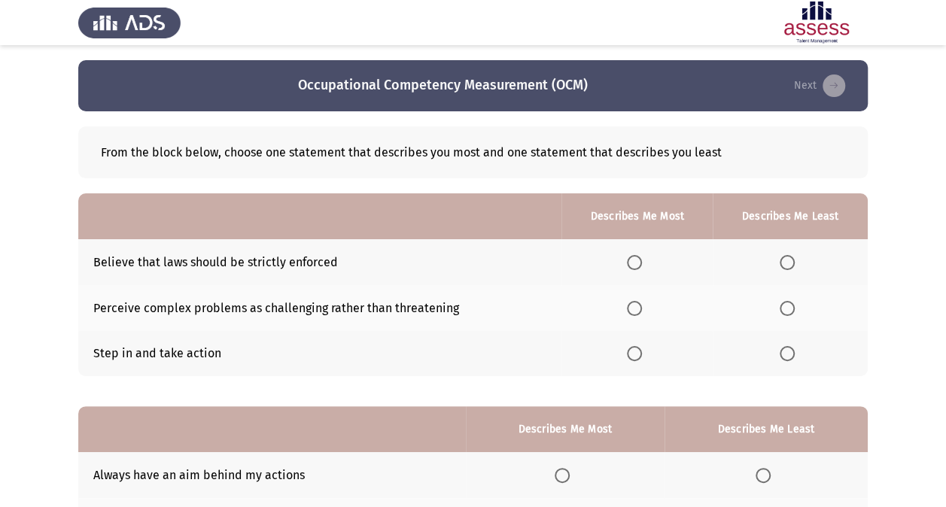
click at [789, 263] on span "Select an option" at bounding box center [787, 262] width 15 height 15
click at [789, 263] on input "Select an option" at bounding box center [787, 262] width 15 height 15
click at [635, 352] on span "Select an option" at bounding box center [634, 353] width 15 height 15
click at [635, 352] on input "Select an option" at bounding box center [634, 353] width 15 height 15
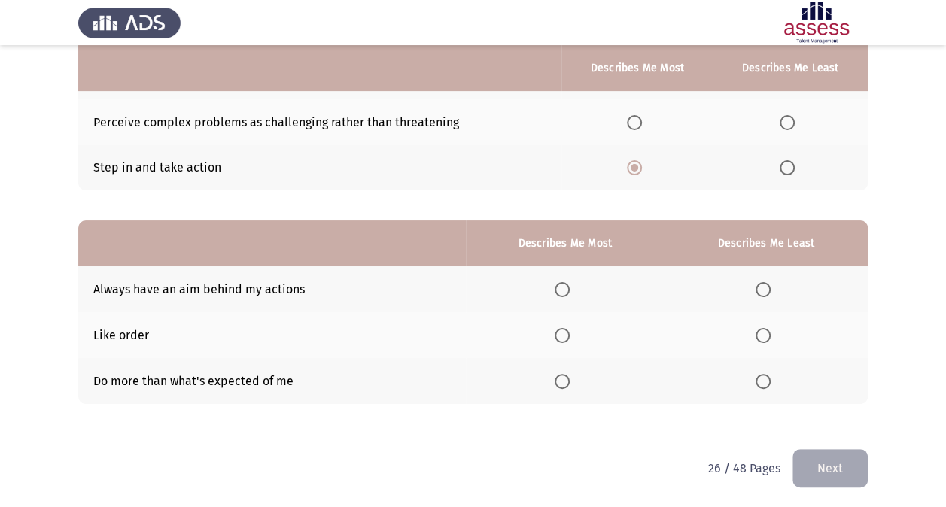
click at [562, 382] on span "Select an option" at bounding box center [562, 382] width 0 height 0
click at [564, 379] on input "Select an option" at bounding box center [562, 381] width 15 height 15
click at [761, 331] on span "Select an option" at bounding box center [762, 335] width 15 height 15
click at [761, 331] on input "Select an option" at bounding box center [762, 335] width 15 height 15
click at [822, 459] on button "Next" at bounding box center [829, 468] width 75 height 38
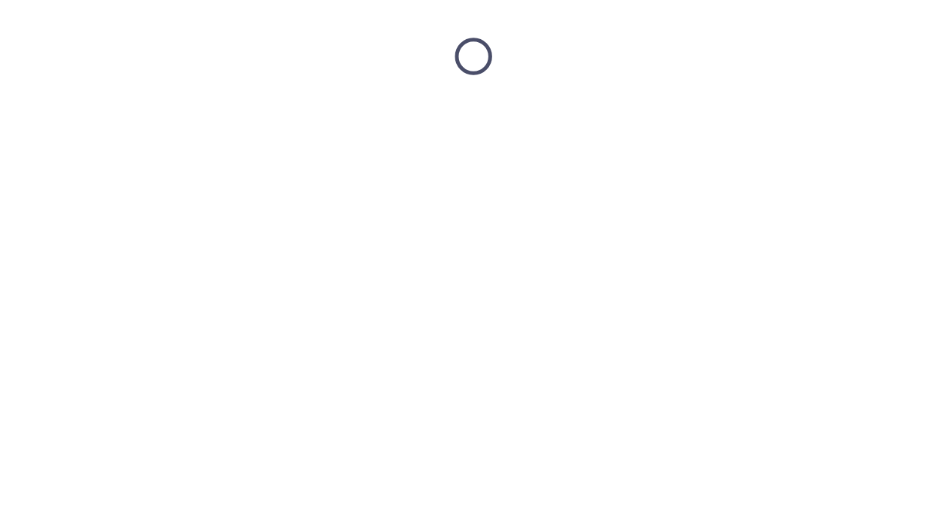
scroll to position [0, 0]
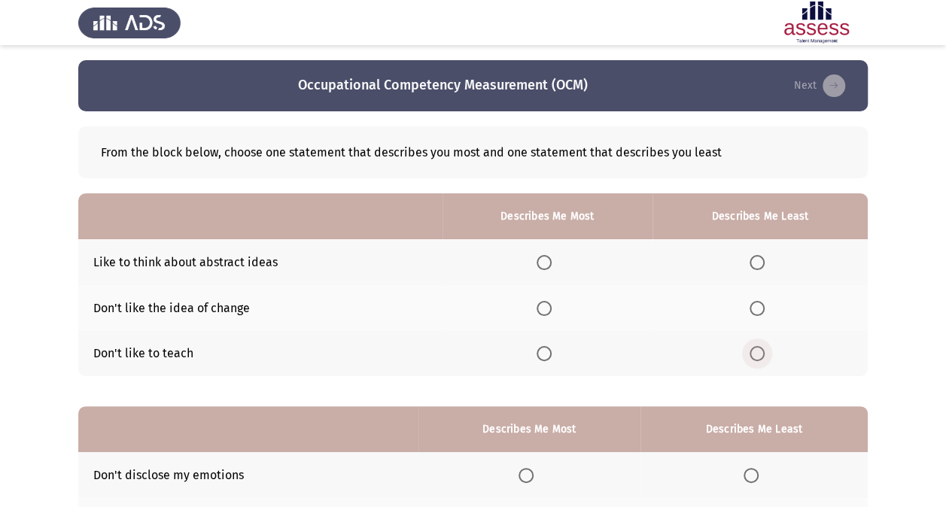
click at [756, 350] on span "Select an option" at bounding box center [756, 353] width 15 height 15
click at [756, 350] on input "Select an option" at bounding box center [756, 353] width 15 height 15
click at [546, 260] on span "Select an option" at bounding box center [544, 262] width 15 height 15
click at [546, 260] on input "Select an option" at bounding box center [544, 262] width 15 height 15
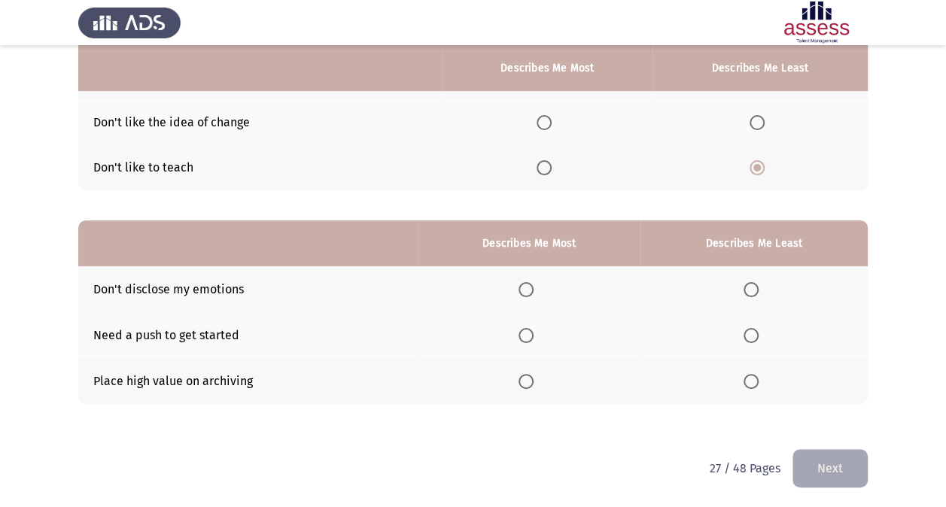
click at [530, 288] on span "Select an option" at bounding box center [525, 289] width 15 height 15
click at [530, 288] on input "Select an option" at bounding box center [525, 289] width 15 height 15
click at [751, 330] on span "Select an option" at bounding box center [750, 335] width 15 height 15
click at [751, 330] on input "Select an option" at bounding box center [750, 335] width 15 height 15
click at [838, 476] on button "Next" at bounding box center [829, 468] width 75 height 38
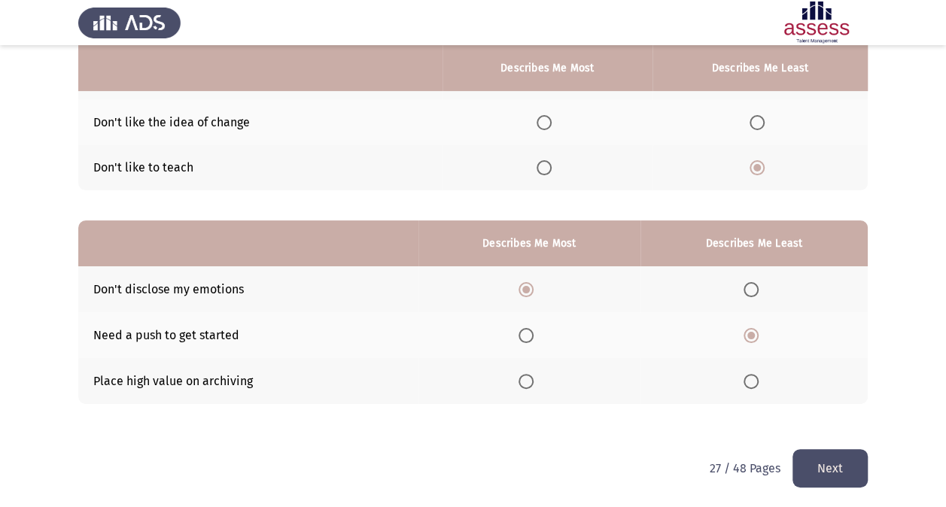
scroll to position [0, 0]
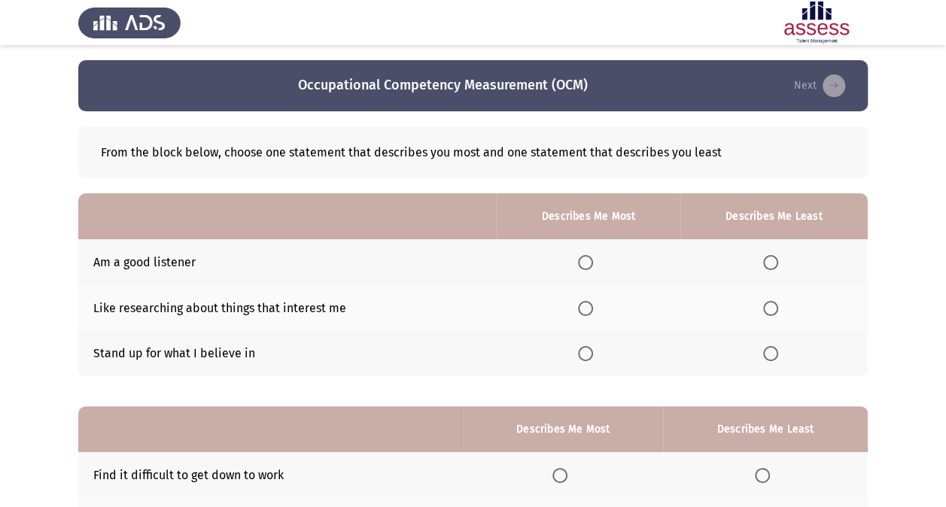
click at [586, 307] on span "Select an option" at bounding box center [585, 308] width 15 height 15
click at [586, 307] on input "Select an option" at bounding box center [585, 308] width 15 height 15
click at [772, 351] on span "Select an option" at bounding box center [770, 353] width 15 height 15
click at [772, 351] on input "Select an option" at bounding box center [770, 353] width 15 height 15
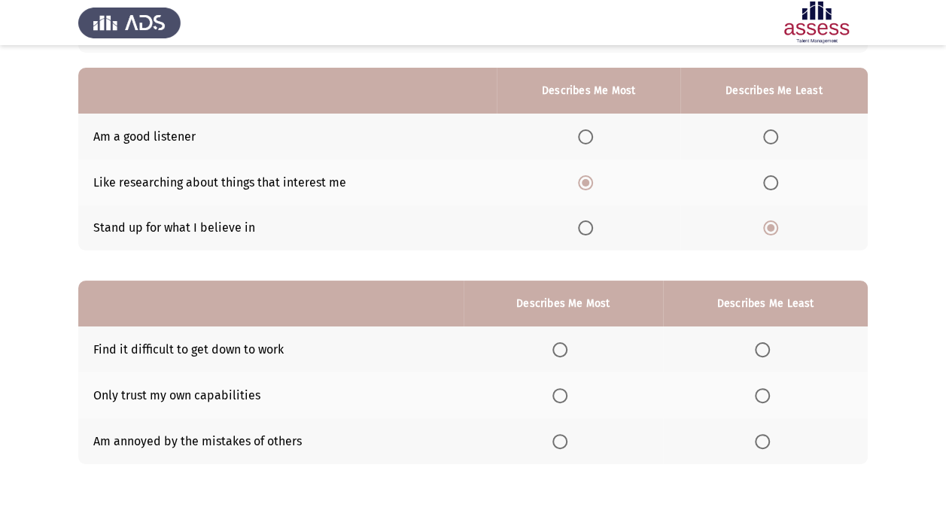
scroll to position [186, 0]
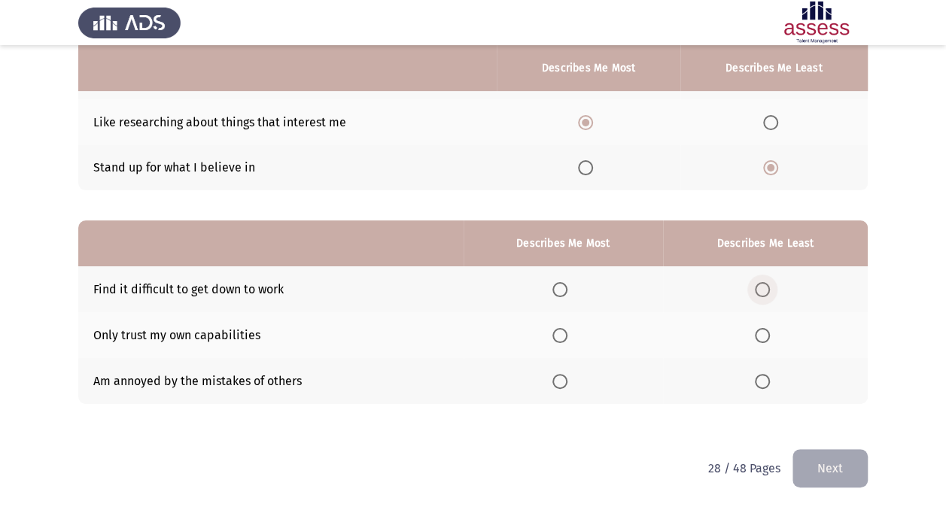
click at [770, 290] on span "Select an option" at bounding box center [762, 289] width 15 height 15
click at [770, 290] on input "Select an option" at bounding box center [762, 289] width 15 height 15
click at [557, 335] on span "Select an option" at bounding box center [559, 335] width 15 height 15
click at [557, 335] on input "Select an option" at bounding box center [559, 335] width 15 height 15
click at [834, 473] on button "Next" at bounding box center [829, 468] width 75 height 38
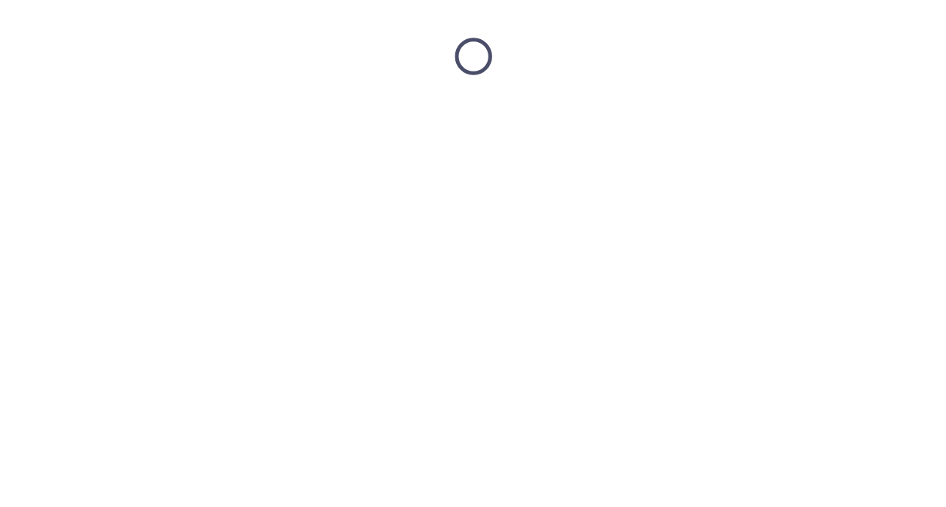
scroll to position [0, 0]
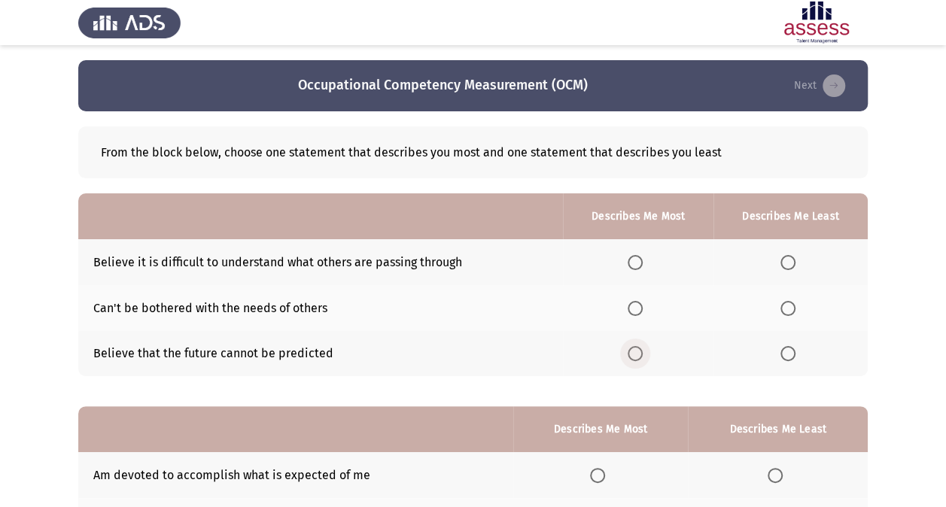
click at [637, 354] on span "Select an option" at bounding box center [635, 353] width 15 height 15
click at [637, 354] on input "Select an option" at bounding box center [635, 353] width 15 height 15
click at [790, 256] on span "Select an option" at bounding box center [787, 262] width 15 height 15
click at [790, 256] on input "Select an option" at bounding box center [787, 262] width 15 height 15
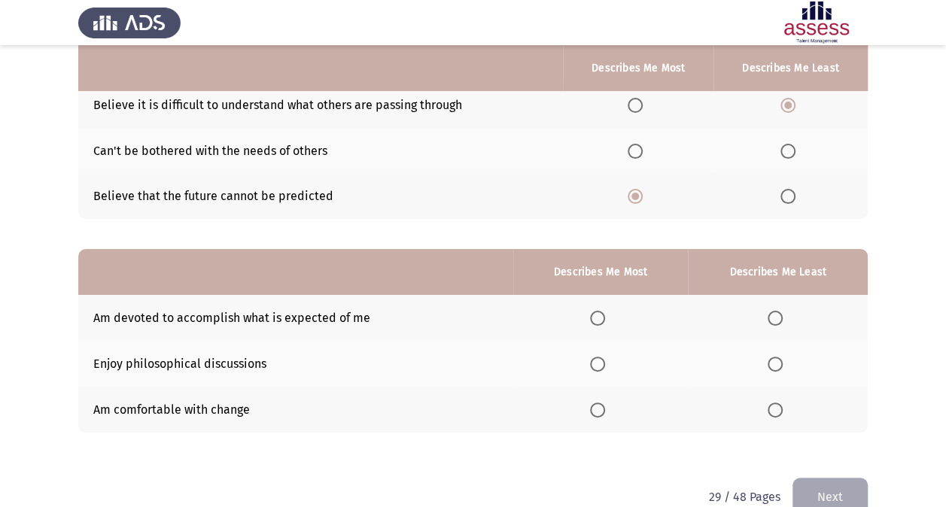
scroll to position [158, 0]
click at [591, 412] on span "Select an option" at bounding box center [597, 409] width 15 height 15
click at [591, 412] on input "Select an option" at bounding box center [597, 409] width 15 height 15
click at [775, 357] on span "Select an option" at bounding box center [775, 363] width 15 height 15
click at [775, 357] on input "Select an option" at bounding box center [775, 363] width 15 height 15
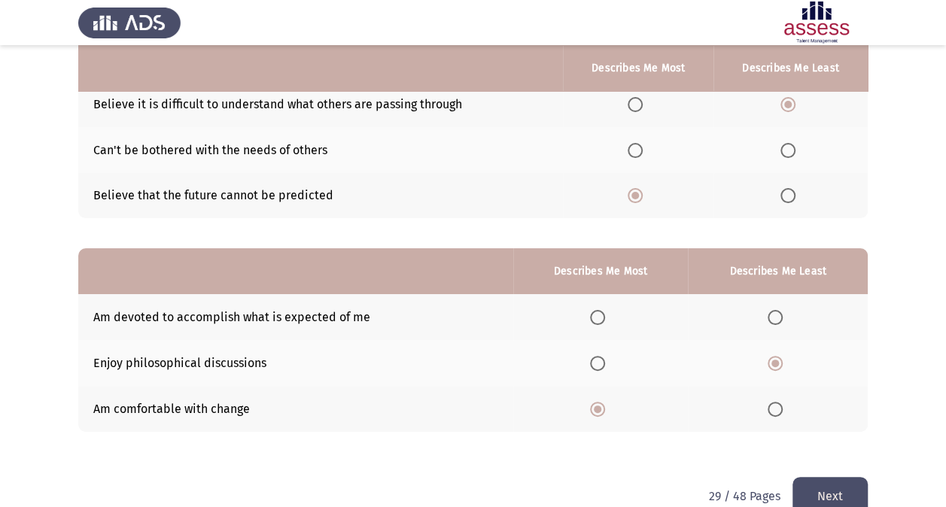
click at [817, 488] on button "Next" at bounding box center [829, 496] width 75 height 38
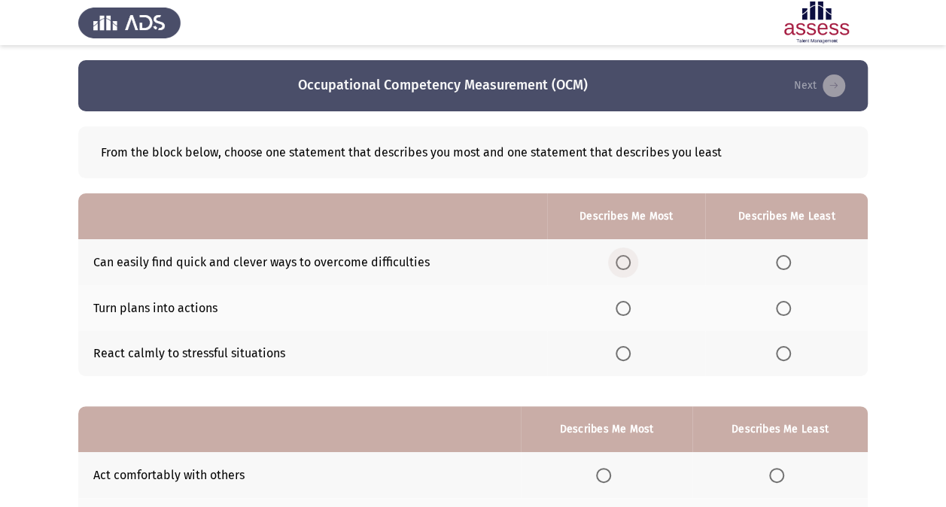
click at [627, 260] on span "Select an option" at bounding box center [623, 262] width 15 height 15
click at [627, 260] on input "Select an option" at bounding box center [623, 262] width 15 height 15
click at [634, 310] on label "Select an option" at bounding box center [626, 308] width 21 height 15
click at [631, 310] on input "Select an option" at bounding box center [623, 308] width 15 height 15
click at [783, 263] on span "Select an option" at bounding box center [783, 262] width 15 height 15
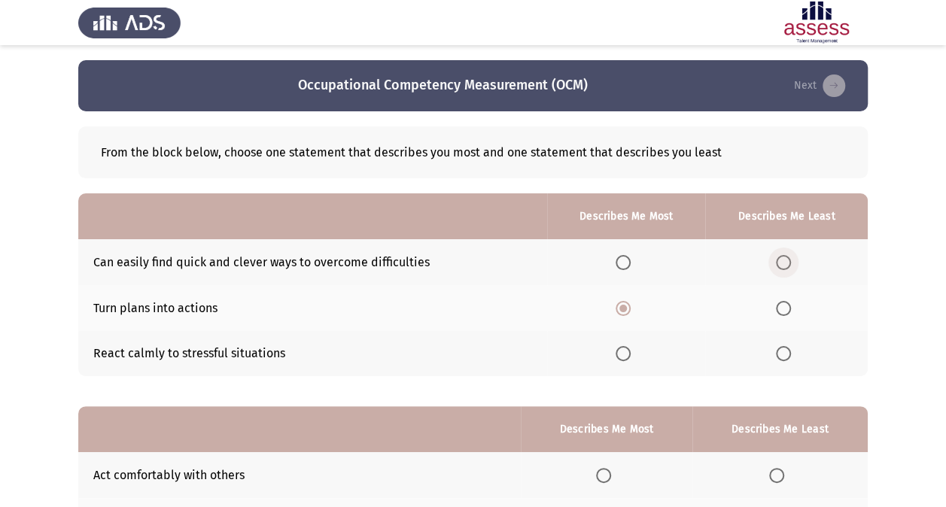
click at [783, 263] on input "Select an option" at bounding box center [783, 262] width 15 height 15
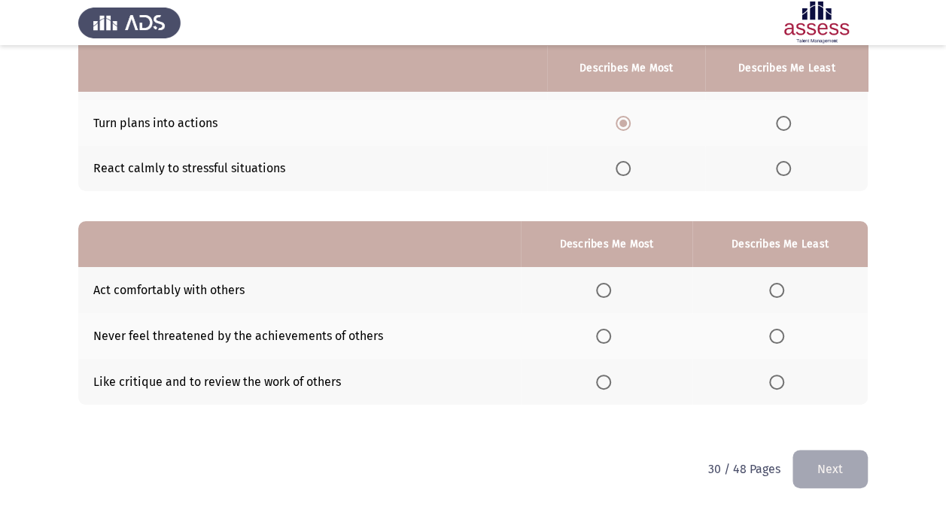
scroll to position [186, 0]
click at [778, 333] on span "Select an option" at bounding box center [776, 335] width 15 height 15
click at [778, 333] on input "Select an option" at bounding box center [776, 335] width 15 height 15
click at [604, 287] on span "Select an option" at bounding box center [603, 289] width 15 height 15
click at [604, 287] on input "Select an option" at bounding box center [603, 289] width 15 height 15
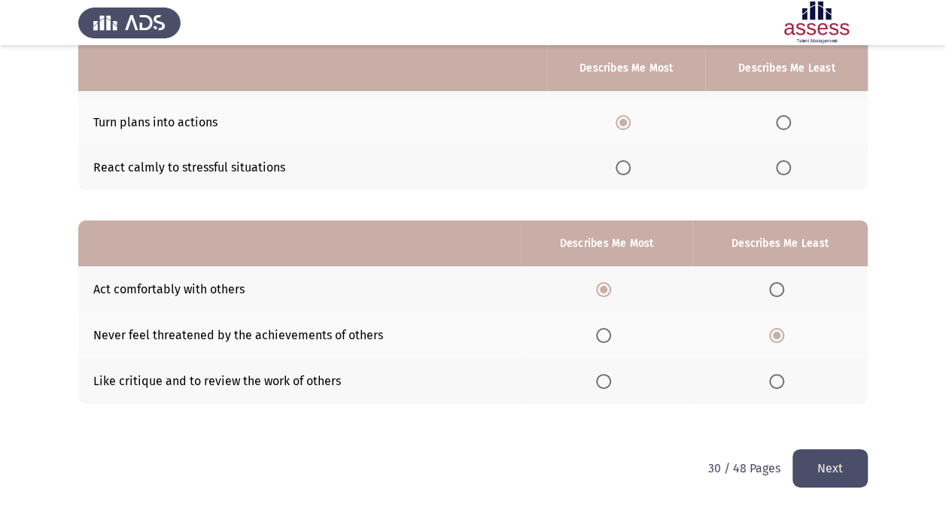
click at [819, 477] on button "Next" at bounding box center [829, 468] width 75 height 38
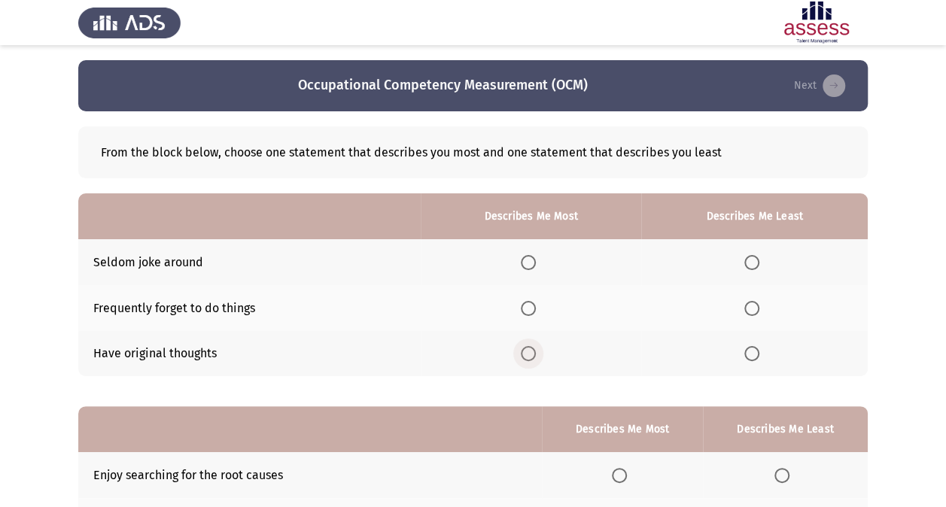
click at [534, 348] on span "Select an option" at bounding box center [528, 353] width 15 height 15
click at [534, 348] on input "Select an option" at bounding box center [528, 353] width 15 height 15
click at [749, 309] on span "Select an option" at bounding box center [751, 308] width 15 height 15
click at [749, 309] on input "Select an option" at bounding box center [751, 308] width 15 height 15
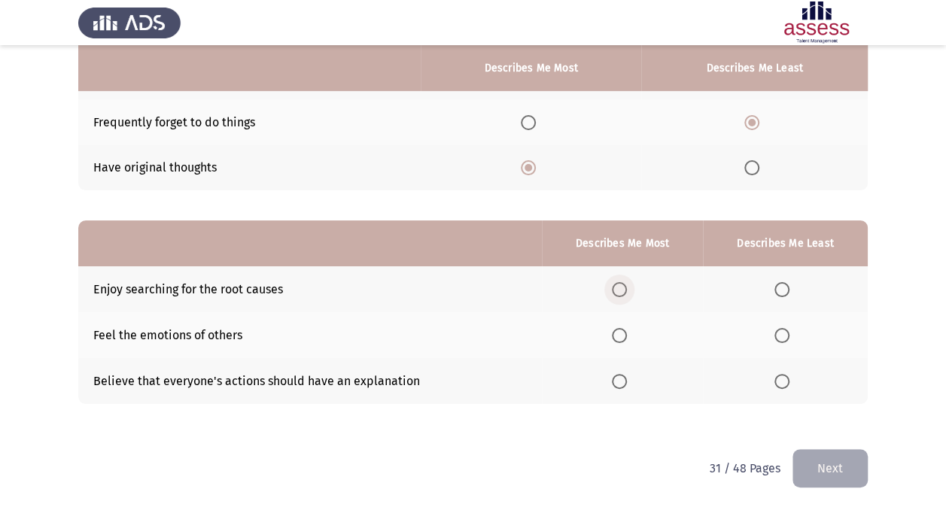
click at [622, 290] on span "Select an option" at bounding box center [619, 289] width 15 height 15
click at [622, 290] on input "Select an option" at bounding box center [619, 289] width 15 height 15
click at [780, 382] on span "Select an option" at bounding box center [781, 381] width 15 height 15
click at [780, 382] on input "Select an option" at bounding box center [781, 381] width 15 height 15
click at [831, 463] on button "Next" at bounding box center [829, 468] width 75 height 38
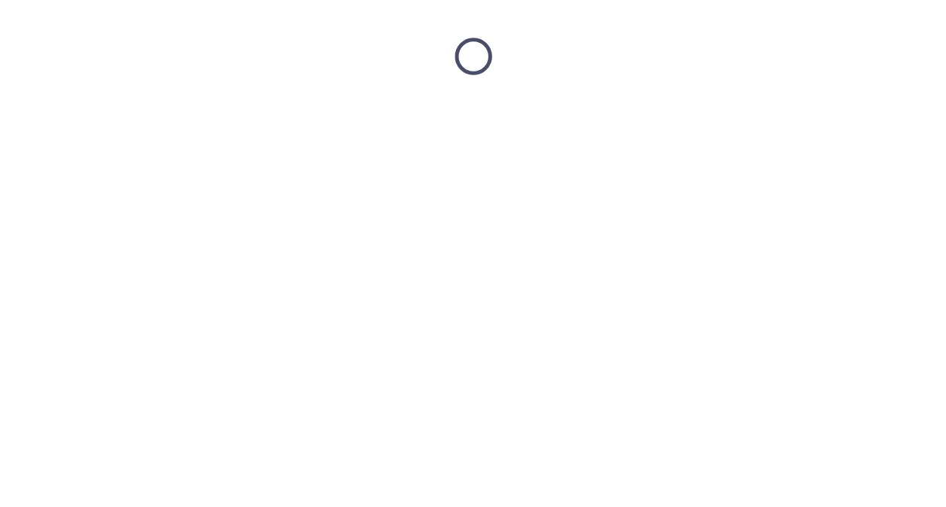
scroll to position [0, 0]
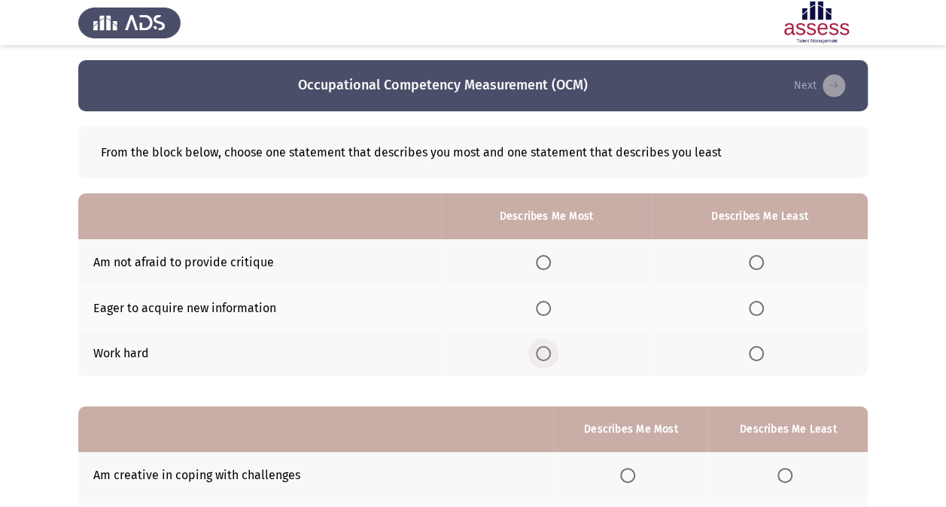
click at [546, 346] on span "Select an option" at bounding box center [543, 353] width 15 height 15
click at [546, 346] on input "Select an option" at bounding box center [543, 353] width 15 height 15
click at [760, 255] on span "Select an option" at bounding box center [756, 262] width 15 height 15
click at [760, 255] on input "Select an option" at bounding box center [756, 262] width 15 height 15
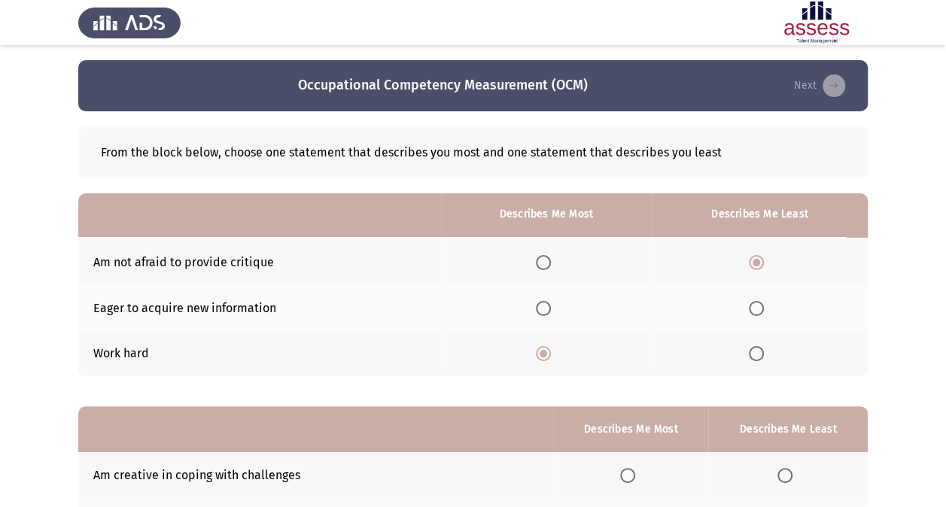
scroll to position [186, 0]
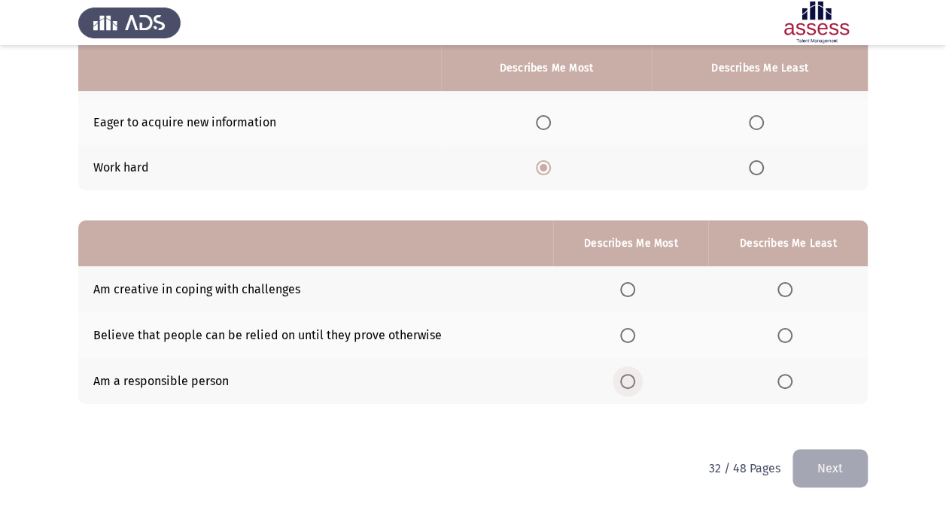
click at [634, 378] on span "Select an option" at bounding box center [627, 381] width 15 height 15
click at [634, 378] on input "Select an option" at bounding box center [627, 381] width 15 height 15
click at [783, 334] on span "Select an option" at bounding box center [784, 335] width 15 height 15
click at [783, 334] on input "Select an option" at bounding box center [784, 335] width 15 height 15
click at [806, 461] on button "Next" at bounding box center [829, 468] width 75 height 38
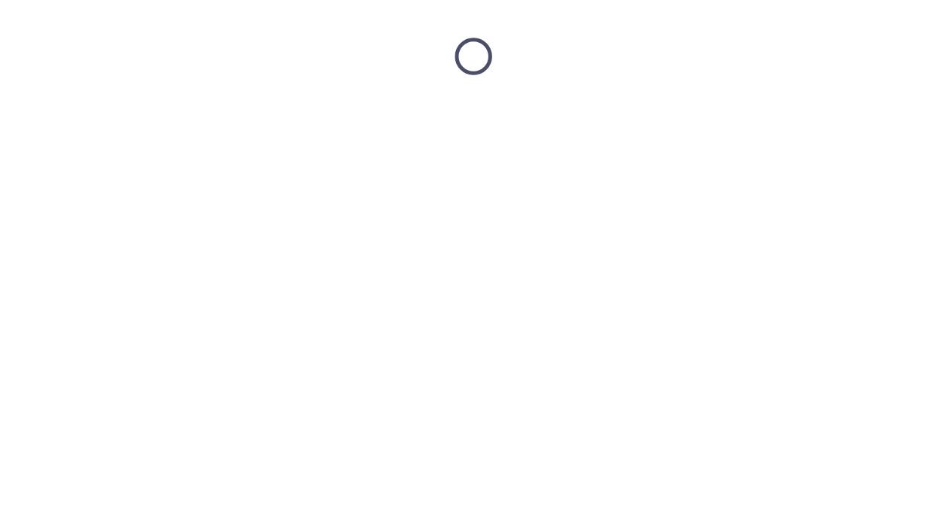
scroll to position [0, 0]
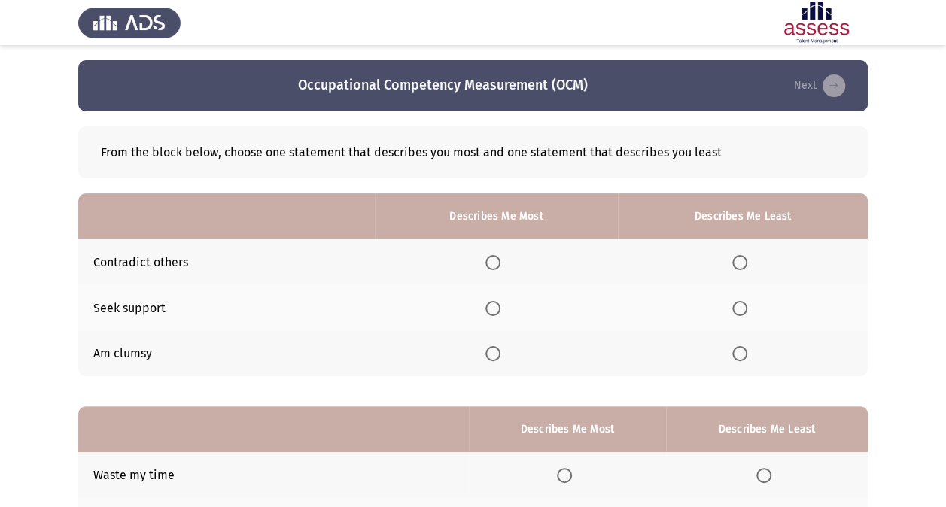
click at [728, 349] on th at bounding box center [743, 354] width 250 height 46
click at [743, 352] on span "Select an option" at bounding box center [739, 353] width 15 height 15
click at [743, 352] on input "Select an option" at bounding box center [739, 353] width 15 height 15
click at [498, 309] on span "Select an option" at bounding box center [492, 308] width 15 height 15
click at [498, 309] on input "Select an option" at bounding box center [492, 308] width 15 height 15
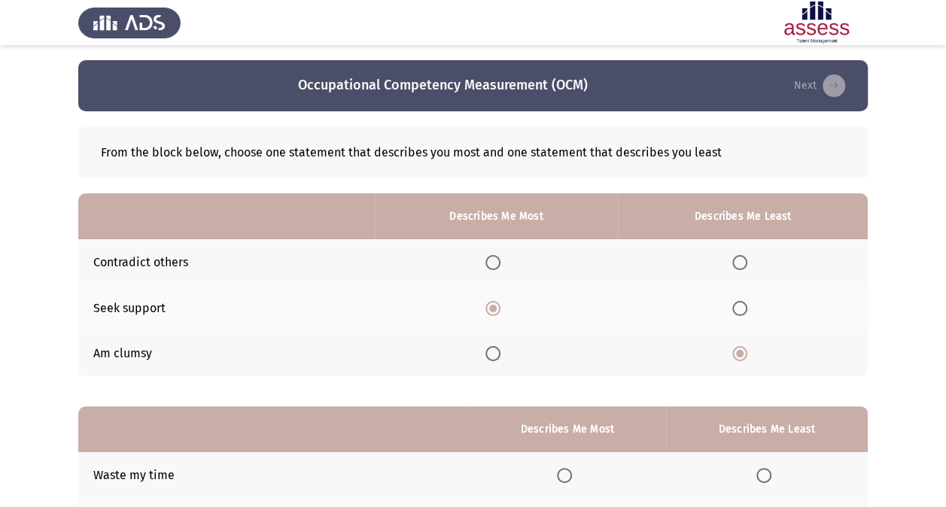
scroll to position [186, 0]
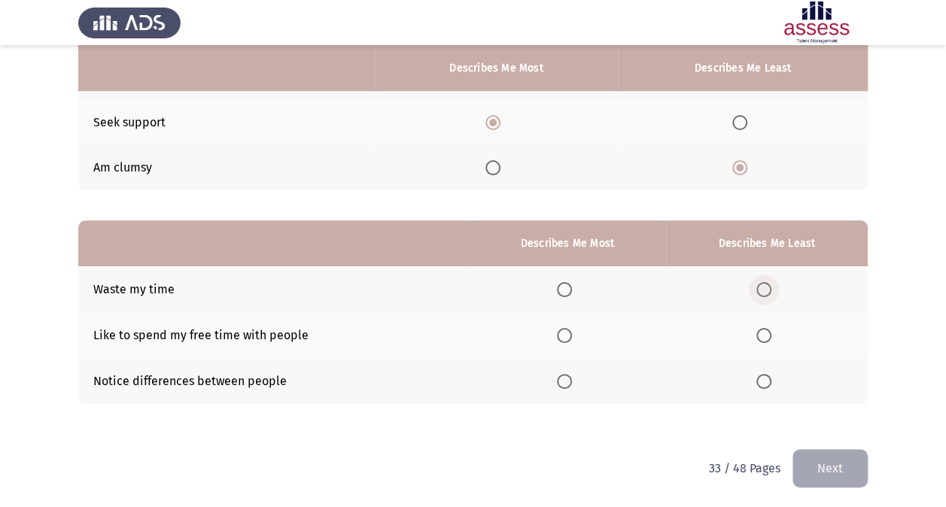
click at [763, 289] on span "Select an option" at bounding box center [763, 289] width 15 height 15
click at [763, 289] on input "Select an option" at bounding box center [763, 289] width 15 height 15
click at [570, 335] on span "Select an option" at bounding box center [564, 335] width 15 height 15
click at [570, 335] on input "Select an option" at bounding box center [564, 335] width 15 height 15
click at [850, 473] on button "Next" at bounding box center [829, 468] width 75 height 38
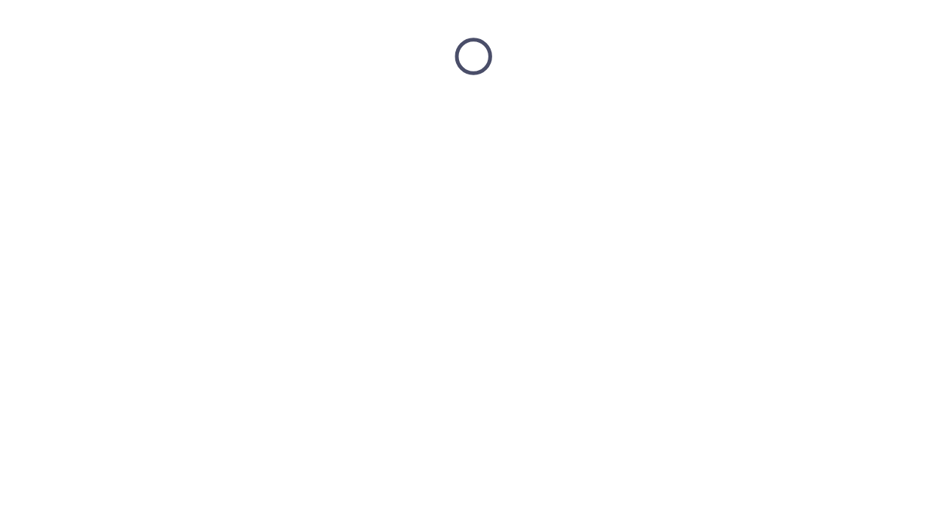
scroll to position [0, 0]
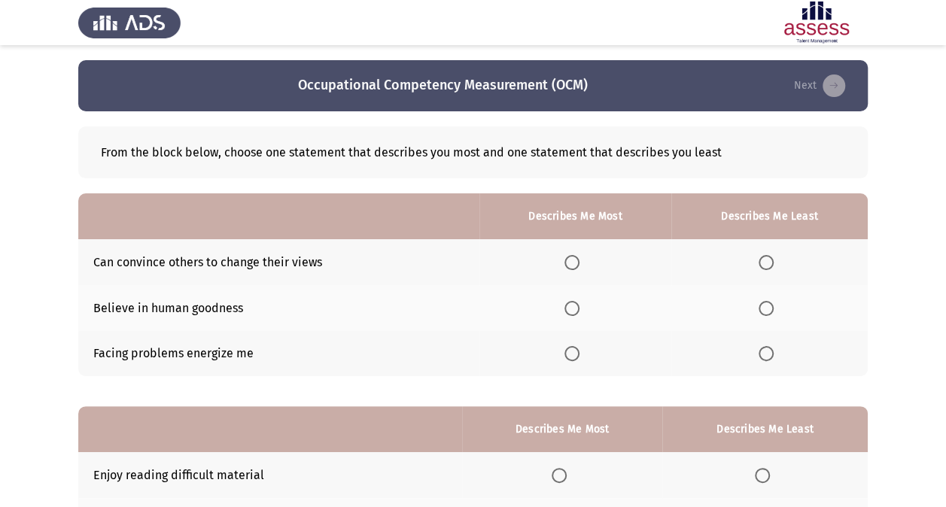
click at [577, 351] on span "Select an option" at bounding box center [571, 353] width 15 height 15
click at [577, 351] on input "Select an option" at bounding box center [571, 353] width 15 height 15
click at [768, 302] on span "Select an option" at bounding box center [765, 308] width 15 height 15
click at [768, 302] on input "Select an option" at bounding box center [765, 308] width 15 height 15
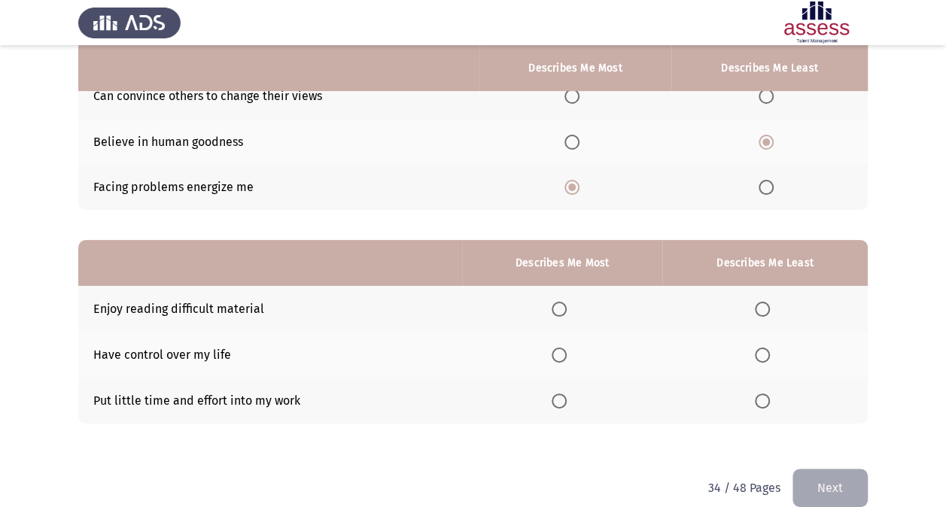
scroll to position [167, 0]
click at [563, 303] on span "Select an option" at bounding box center [559, 308] width 15 height 15
click at [563, 303] on input "Select an option" at bounding box center [559, 308] width 15 height 15
click at [763, 397] on span "Select an option" at bounding box center [762, 400] width 15 height 15
click at [763, 397] on input "Select an option" at bounding box center [762, 400] width 15 height 15
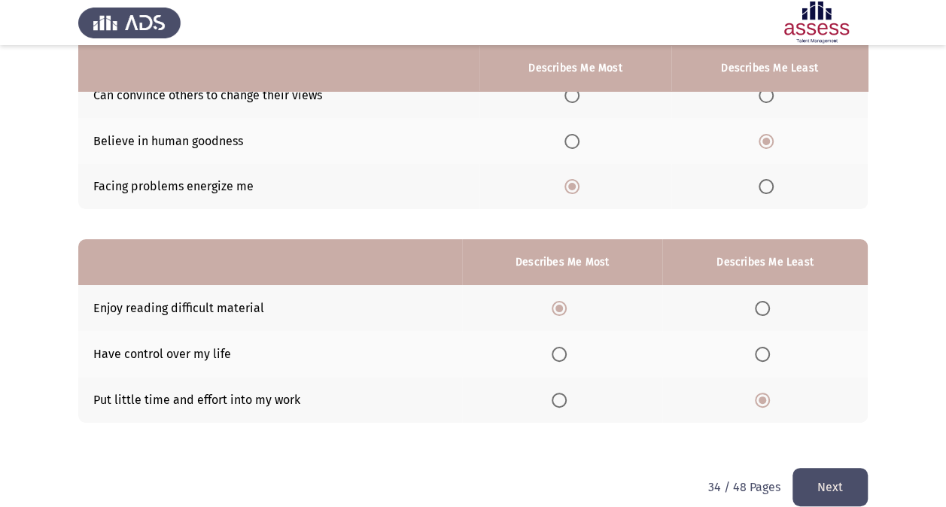
click at [829, 482] on button "Next" at bounding box center [829, 487] width 75 height 38
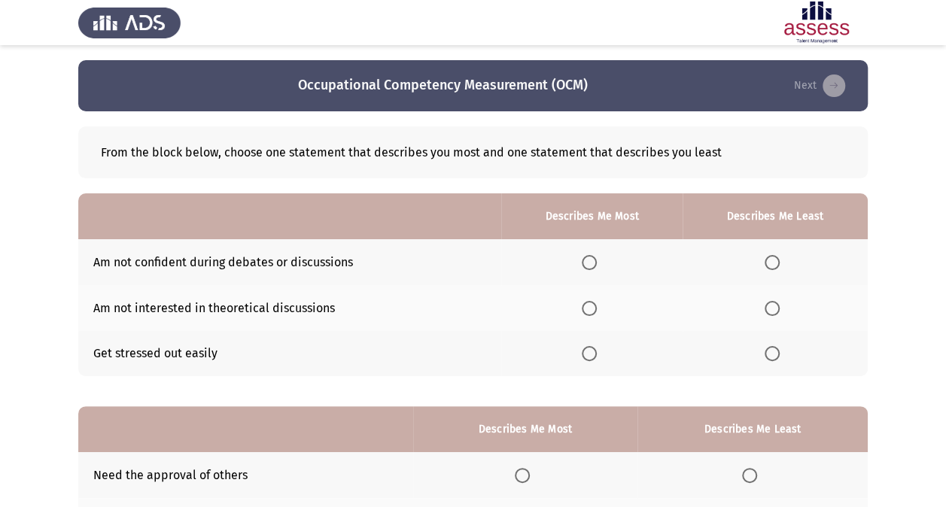
click at [777, 354] on span "Select an option" at bounding box center [772, 353] width 15 height 15
click at [777, 354] on input "Select an option" at bounding box center [772, 353] width 15 height 15
click at [597, 260] on span "Select an option" at bounding box center [589, 262] width 15 height 15
click at [597, 260] on input "Select an option" at bounding box center [589, 262] width 15 height 15
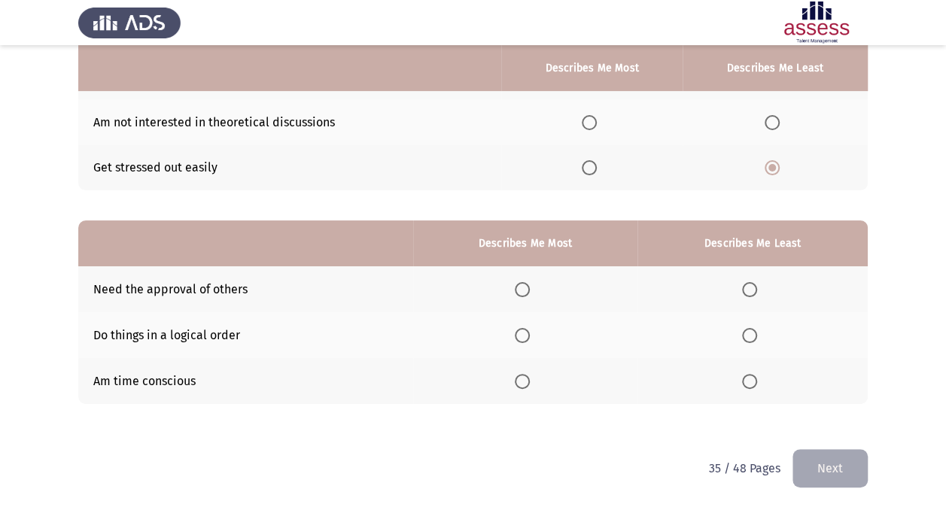
click at [521, 335] on span "Select an option" at bounding box center [522, 335] width 15 height 15
click at [521, 335] on input "Select an option" at bounding box center [522, 335] width 15 height 15
click at [751, 286] on span "Select an option" at bounding box center [749, 289] width 15 height 15
click at [751, 286] on input "Select an option" at bounding box center [749, 289] width 15 height 15
click at [823, 473] on button "Next" at bounding box center [829, 468] width 75 height 38
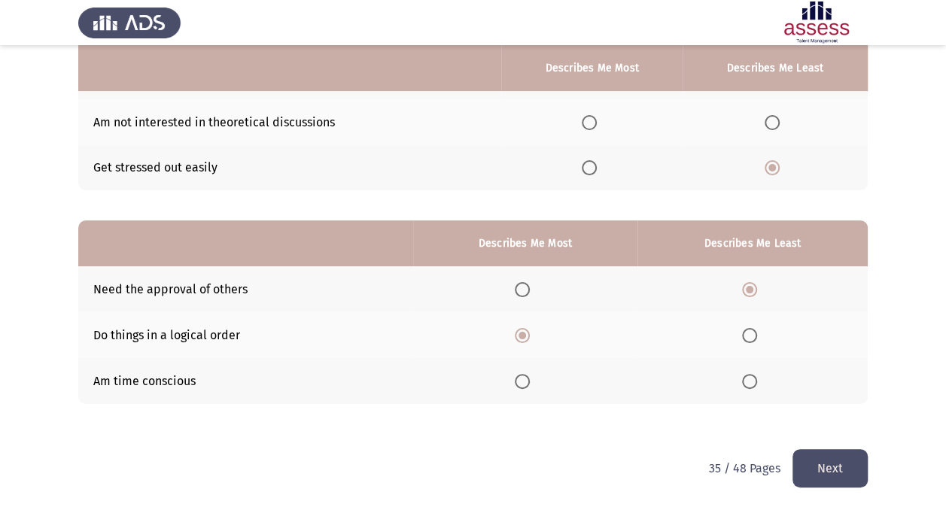
scroll to position [0, 0]
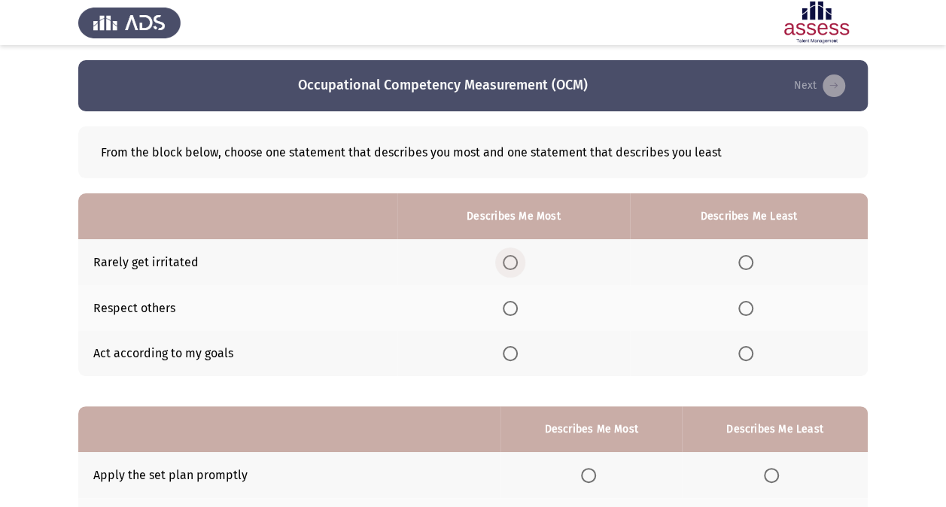
click at [509, 260] on span "Select an option" at bounding box center [510, 262] width 15 height 15
click at [509, 260] on input "Select an option" at bounding box center [510, 262] width 15 height 15
click at [514, 306] on span "Select an option" at bounding box center [510, 308] width 15 height 15
click at [514, 306] on input "Select an option" at bounding box center [510, 308] width 15 height 15
click at [744, 349] on span "Select an option" at bounding box center [745, 353] width 15 height 15
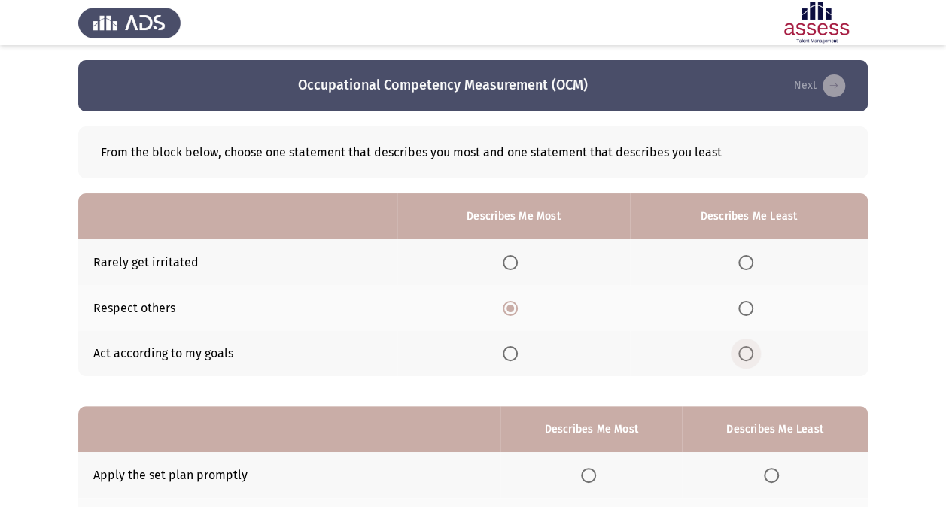
click at [744, 349] on input "Select an option" at bounding box center [745, 353] width 15 height 15
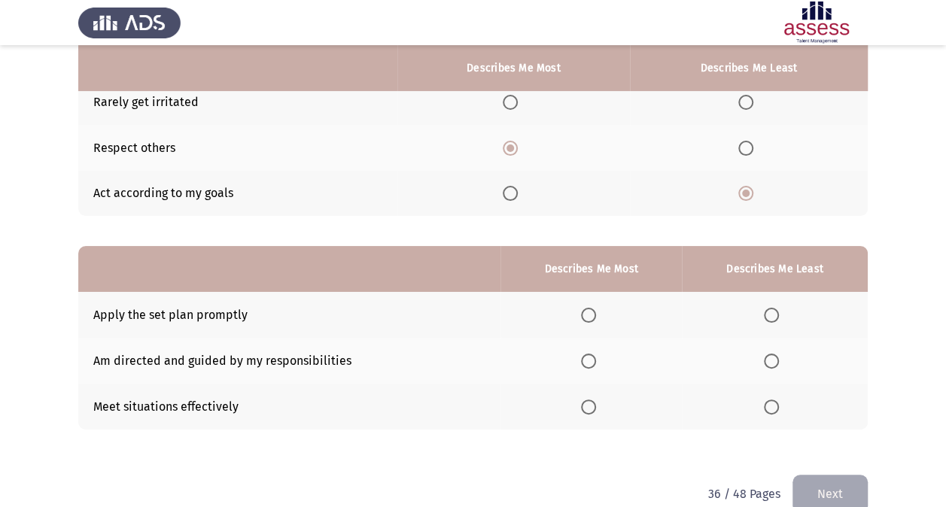
scroll to position [161, 0]
click at [588, 361] on span "Select an option" at bounding box center [588, 360] width 15 height 15
click at [588, 361] on input "Select an option" at bounding box center [588, 360] width 15 height 15
click at [587, 316] on span "Select an option" at bounding box center [588, 314] width 15 height 15
click at [587, 316] on input "Select an option" at bounding box center [588, 314] width 15 height 15
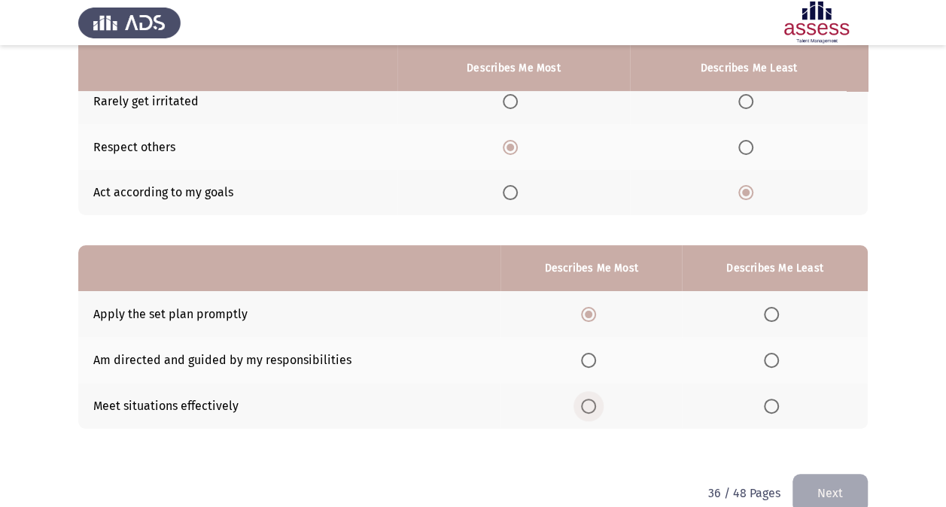
click at [591, 402] on span "Select an option" at bounding box center [588, 406] width 15 height 15
click at [591, 402] on input "Select an option" at bounding box center [588, 406] width 15 height 15
click at [771, 354] on span "Select an option" at bounding box center [771, 360] width 15 height 15
click at [771, 354] on input "Select an option" at bounding box center [771, 360] width 15 height 15
click at [824, 486] on button "Next" at bounding box center [829, 493] width 75 height 38
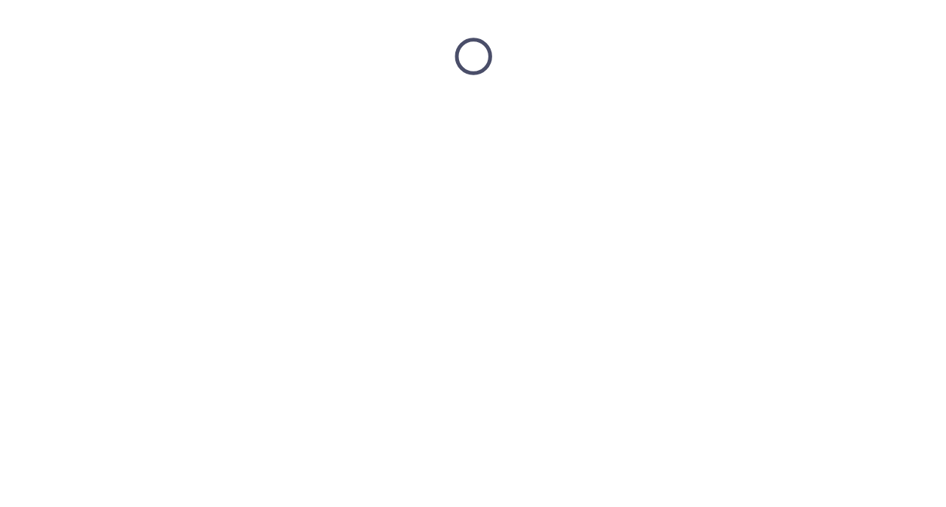
scroll to position [0, 0]
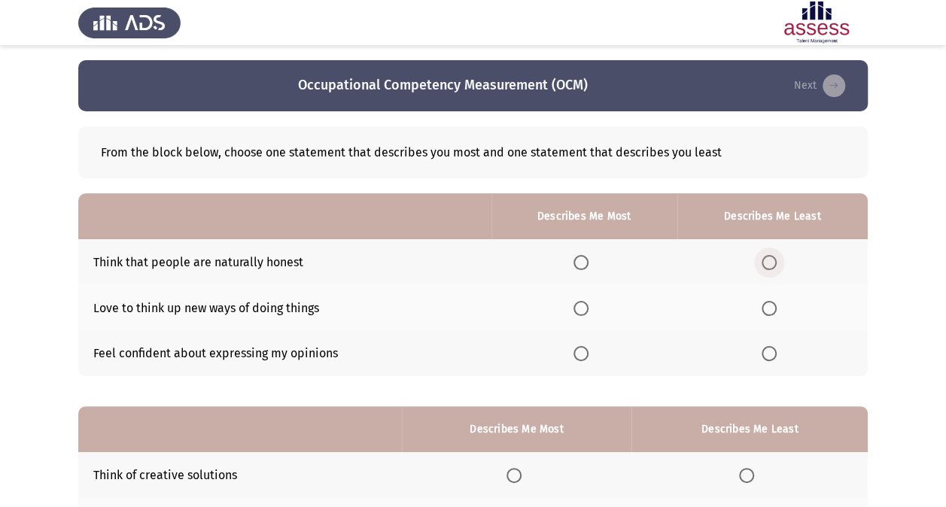
click at [768, 267] on span "Select an option" at bounding box center [768, 262] width 15 height 15
click at [768, 267] on input "Select an option" at bounding box center [768, 262] width 15 height 15
click at [584, 357] on span "Select an option" at bounding box center [580, 353] width 15 height 15
click at [584, 357] on input "Select an option" at bounding box center [580, 353] width 15 height 15
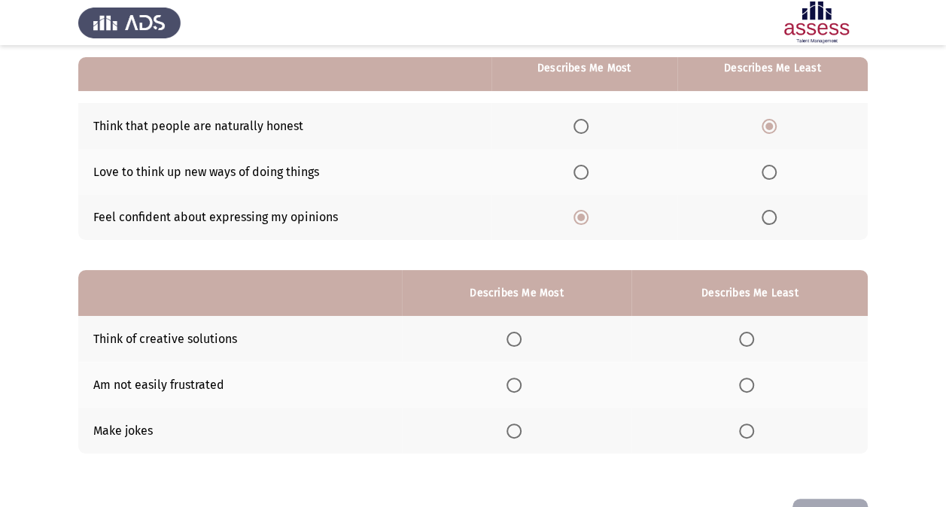
scroll to position [137, 0]
click at [752, 430] on span "Select an option" at bounding box center [746, 430] width 15 height 15
click at [752, 430] on input "Select an option" at bounding box center [746, 430] width 15 height 15
click at [521, 340] on span "Select an option" at bounding box center [513, 338] width 15 height 15
click at [521, 340] on input "Select an option" at bounding box center [513, 338] width 15 height 15
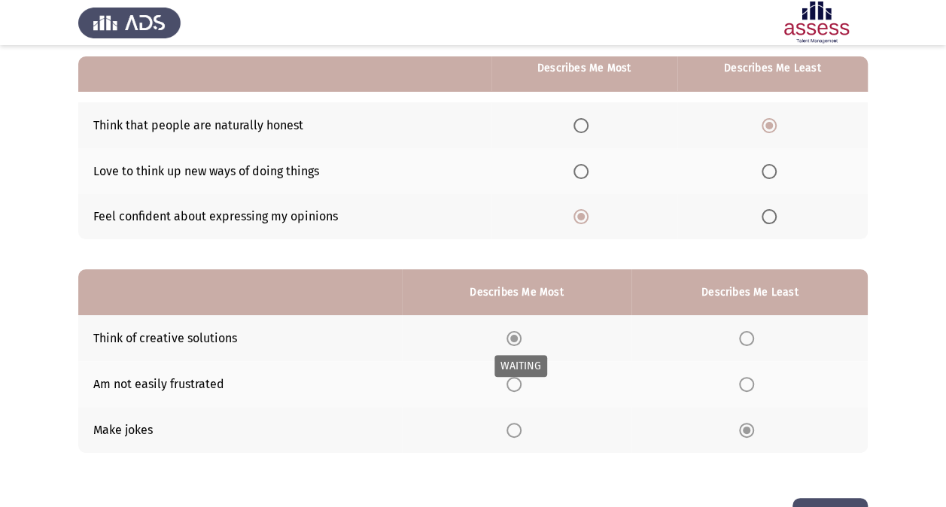
scroll to position [186, 0]
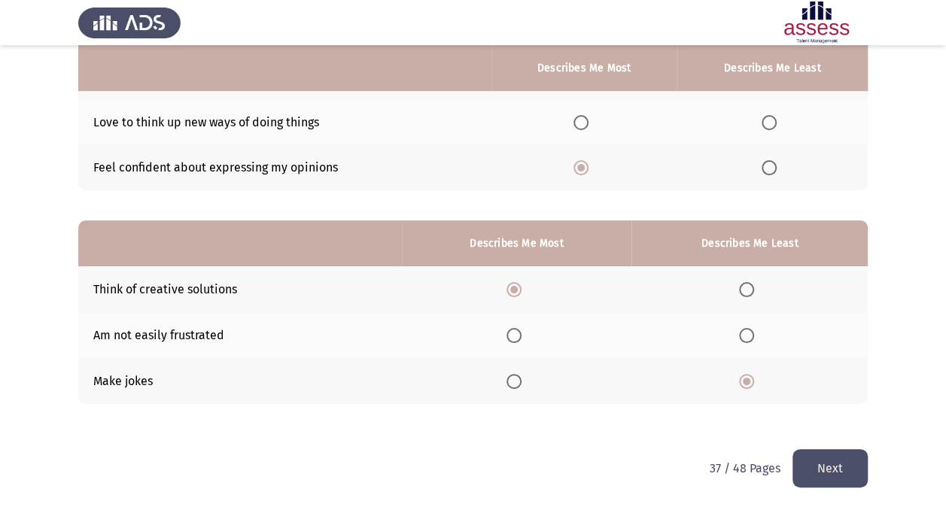
click at [830, 479] on button "Next" at bounding box center [829, 468] width 75 height 38
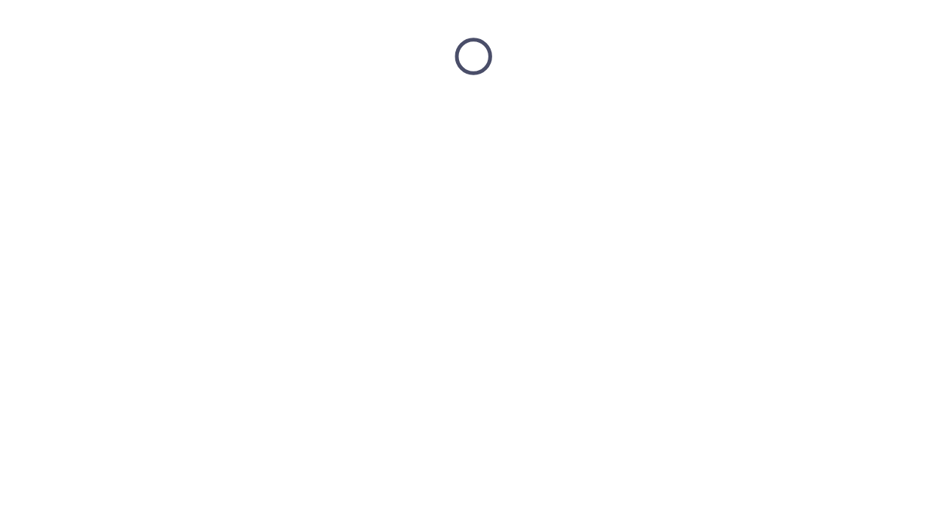
scroll to position [0, 0]
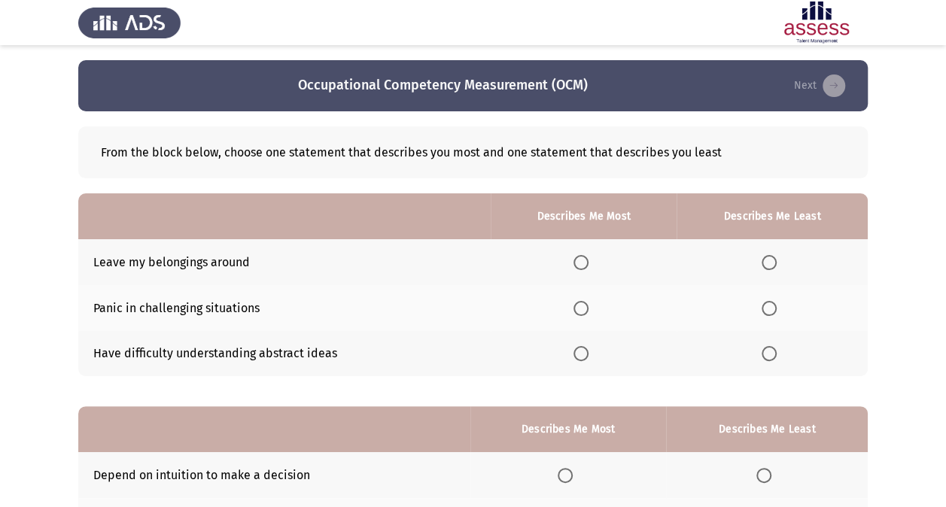
click at [767, 361] on th at bounding box center [771, 354] width 191 height 46
click at [765, 349] on span "Select an option" at bounding box center [768, 353] width 15 height 15
click at [765, 349] on input "Select an option" at bounding box center [768, 353] width 15 height 15
click at [588, 260] on span "Select an option" at bounding box center [580, 262] width 15 height 15
click at [588, 260] on input "Select an option" at bounding box center [580, 262] width 15 height 15
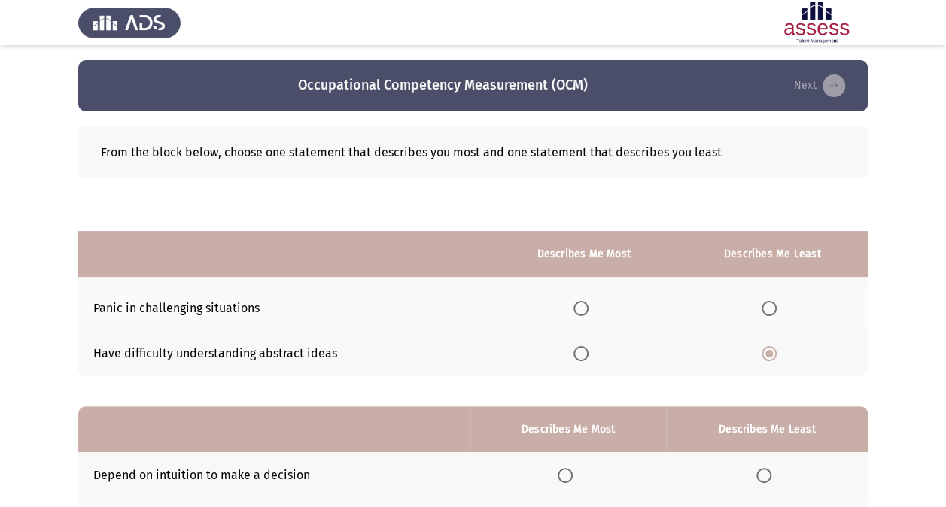
scroll to position [186, 0]
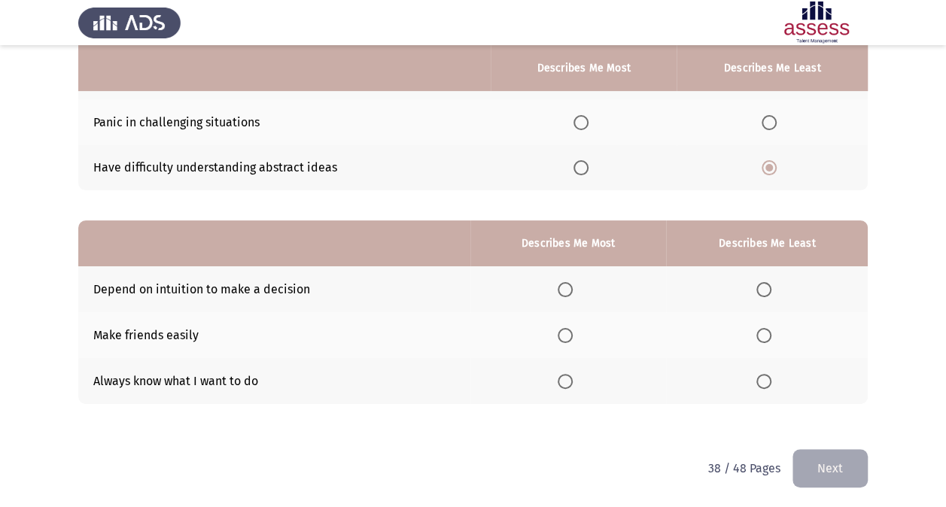
click at [567, 331] on span "Select an option" at bounding box center [565, 335] width 15 height 15
click at [567, 331] on input "Select an option" at bounding box center [565, 335] width 15 height 15
click at [762, 292] on span "Select an option" at bounding box center [763, 289] width 15 height 15
click at [762, 292] on input "Select an option" at bounding box center [763, 289] width 15 height 15
click at [818, 465] on button "Next" at bounding box center [829, 468] width 75 height 38
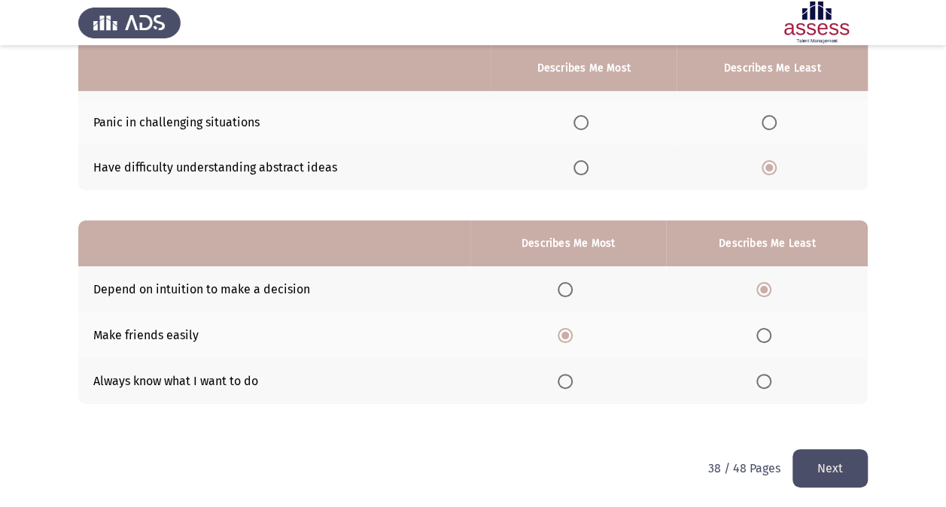
scroll to position [0, 0]
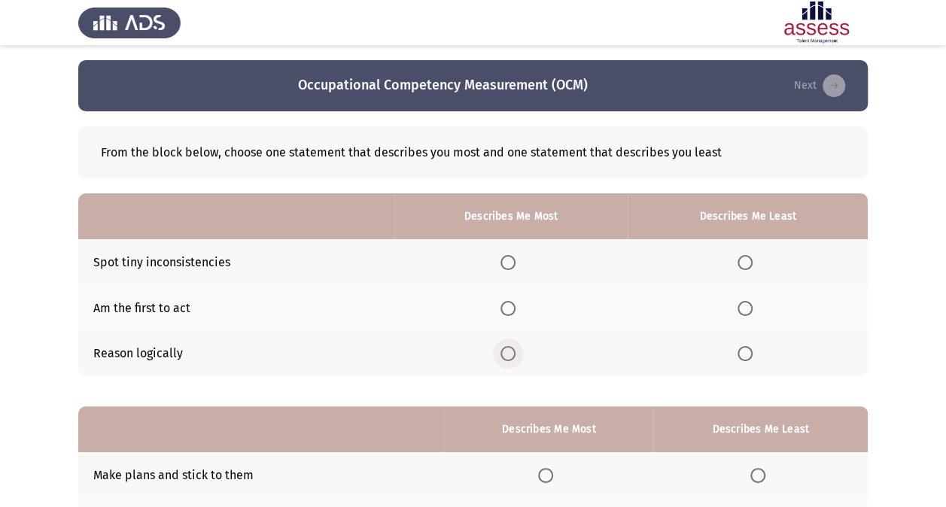
click at [515, 352] on span "Select an option" at bounding box center [507, 353] width 15 height 15
click at [515, 352] on input "Select an option" at bounding box center [507, 353] width 15 height 15
click at [742, 309] on span "Select an option" at bounding box center [744, 308] width 15 height 15
click at [742, 309] on input "Select an option" at bounding box center [744, 308] width 15 height 15
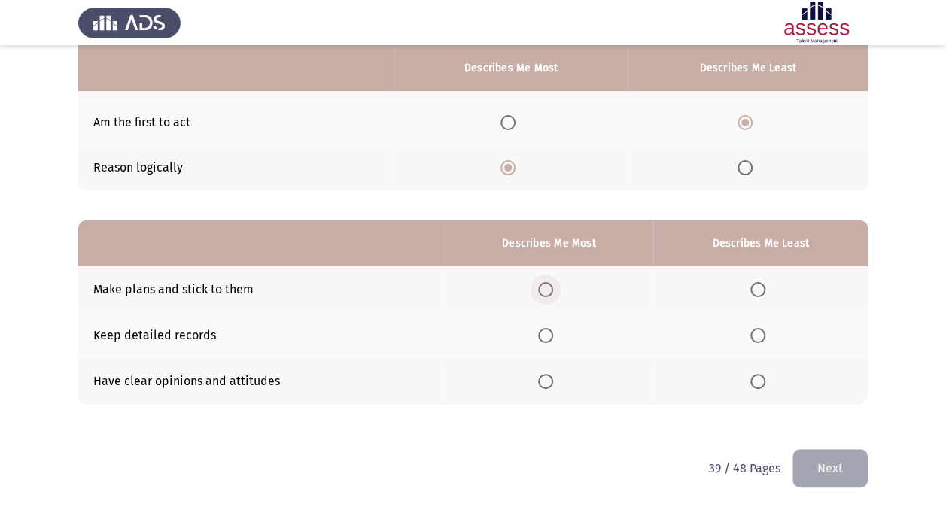
click at [544, 291] on span "Select an option" at bounding box center [545, 289] width 15 height 15
click at [544, 291] on input "Select an option" at bounding box center [545, 289] width 15 height 15
click at [757, 337] on span "Select an option" at bounding box center [757, 335] width 15 height 15
click at [757, 337] on input "Select an option" at bounding box center [757, 335] width 15 height 15
click at [813, 474] on button "Next" at bounding box center [829, 468] width 75 height 38
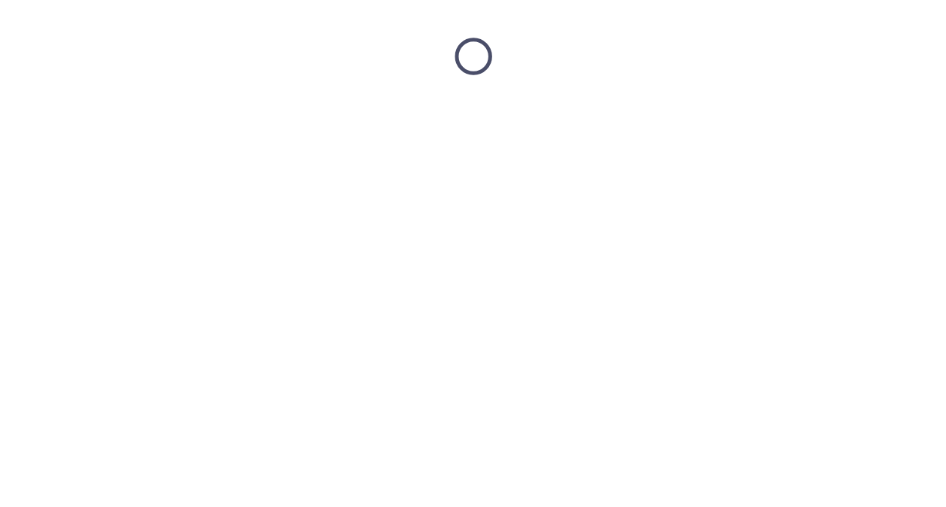
scroll to position [0, 0]
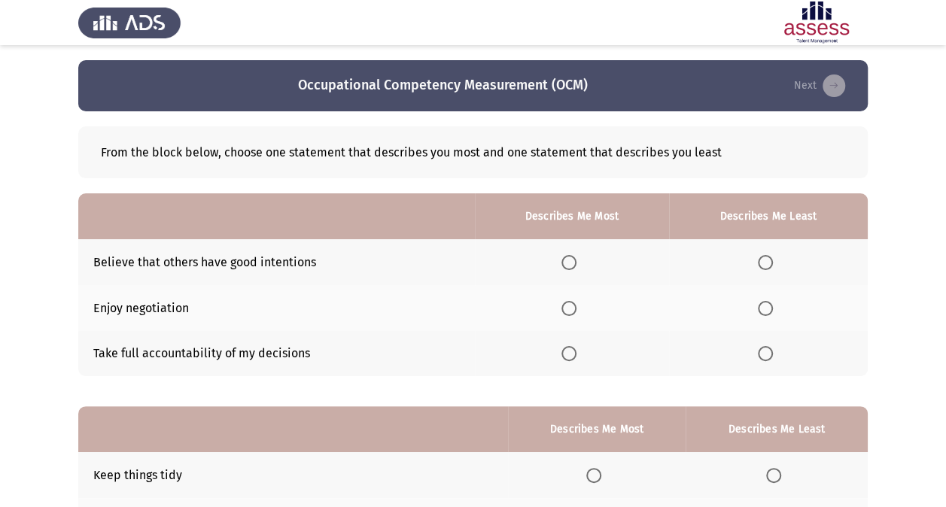
click at [765, 263] on span "Select an option" at bounding box center [765, 262] width 15 height 15
click at [765, 263] on input "Select an option" at bounding box center [765, 262] width 15 height 15
click at [572, 348] on span "Select an option" at bounding box center [568, 353] width 15 height 15
click at [572, 348] on input "Select an option" at bounding box center [568, 353] width 15 height 15
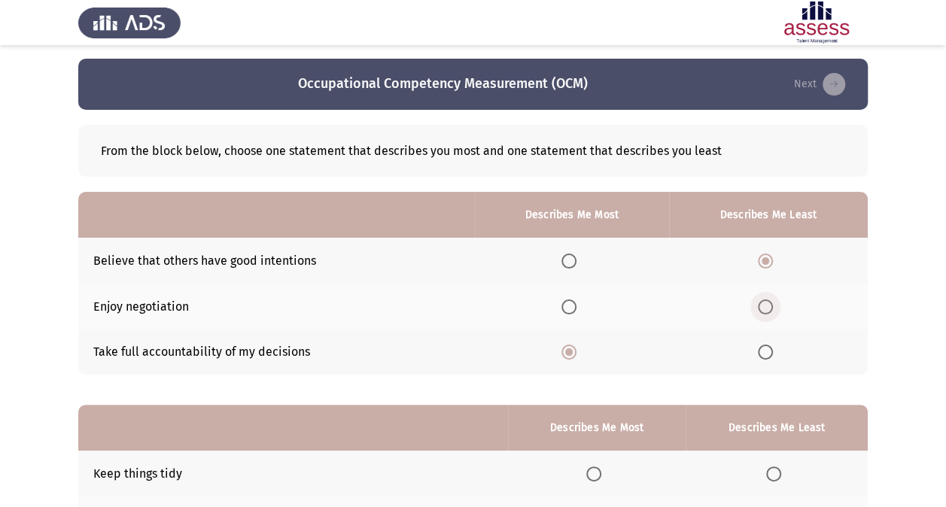
click at [768, 303] on span "Select an option" at bounding box center [765, 306] width 15 height 15
click at [768, 303] on input "Select an option" at bounding box center [765, 306] width 15 height 15
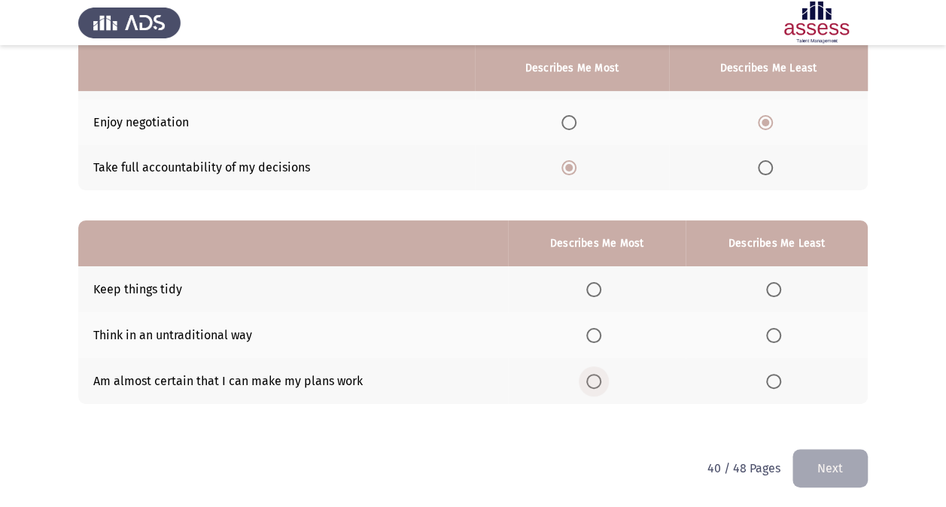
click at [601, 384] on span "Select an option" at bounding box center [593, 381] width 15 height 15
click at [601, 384] on input "Select an option" at bounding box center [593, 381] width 15 height 15
click at [777, 284] on span "Select an option" at bounding box center [773, 289] width 15 height 15
click at [777, 284] on input "Select an option" at bounding box center [773, 289] width 15 height 15
click at [807, 473] on button "Next" at bounding box center [829, 468] width 75 height 38
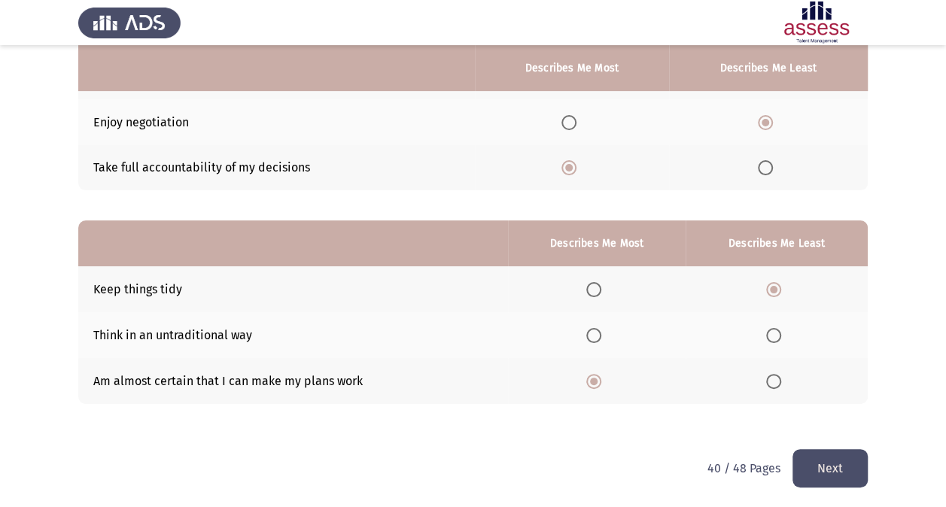
scroll to position [0, 0]
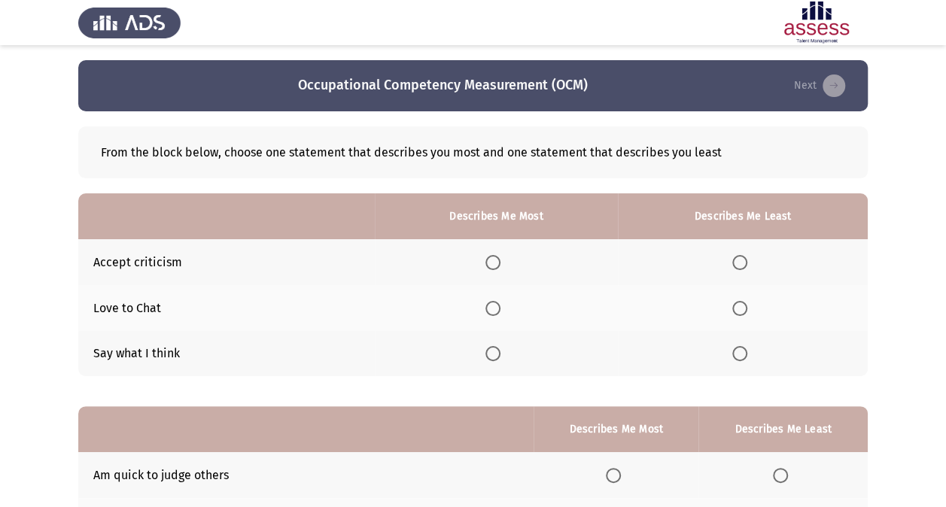
click at [737, 359] on span "Select an option" at bounding box center [739, 353] width 15 height 15
click at [737, 359] on input "Select an option" at bounding box center [739, 353] width 15 height 15
click at [500, 266] on span "Select an option" at bounding box center [492, 262] width 15 height 15
click at [500, 266] on input "Select an option" at bounding box center [492, 262] width 15 height 15
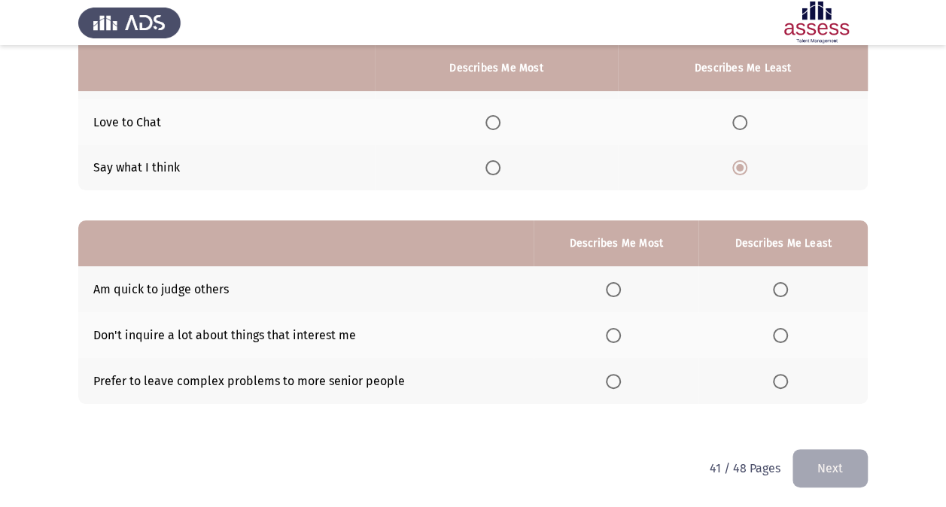
click at [789, 289] on label "Select an option" at bounding box center [783, 289] width 21 height 15
click at [788, 289] on input "Select an option" at bounding box center [780, 289] width 15 height 15
click at [779, 375] on span "Select an option" at bounding box center [780, 381] width 15 height 15
click at [779, 375] on input "Select an option" at bounding box center [780, 381] width 15 height 15
click at [613, 286] on span "Select an option" at bounding box center [613, 289] width 15 height 15
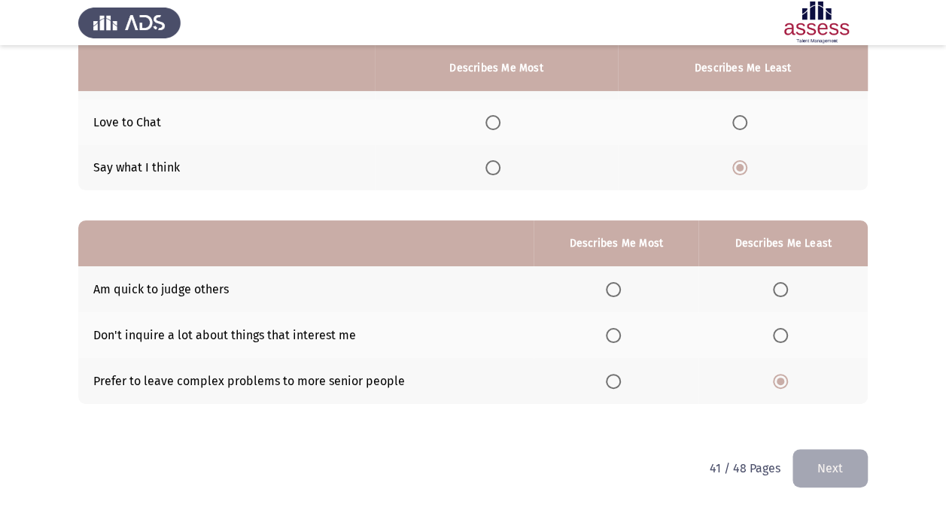
click at [613, 286] on input "Select an option" at bounding box center [613, 289] width 15 height 15
click at [802, 470] on button "Next" at bounding box center [829, 468] width 75 height 38
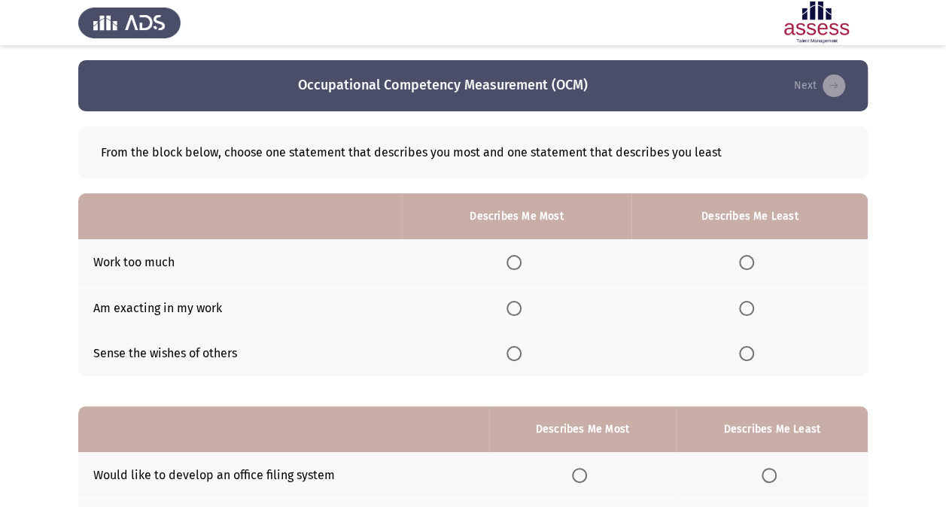
click at [516, 257] on span "Select an option" at bounding box center [513, 262] width 15 height 15
click at [516, 257] on input "Select an option" at bounding box center [513, 262] width 15 height 15
click at [753, 352] on span "Select an option" at bounding box center [746, 353] width 15 height 15
click at [753, 352] on input "Select an option" at bounding box center [746, 353] width 15 height 15
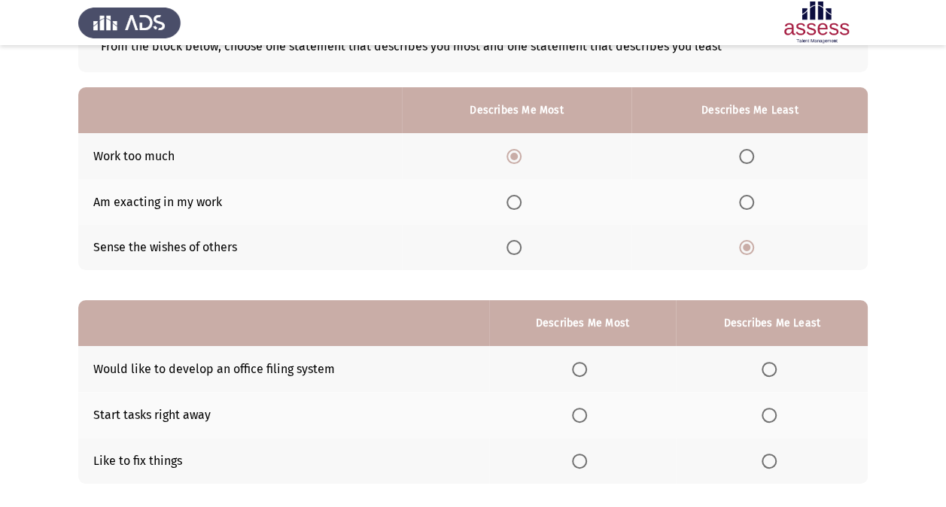
scroll to position [96, 0]
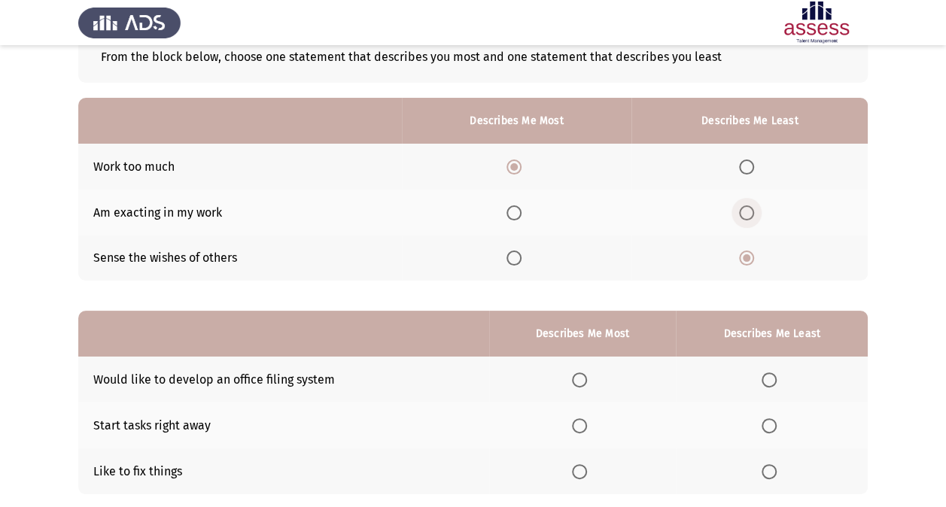
click at [750, 211] on span "Select an option" at bounding box center [746, 212] width 15 height 15
click at [750, 211] on input "Select an option" at bounding box center [746, 212] width 15 height 15
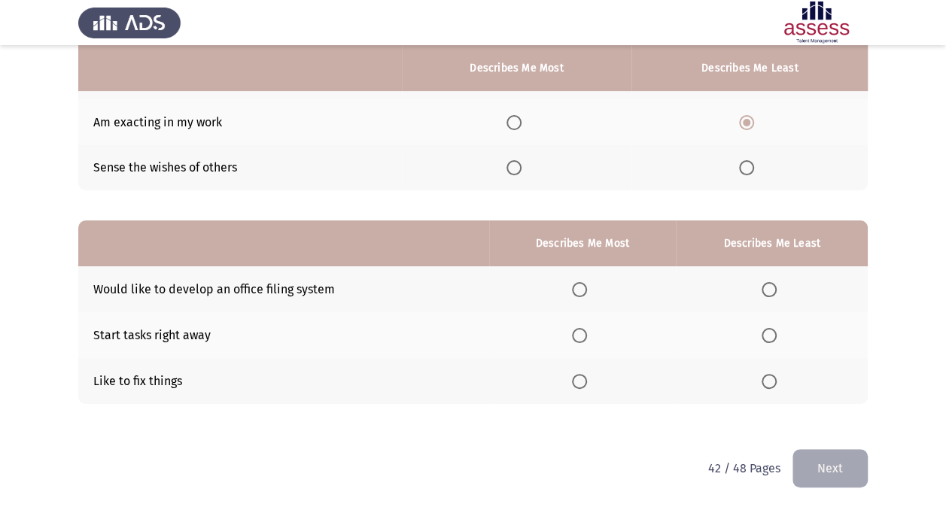
click at [586, 331] on span "Select an option" at bounding box center [579, 335] width 15 height 15
click at [586, 331] on input "Select an option" at bounding box center [579, 335] width 15 height 15
click at [769, 284] on span "Select an option" at bounding box center [768, 289] width 15 height 15
click at [769, 284] on input "Select an option" at bounding box center [768, 289] width 15 height 15
click at [816, 467] on button "Next" at bounding box center [829, 468] width 75 height 38
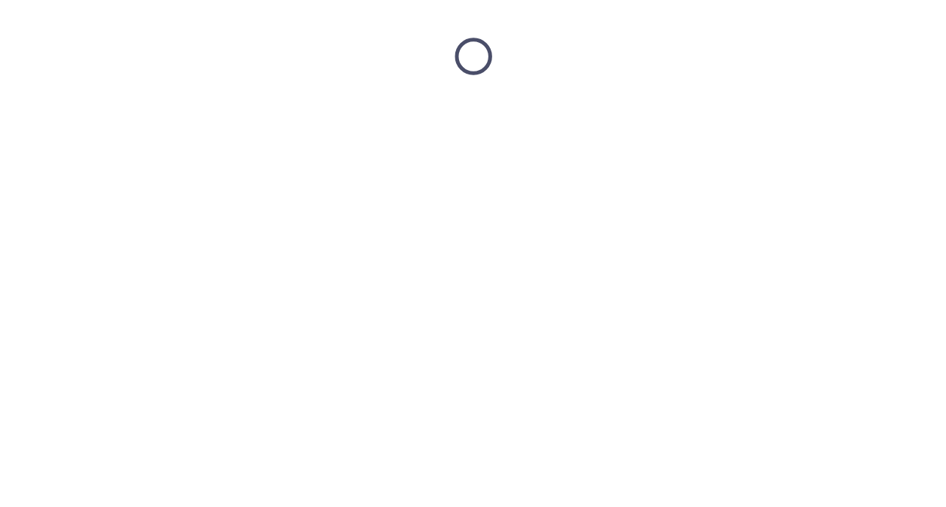
scroll to position [0, 0]
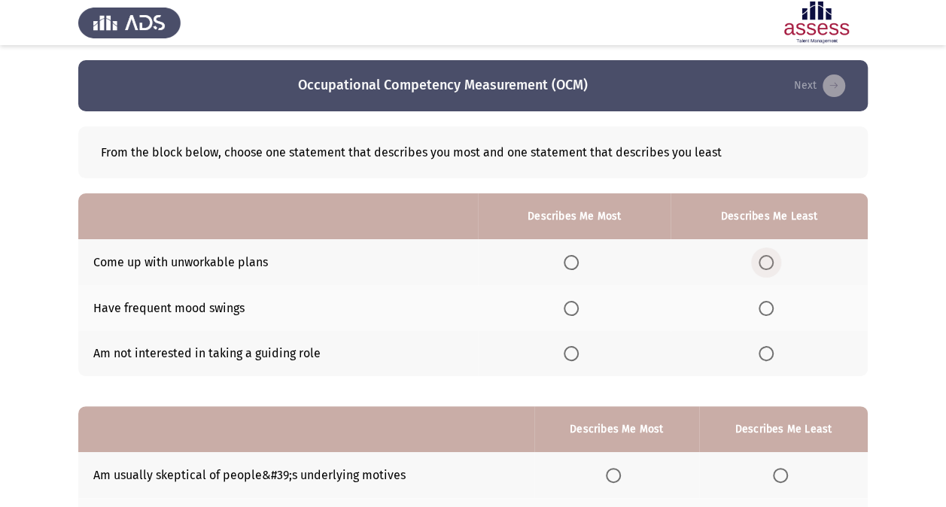
click at [765, 260] on span "Select an option" at bounding box center [765, 262] width 15 height 15
click at [765, 260] on input "Select an option" at bounding box center [765, 262] width 15 height 15
click at [771, 309] on span "Select an option" at bounding box center [765, 308] width 15 height 15
click at [771, 309] on input "Select an option" at bounding box center [765, 308] width 15 height 15
click at [576, 259] on span "Select an option" at bounding box center [571, 262] width 15 height 15
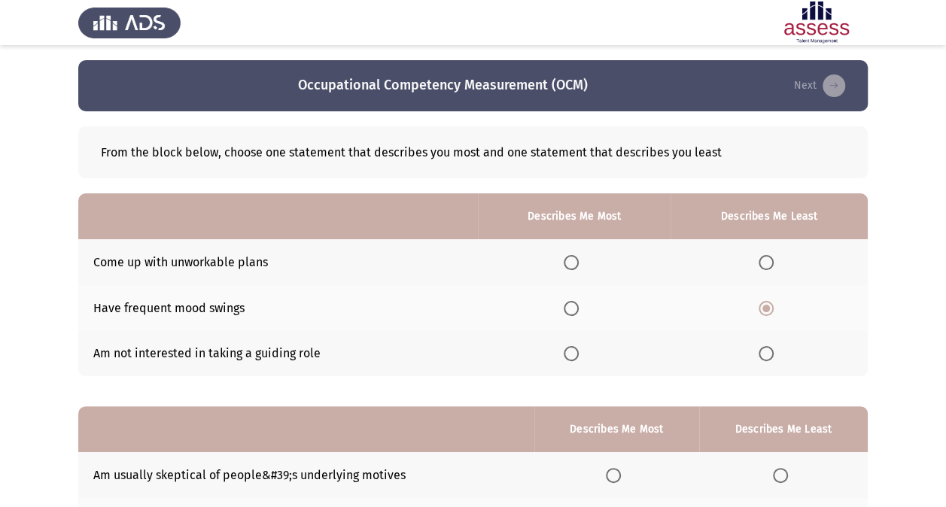
click at [576, 259] on input "Select an option" at bounding box center [571, 262] width 15 height 15
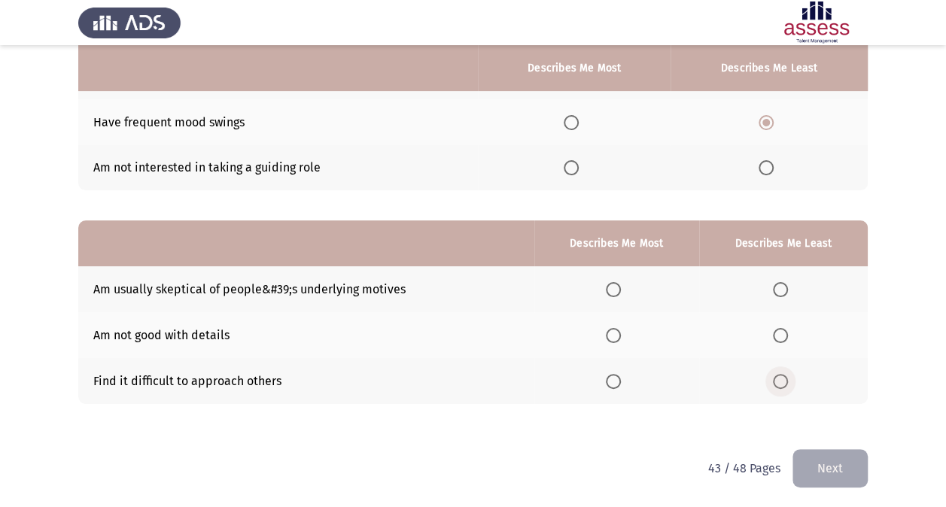
click at [781, 385] on span "Select an option" at bounding box center [780, 381] width 15 height 15
click at [781, 385] on input "Select an option" at bounding box center [780, 381] width 15 height 15
click at [615, 293] on span "Select an option" at bounding box center [613, 289] width 15 height 15
click at [615, 293] on input "Select an option" at bounding box center [613, 289] width 15 height 15
click at [804, 461] on button "Next" at bounding box center [829, 468] width 75 height 38
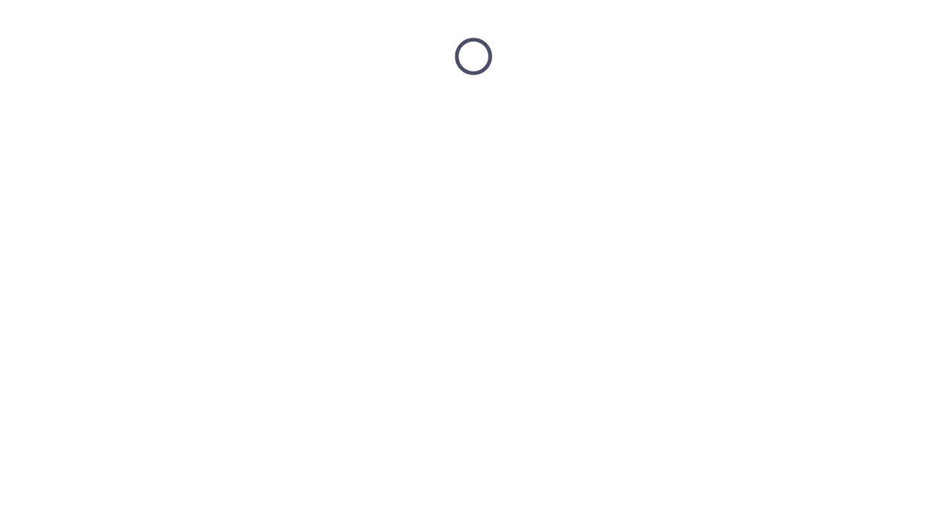
scroll to position [0, 0]
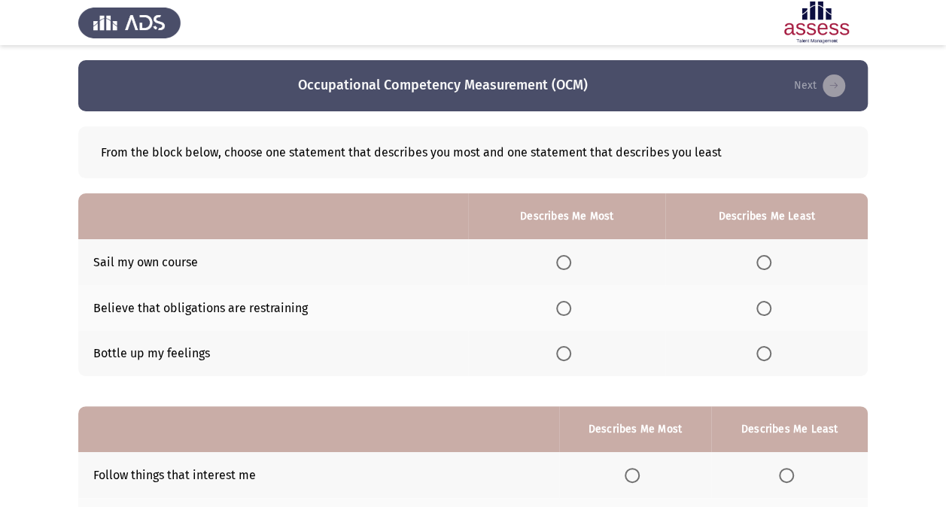
click at [767, 351] on span "Select an option" at bounding box center [763, 353] width 15 height 15
click at [767, 351] on input "Select an option" at bounding box center [763, 353] width 15 height 15
click at [569, 262] on span "Select an option" at bounding box center [563, 262] width 15 height 15
click at [569, 262] on input "Select an option" at bounding box center [563, 262] width 15 height 15
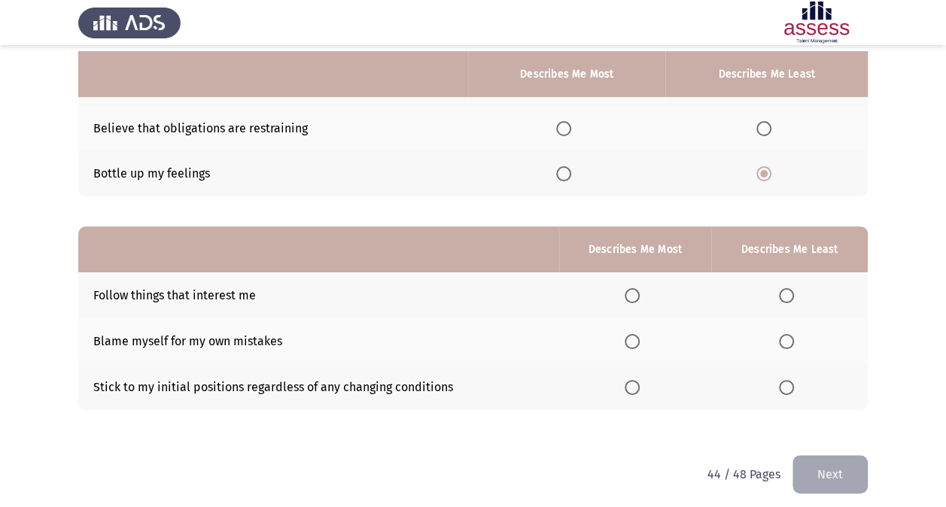
scroll to position [186, 0]
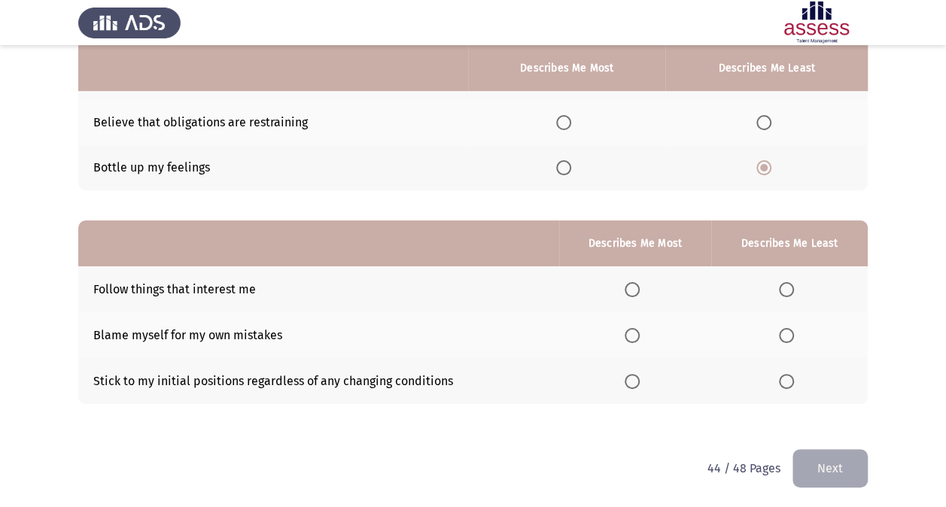
click at [783, 378] on span "Select an option" at bounding box center [786, 381] width 15 height 15
click at [783, 378] on input "Select an option" at bounding box center [786, 381] width 15 height 15
click at [632, 336] on span "Select an option" at bounding box center [632, 336] width 0 height 0
click at [634, 333] on input "Select an option" at bounding box center [632, 335] width 15 height 15
click at [639, 290] on span "Select an option" at bounding box center [632, 289] width 15 height 15
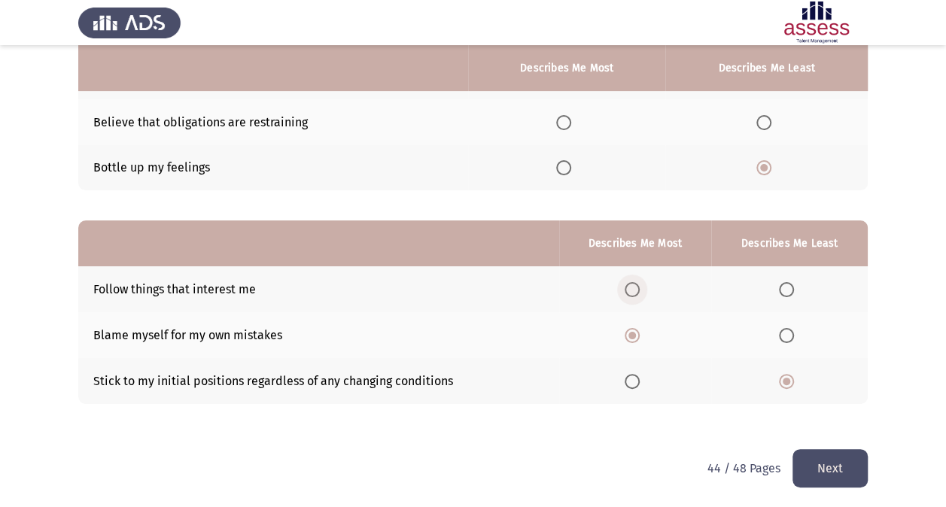
click at [639, 290] on input "Select an option" at bounding box center [632, 289] width 15 height 15
click at [820, 456] on button "Next" at bounding box center [829, 468] width 75 height 38
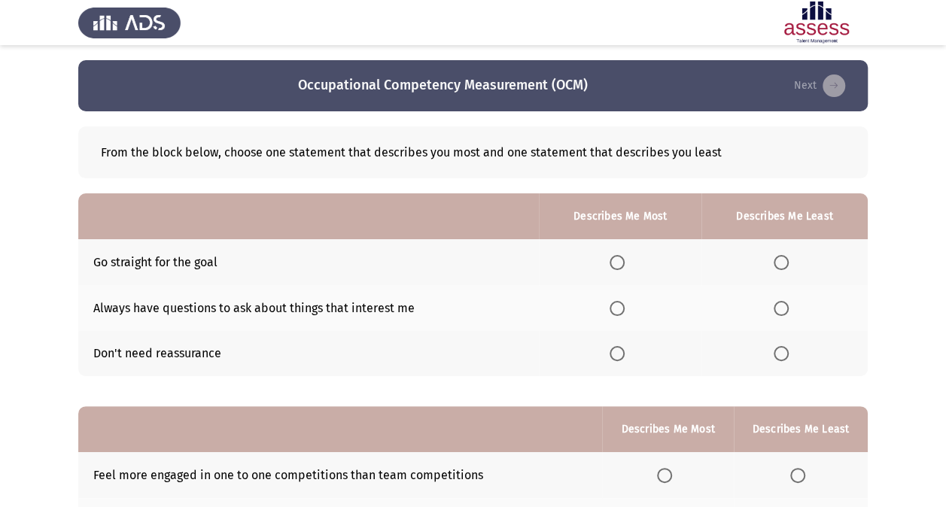
click at [619, 302] on span "Select an option" at bounding box center [616, 308] width 15 height 15
click at [619, 302] on input "Select an option" at bounding box center [616, 308] width 15 height 15
click at [780, 262] on span "Select an option" at bounding box center [781, 262] width 15 height 15
click at [780, 262] on input "Select an option" at bounding box center [781, 262] width 15 height 15
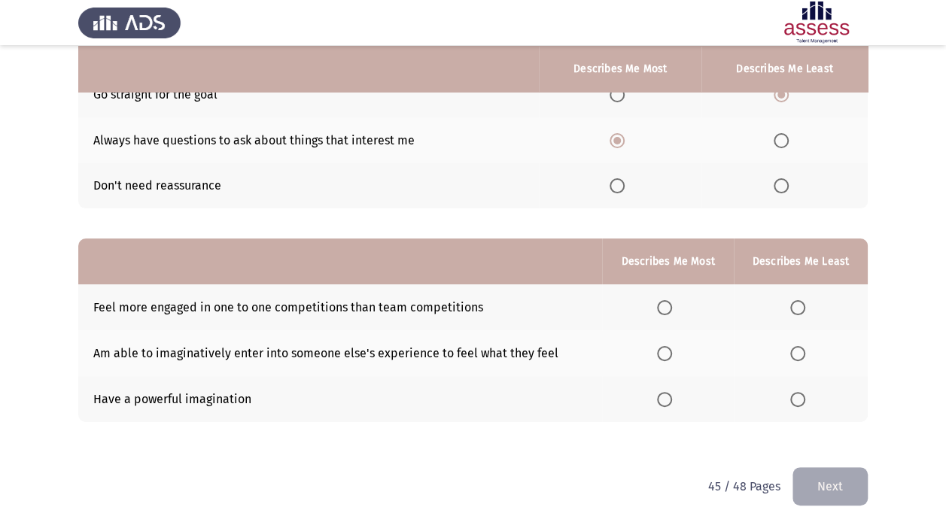
scroll to position [169, 0]
click at [795, 394] on span "Select an option" at bounding box center [797, 398] width 15 height 15
click at [795, 394] on input "Select an option" at bounding box center [797, 398] width 15 height 15
click at [666, 353] on span "Select an option" at bounding box center [664, 352] width 15 height 15
click at [666, 353] on input "Select an option" at bounding box center [664, 352] width 15 height 15
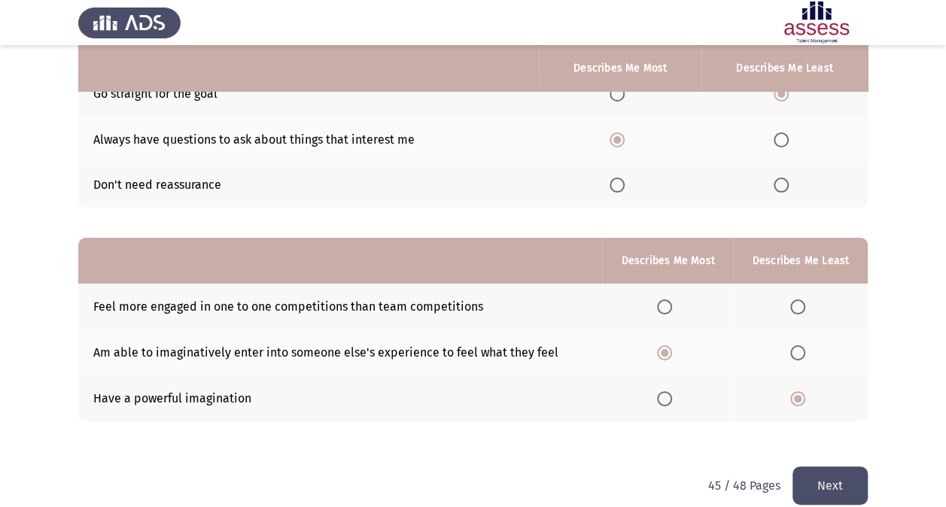
click at [812, 491] on button "Next" at bounding box center [829, 486] width 75 height 38
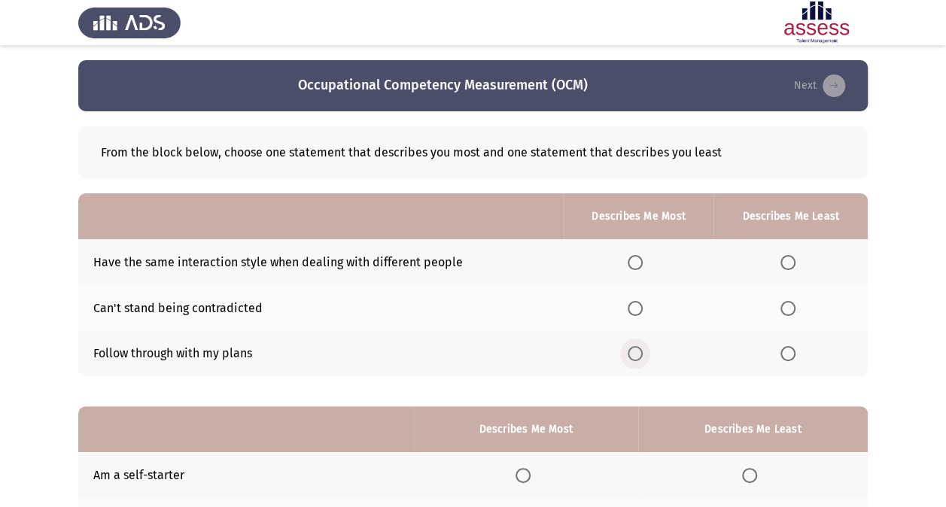
click at [629, 355] on span "Select an option" at bounding box center [635, 353] width 15 height 15
click at [629, 355] on input "Select an option" at bounding box center [635, 353] width 15 height 15
click at [783, 267] on span "Select an option" at bounding box center [787, 262] width 15 height 15
click at [783, 267] on input "Select an option" at bounding box center [787, 262] width 15 height 15
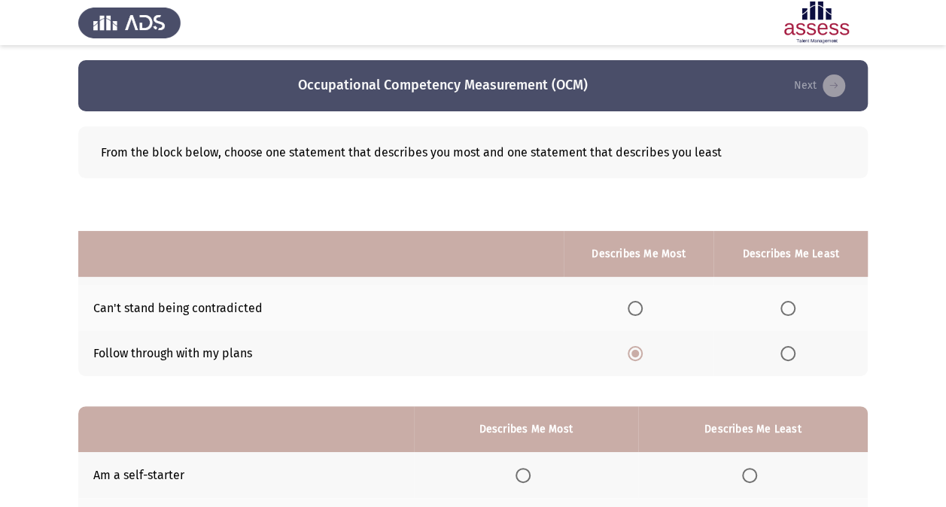
scroll to position [186, 0]
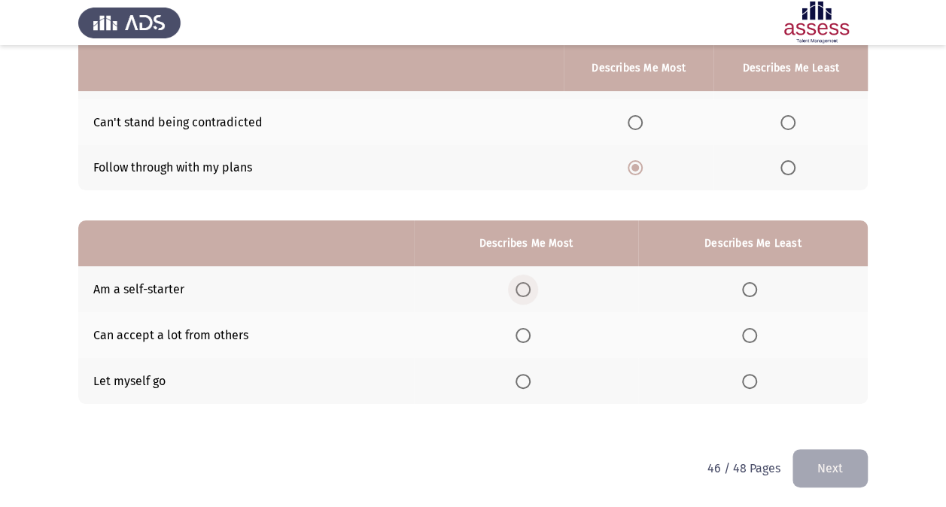
click at [523, 290] on span "Select an option" at bounding box center [523, 290] width 0 height 0
click at [524, 288] on input "Select an option" at bounding box center [522, 289] width 15 height 15
click at [745, 373] on mat-radio-button "Select an option" at bounding box center [752, 381] width 21 height 16
click at [758, 386] on label "Select an option" at bounding box center [752, 381] width 21 height 15
click at [757, 386] on input "Select an option" at bounding box center [749, 381] width 15 height 15
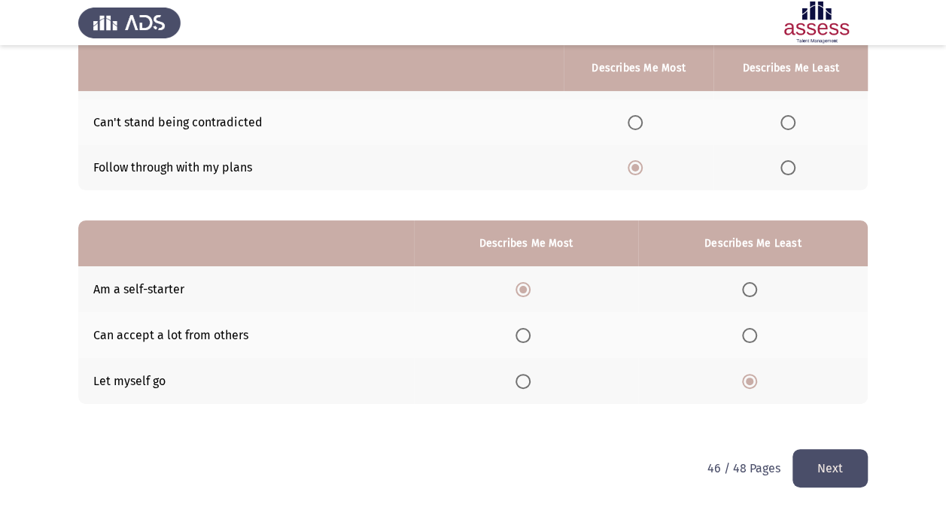
click at [823, 446] on div "From the block below, choose one statement that describes you most and one stat…" at bounding box center [472, 188] width 789 height 524
click at [820, 469] on button "Next" at bounding box center [829, 468] width 75 height 38
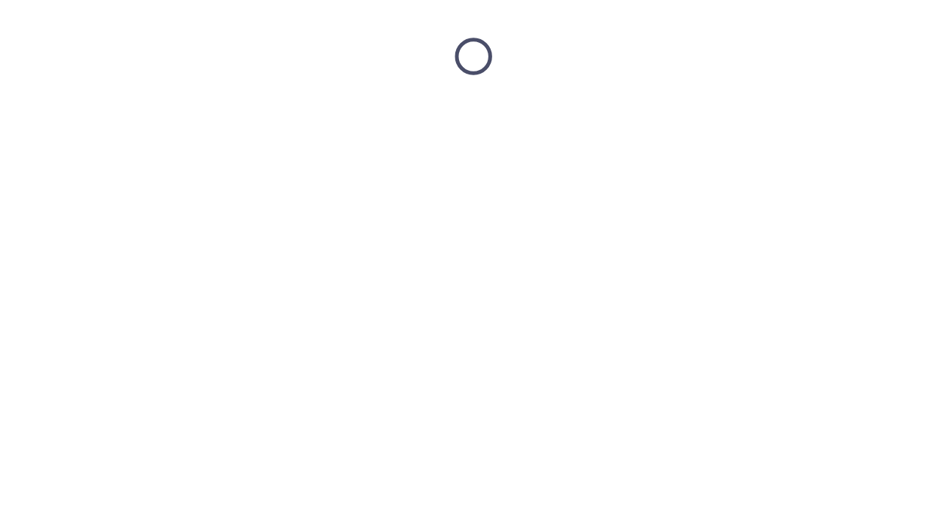
scroll to position [0, 0]
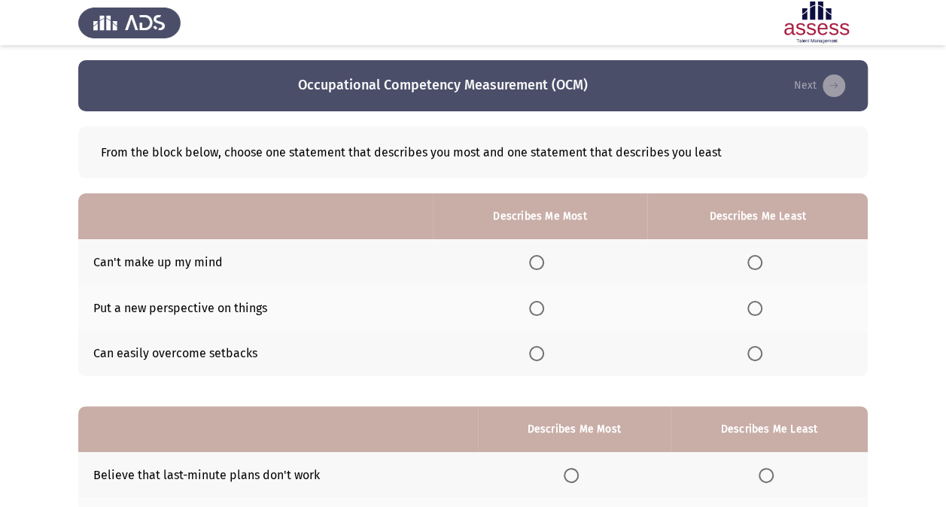
click at [754, 259] on span "Select an option" at bounding box center [754, 262] width 15 height 15
click at [754, 259] on input "Select an option" at bounding box center [754, 262] width 15 height 15
click at [541, 357] on span "Select an option" at bounding box center [536, 353] width 15 height 15
click at [541, 357] on input "Select an option" at bounding box center [536, 353] width 15 height 15
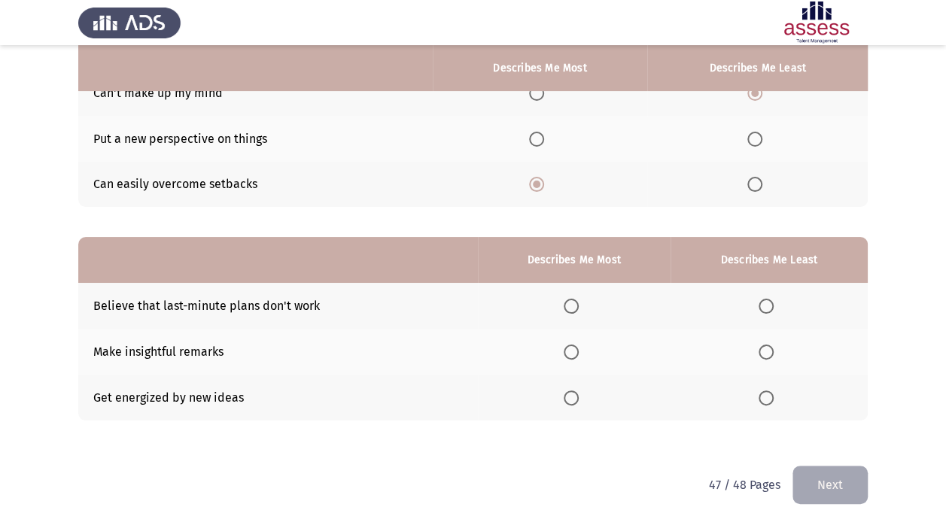
scroll to position [170, 0]
click at [573, 396] on span "Select an option" at bounding box center [571, 397] width 15 height 15
click at [573, 396] on input "Select an option" at bounding box center [571, 397] width 15 height 15
click at [768, 292] on th at bounding box center [768, 305] width 197 height 46
click at [766, 302] on span "Select an option" at bounding box center [765, 305] width 15 height 15
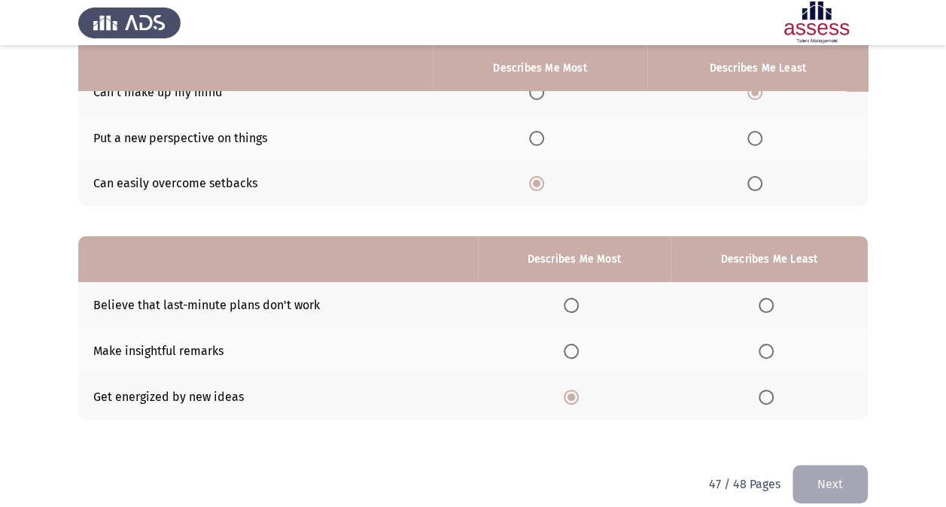
click at [766, 302] on input "Select an option" at bounding box center [765, 305] width 15 height 15
click at [811, 482] on button "Next" at bounding box center [829, 484] width 75 height 38
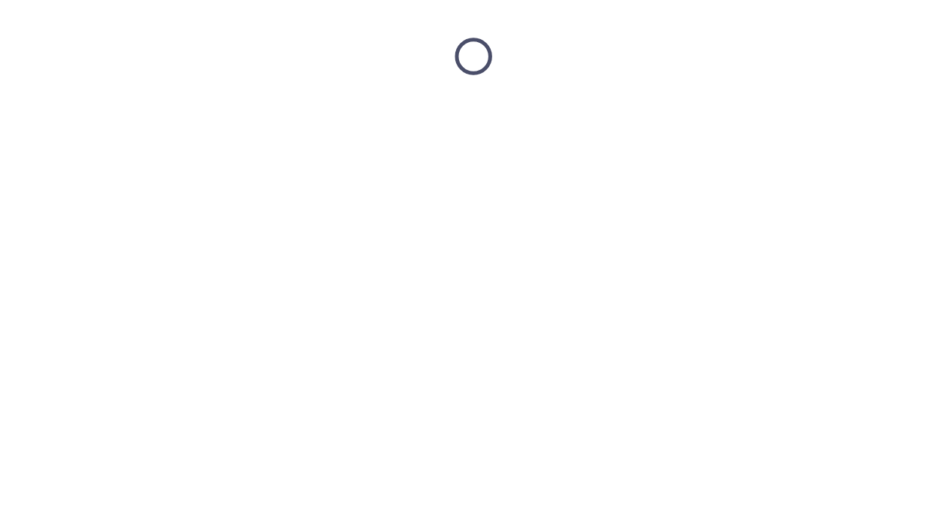
scroll to position [0, 0]
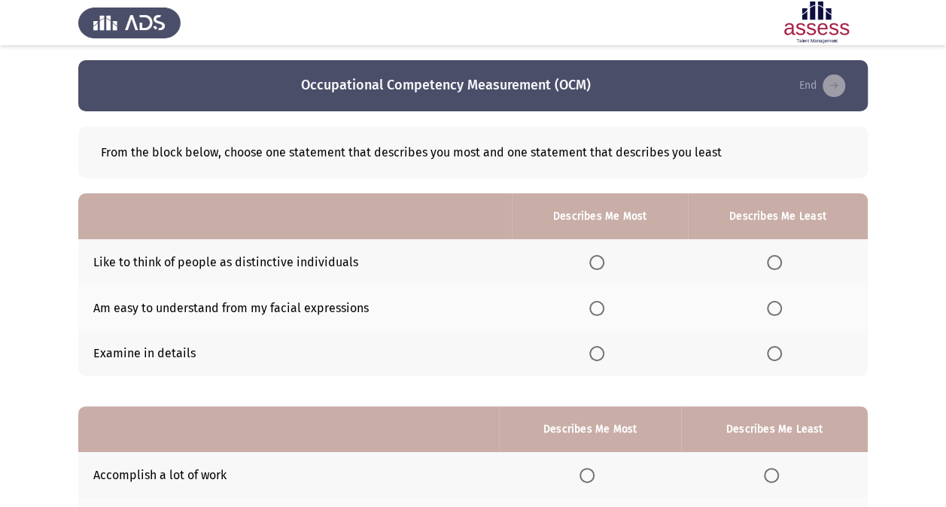
click at [781, 311] on span "Select an option" at bounding box center [774, 308] width 15 height 15
click at [781, 311] on input "Select an option" at bounding box center [774, 308] width 15 height 15
click at [597, 349] on span "Select an option" at bounding box center [596, 353] width 15 height 15
click at [597, 349] on input "Select an option" at bounding box center [596, 353] width 15 height 15
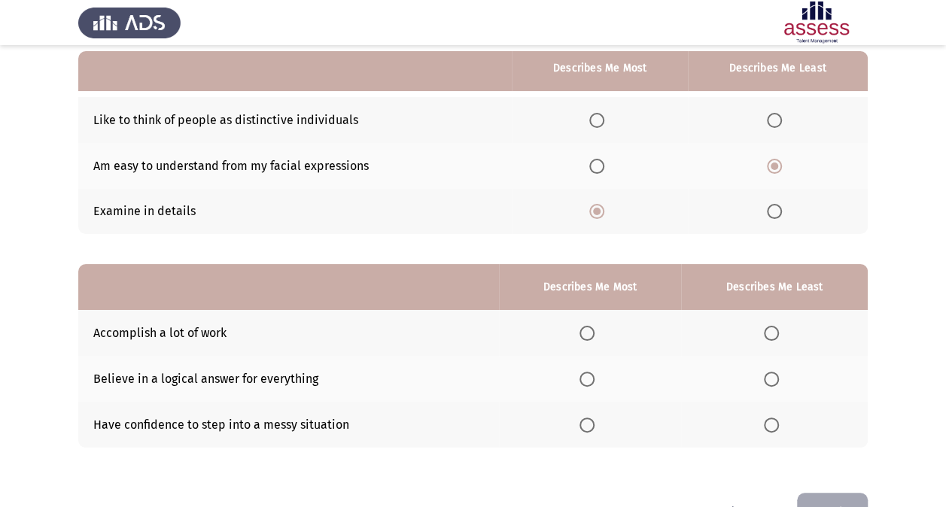
scroll to position [143, 0]
click at [589, 417] on span "Select an option" at bounding box center [586, 424] width 15 height 15
click at [589, 417] on input "Select an option" at bounding box center [586, 424] width 15 height 15
click at [591, 375] on span "Select an option" at bounding box center [586, 378] width 15 height 15
click at [591, 375] on input "Select an option" at bounding box center [586, 378] width 15 height 15
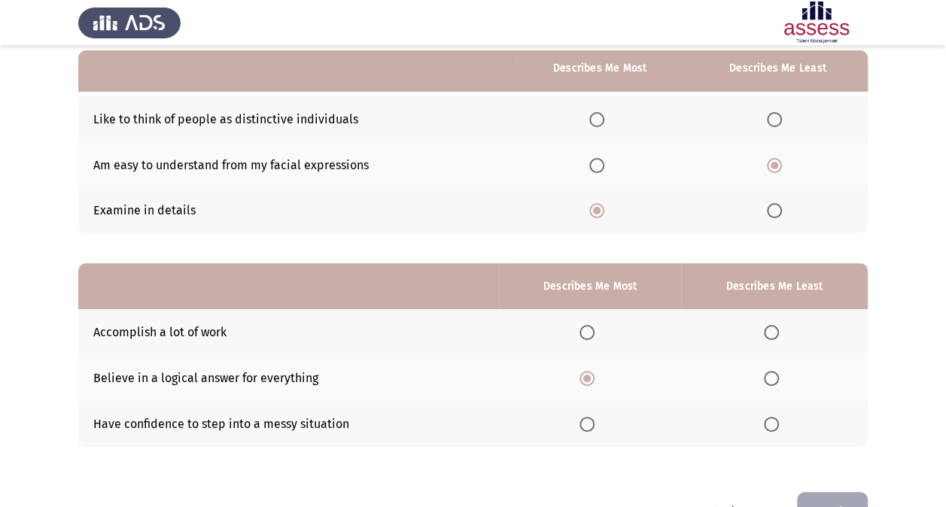
click at [775, 424] on span "Select an option" at bounding box center [771, 424] width 15 height 15
click at [775, 424] on input "Select an option" at bounding box center [771, 424] width 15 height 15
click at [844, 494] on button "End" at bounding box center [832, 511] width 71 height 38
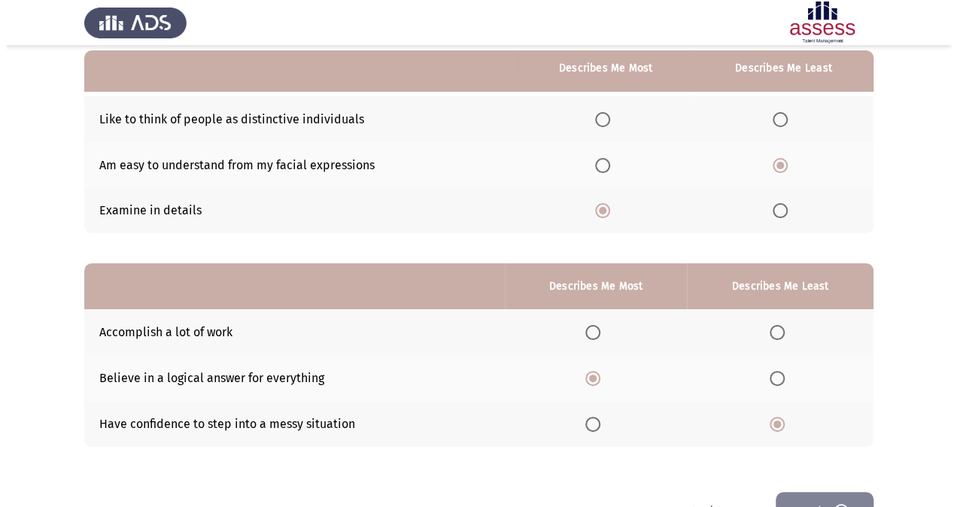
scroll to position [0, 0]
